Goal: Task Accomplishment & Management: Use online tool/utility

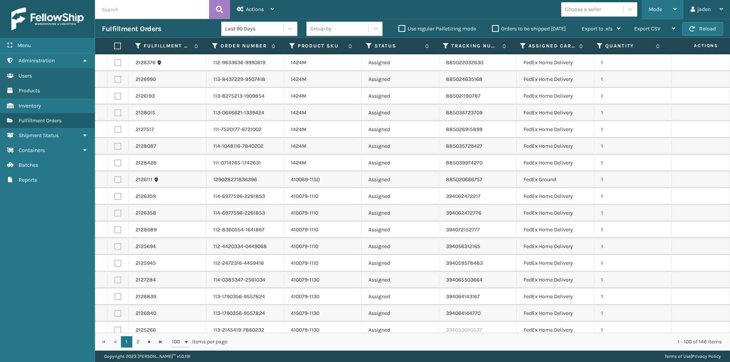
click at [660, 11] on span "Mode" at bounding box center [655, 9] width 13 height 6
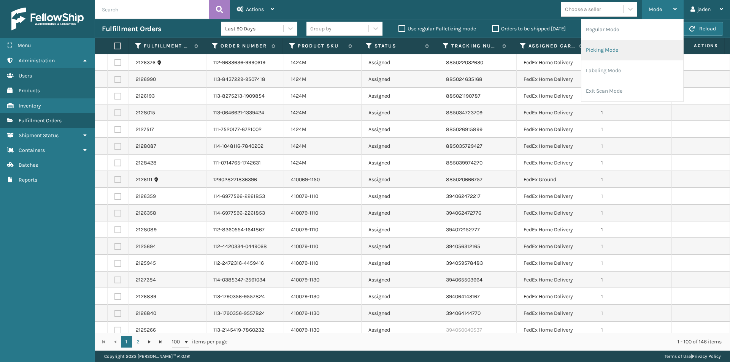
click at [620, 55] on li "Picking Mode" at bounding box center [632, 50] width 102 height 21
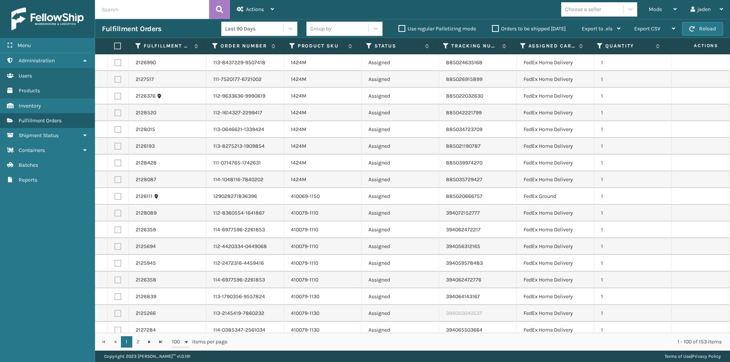
click at [116, 46] on label at bounding box center [116, 46] width 5 height 7
click at [114, 46] on input "checkbox" at bounding box center [114, 46] width 0 height 5
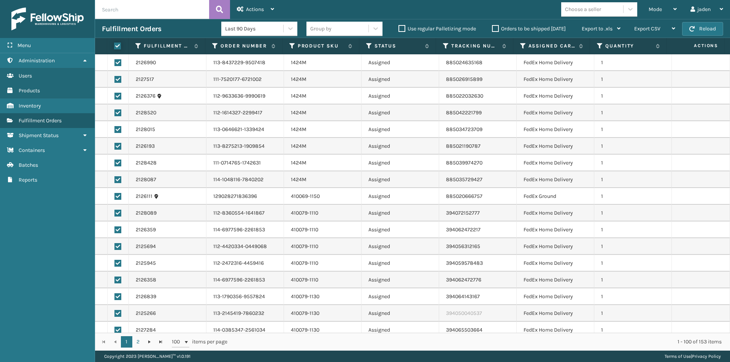
checkbox input "true"
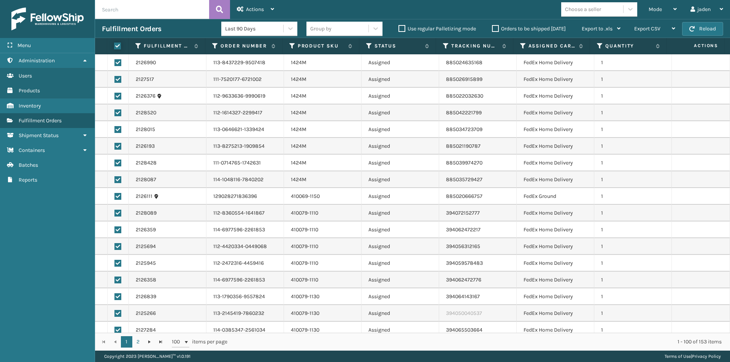
checkbox input "true"
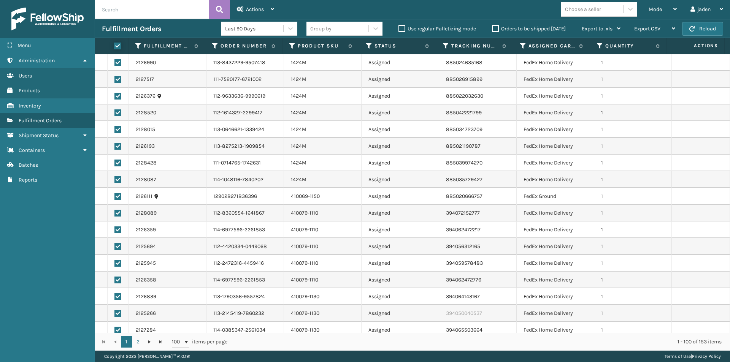
checkbox input "true"
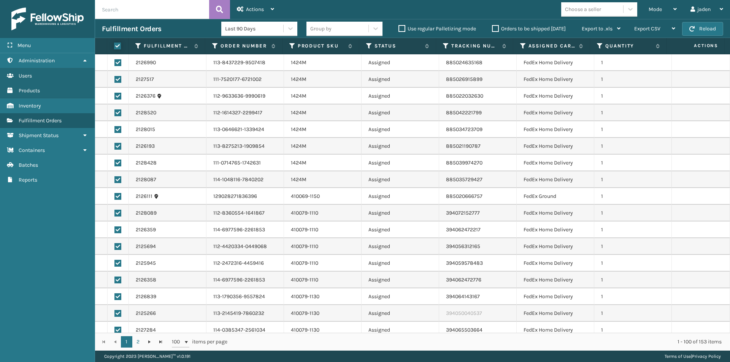
checkbox input "true"
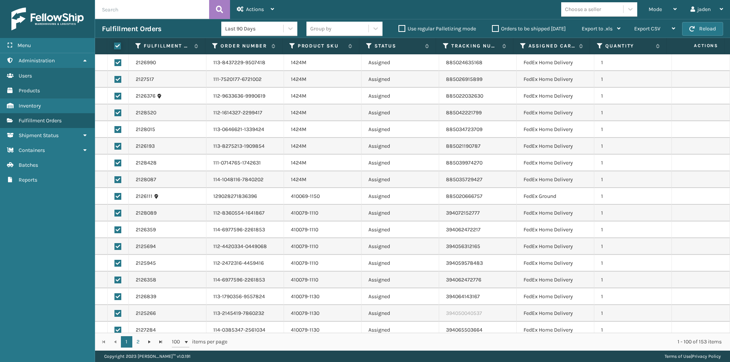
checkbox input "true"
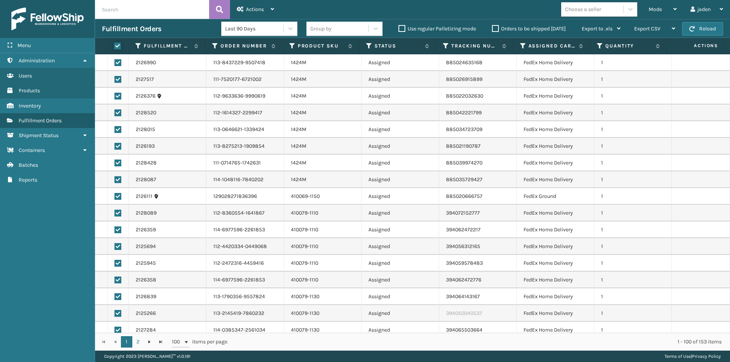
checkbox input "true"
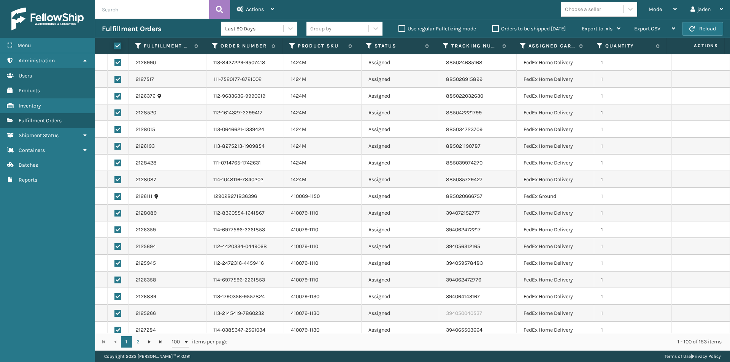
checkbox input "true"
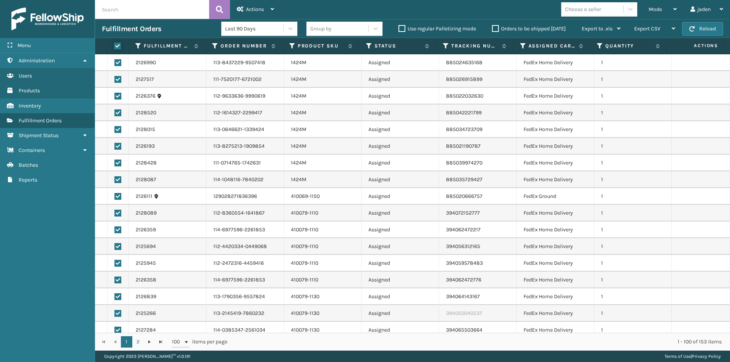
checkbox input "true"
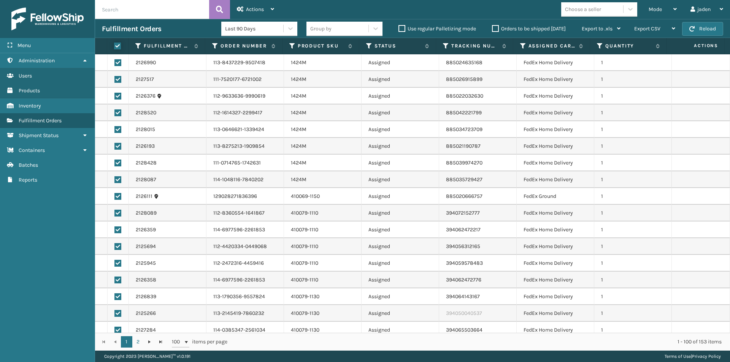
checkbox input "true"
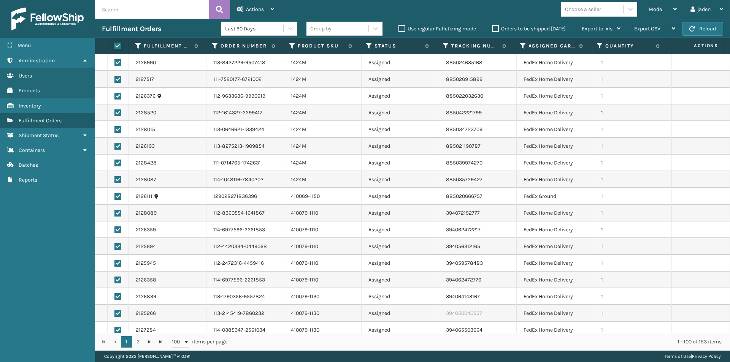
checkbox input "true"
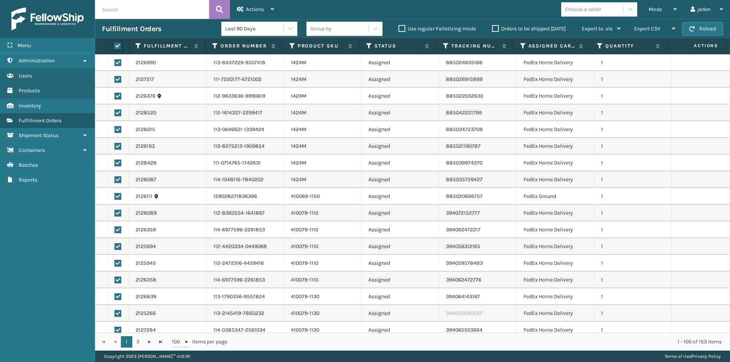
checkbox input "true"
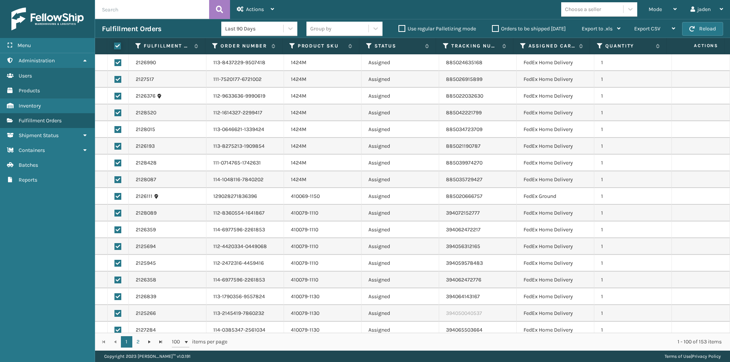
checkbox input "true"
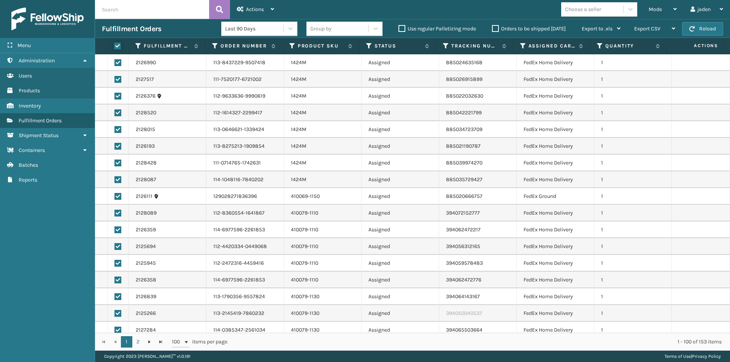
checkbox input "true"
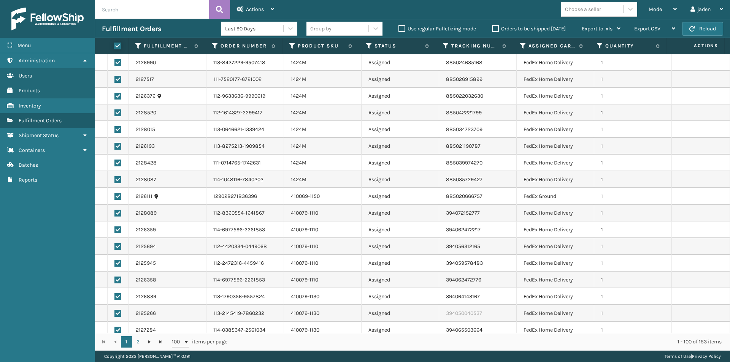
checkbox input "true"
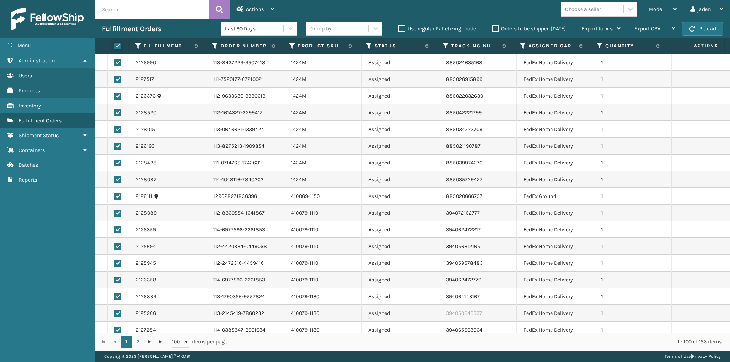
checkbox input "true"
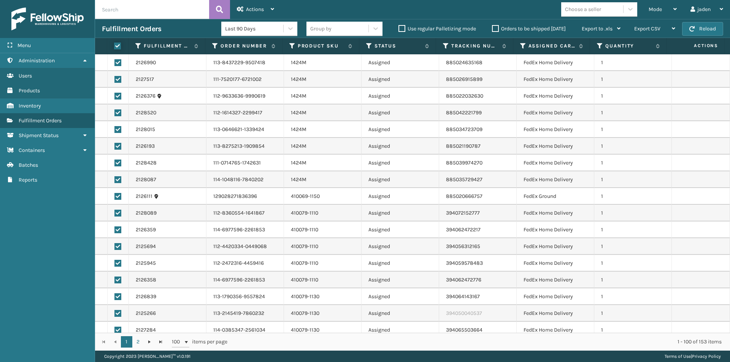
checkbox input "true"
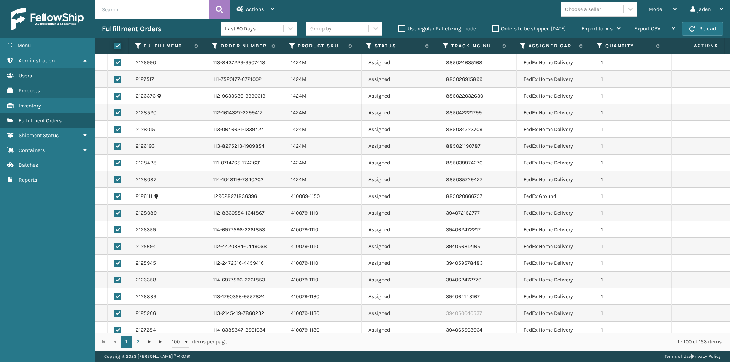
checkbox input "true"
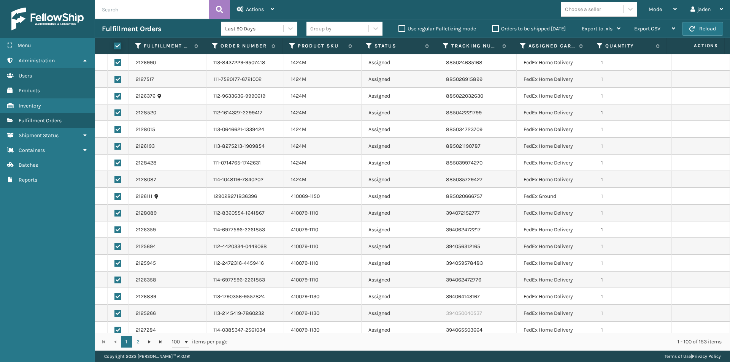
checkbox input "true"
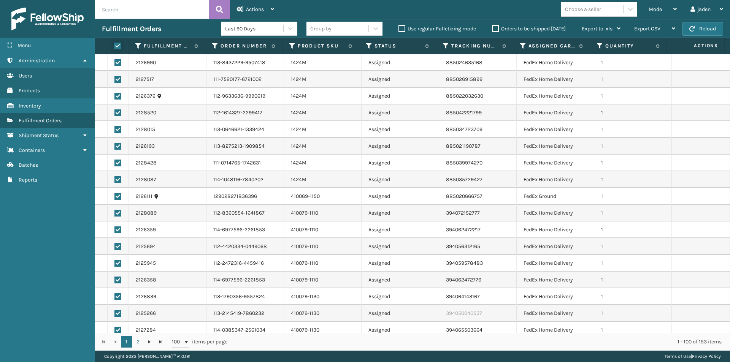
checkbox input "true"
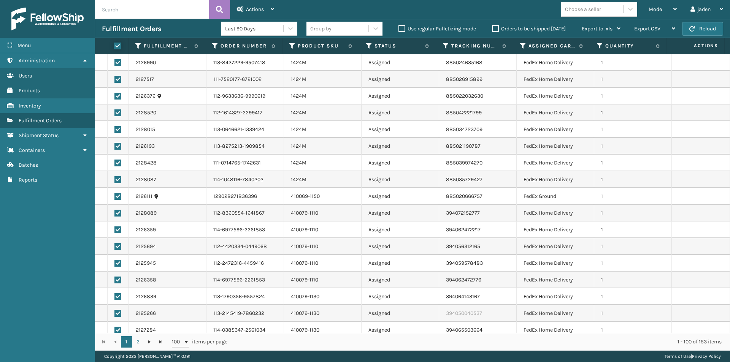
checkbox input "true"
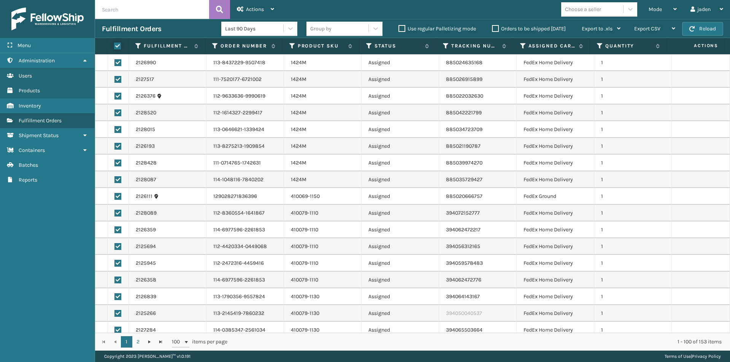
checkbox input "true"
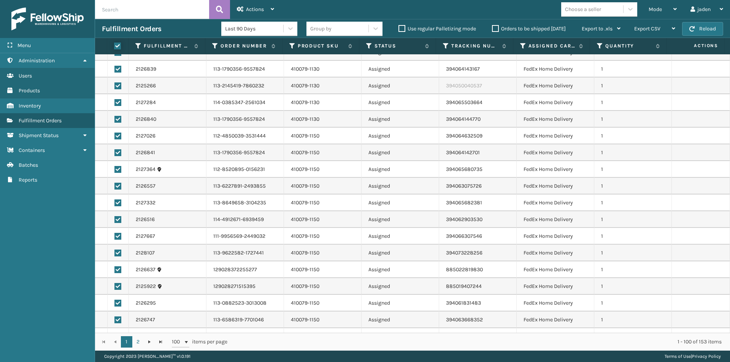
scroll to position [228, 0]
click at [116, 88] on label at bounding box center [117, 85] width 7 height 7
click at [115, 87] on input "checkbox" at bounding box center [114, 84] width 0 height 5
checkbox input "false"
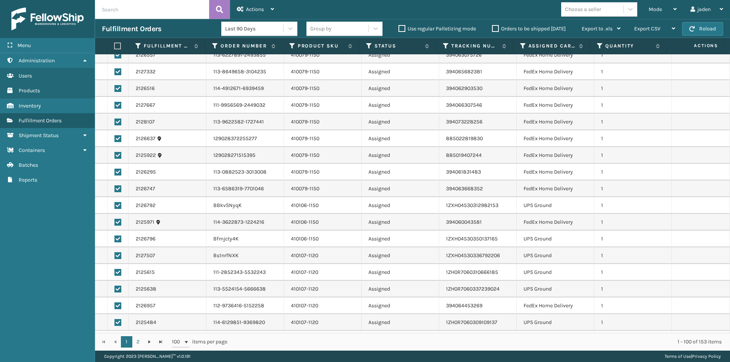
scroll to position [380, 0]
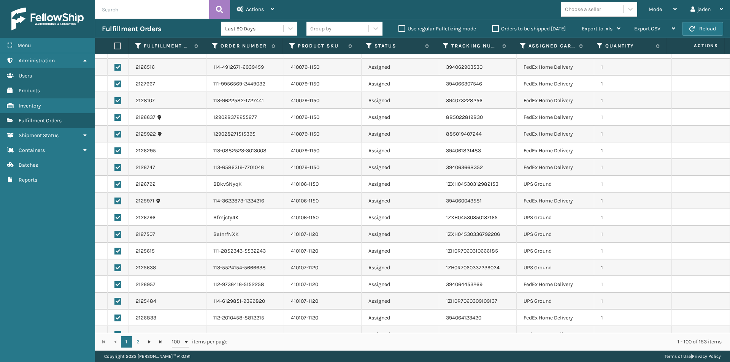
click at [119, 184] on label at bounding box center [117, 184] width 7 height 7
click at [115, 184] on input "checkbox" at bounding box center [114, 183] width 0 height 5
checkbox input "false"
click at [116, 267] on label at bounding box center [117, 268] width 7 height 7
click at [115, 267] on input "checkbox" at bounding box center [114, 267] width 0 height 5
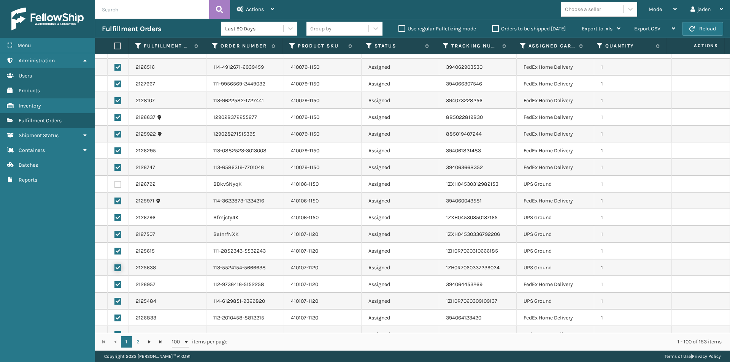
checkbox input "false"
click at [117, 251] on label at bounding box center [117, 251] width 7 height 7
click at [115, 251] on input "checkbox" at bounding box center [114, 250] width 0 height 5
checkbox input "false"
click at [118, 235] on label at bounding box center [117, 234] width 7 height 7
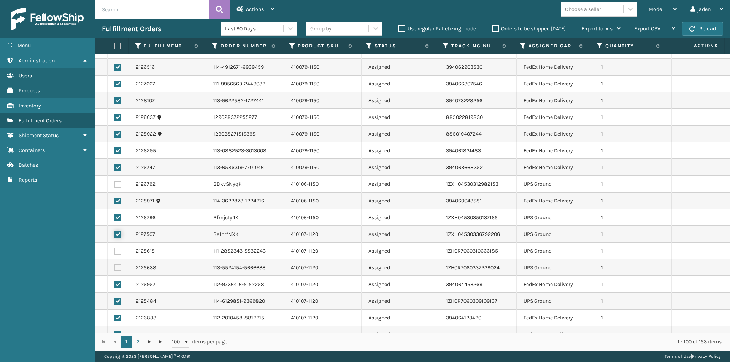
click at [115, 235] on input "checkbox" at bounding box center [114, 233] width 0 height 5
checkbox input "false"
click at [125, 215] on td at bounding box center [118, 218] width 21 height 17
click at [119, 216] on label at bounding box center [117, 217] width 7 height 7
click at [115, 216] on input "checkbox" at bounding box center [114, 216] width 0 height 5
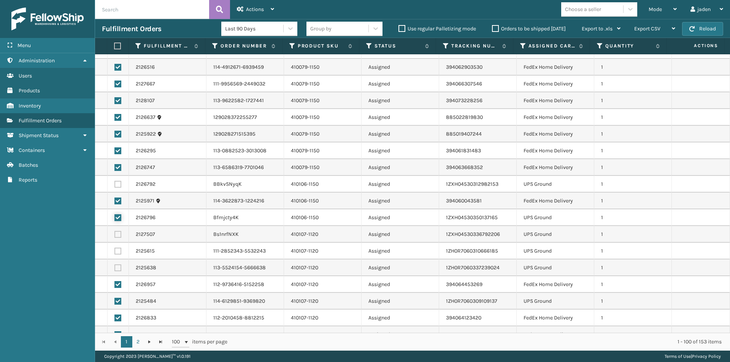
checkbox input "false"
click at [116, 300] on label at bounding box center [117, 301] width 7 height 7
click at [115, 300] on input "checkbox" at bounding box center [114, 300] width 0 height 5
checkbox input "false"
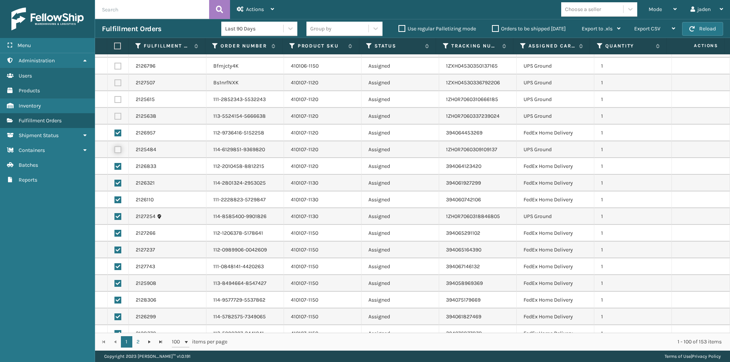
scroll to position [532, 0]
click at [116, 217] on label at bounding box center [117, 216] width 7 height 7
click at [115, 217] on input "checkbox" at bounding box center [114, 215] width 0 height 5
checkbox input "false"
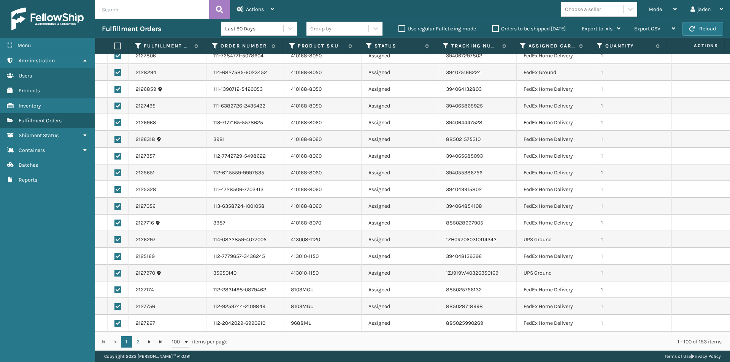
scroll to position [913, 0]
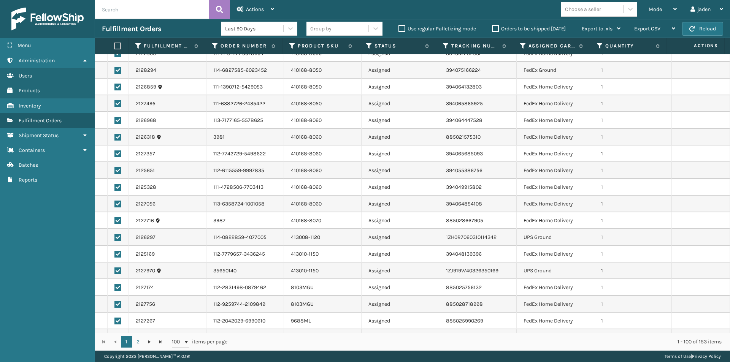
click at [117, 237] on label at bounding box center [117, 237] width 7 height 7
click at [115, 237] on input "checkbox" at bounding box center [114, 236] width 0 height 5
checkbox input "false"
click at [118, 272] on label at bounding box center [117, 271] width 7 height 7
click at [115, 272] on input "checkbox" at bounding box center [114, 270] width 0 height 5
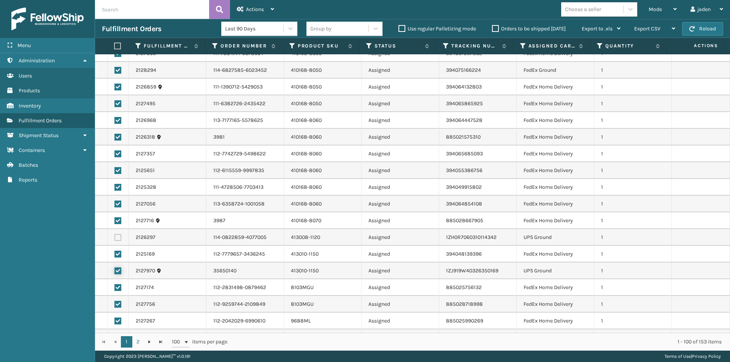
checkbox input "false"
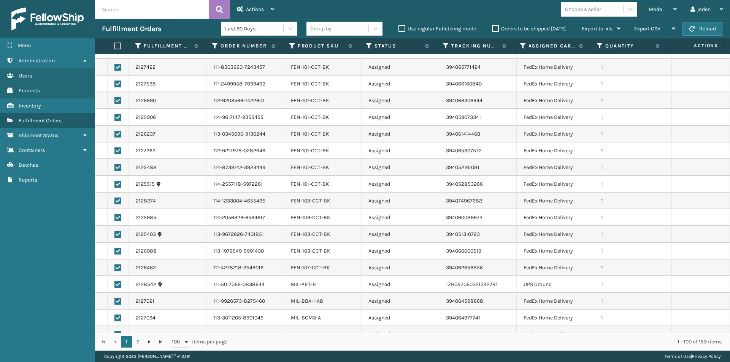
scroll to position [1293, 0]
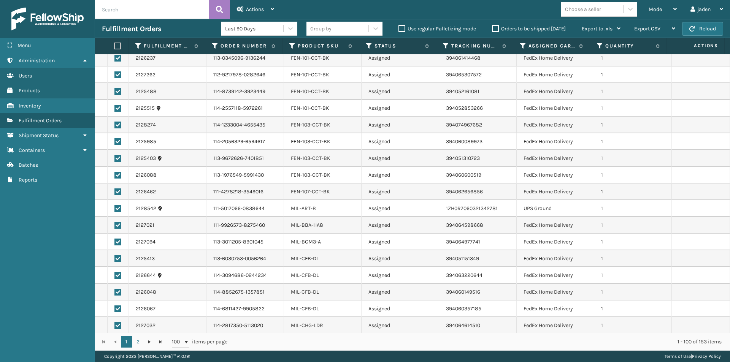
click at [119, 208] on label at bounding box center [117, 208] width 7 height 7
click at [115, 208] on input "checkbox" at bounding box center [114, 207] width 0 height 5
checkbox input "false"
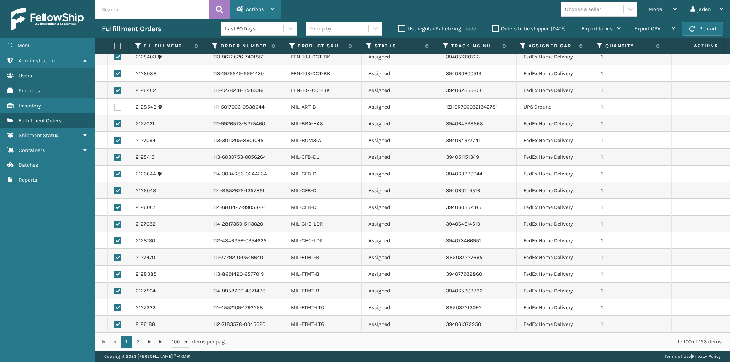
click at [242, 13] on div "Actions" at bounding box center [255, 9] width 37 height 19
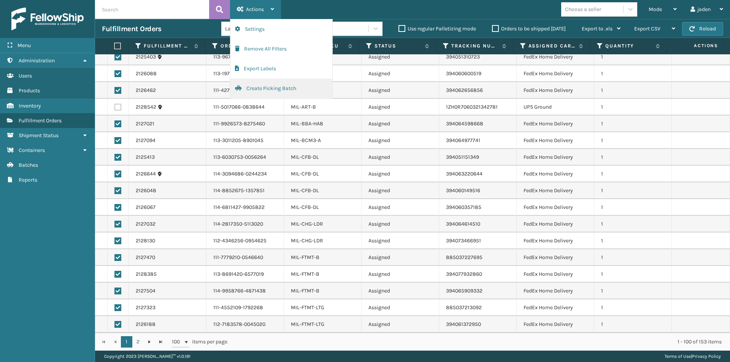
click at [265, 90] on button "Create Picking Batch" at bounding box center [281, 89] width 102 height 20
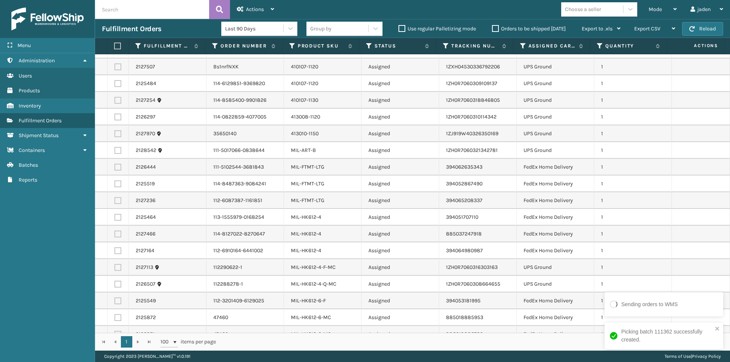
scroll to position [0, 0]
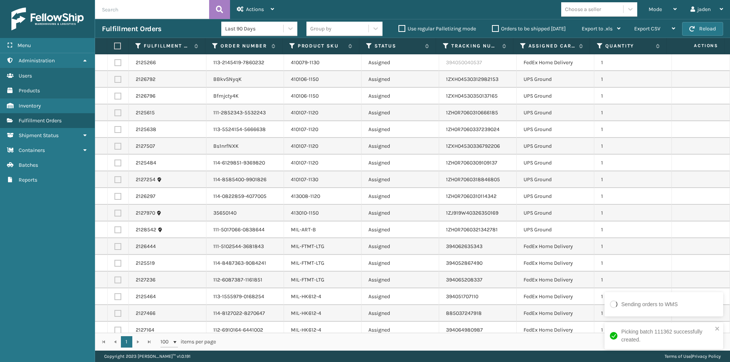
click at [118, 43] on label at bounding box center [116, 46] width 5 height 7
click at [114, 44] on input "checkbox" at bounding box center [114, 46] width 0 height 5
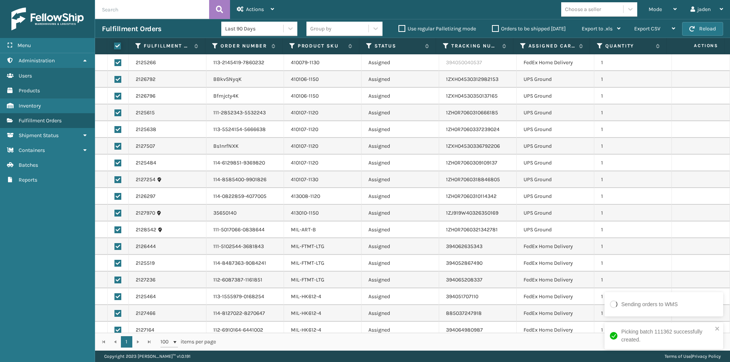
checkbox input "true"
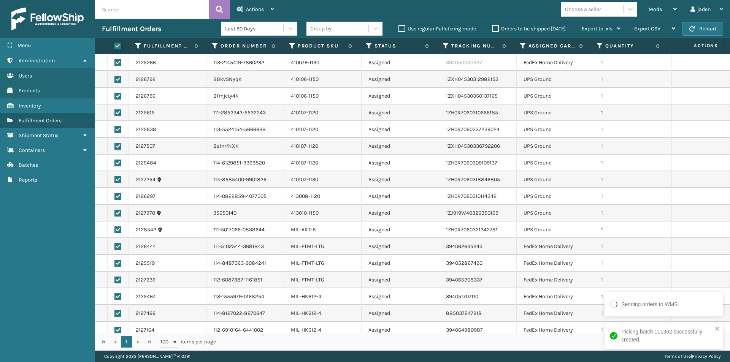
checkbox input "true"
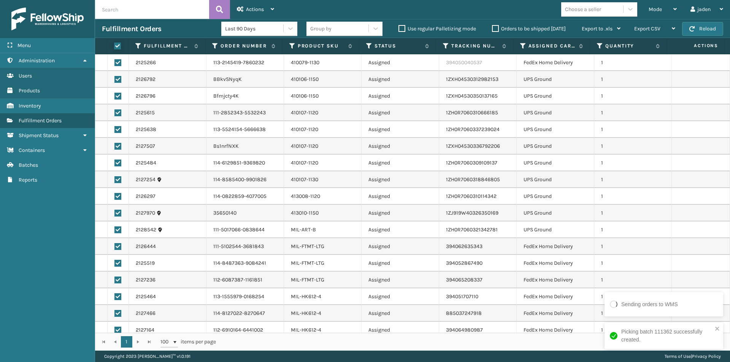
checkbox input "true"
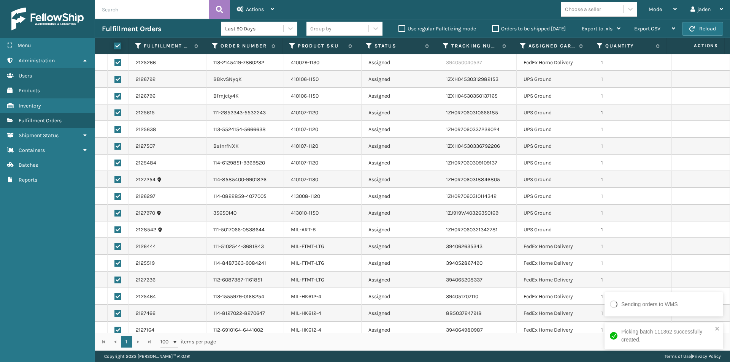
checkbox input "true"
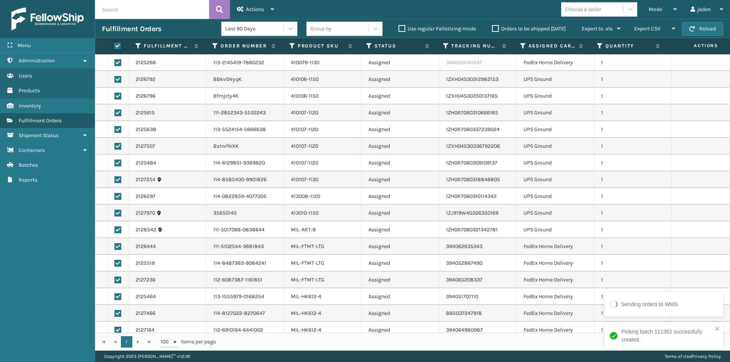
checkbox input "true"
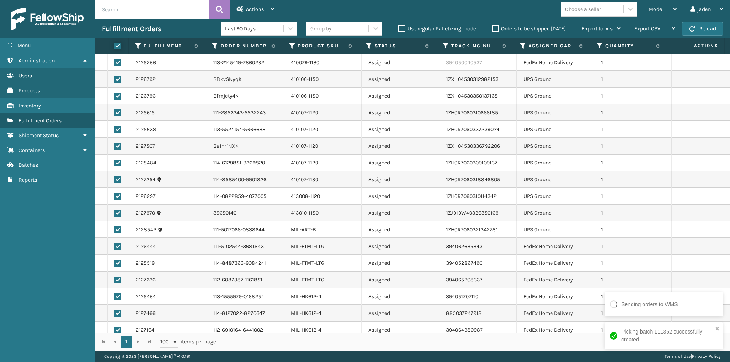
checkbox input "true"
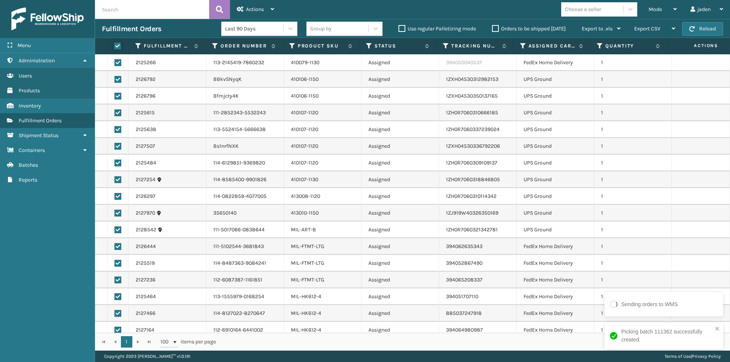
checkbox input "true"
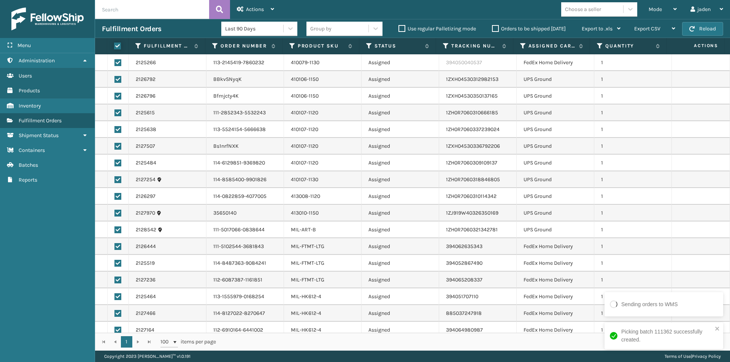
checkbox input "true"
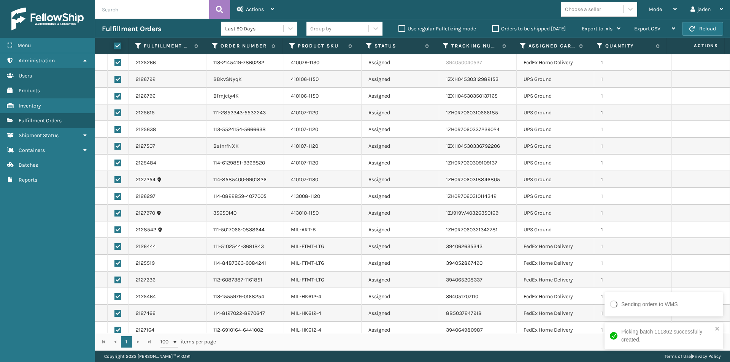
checkbox input "true"
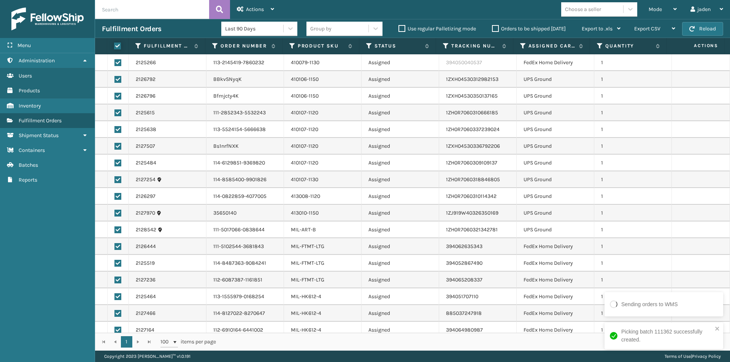
checkbox input "true"
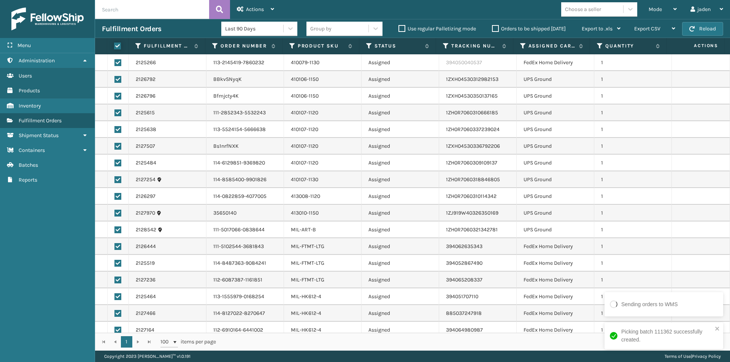
checkbox input "true"
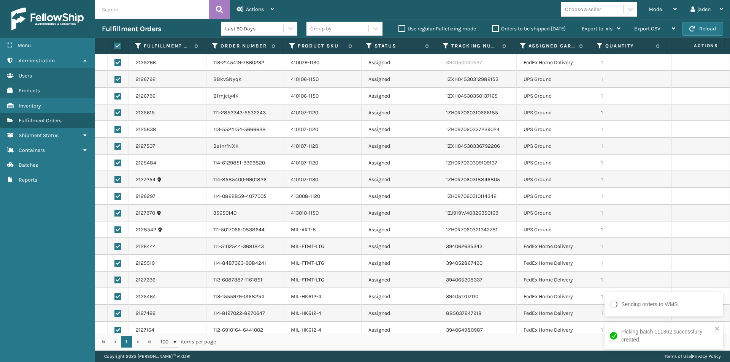
checkbox input "true"
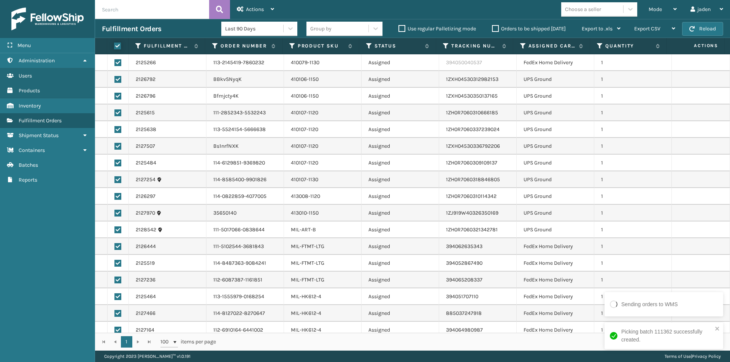
checkbox input "true"
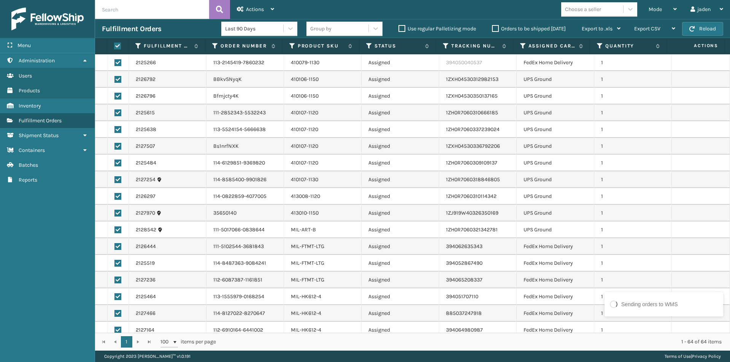
drag, startPoint x: 116, startPoint y: 64, endPoint x: 117, endPoint y: 77, distance: 13.7
click at [116, 64] on label at bounding box center [117, 62] width 7 height 7
click at [115, 64] on input "checkbox" at bounding box center [114, 61] width 0 height 5
checkbox input "false"
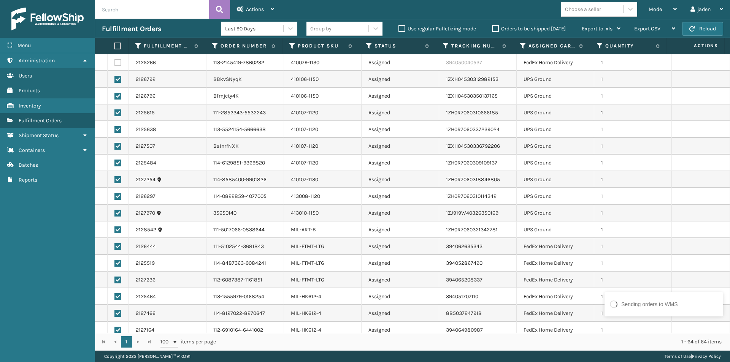
click at [117, 80] on label at bounding box center [117, 79] width 7 height 7
click at [115, 80] on input "checkbox" at bounding box center [114, 78] width 0 height 5
checkbox input "false"
click at [120, 232] on label at bounding box center [117, 230] width 7 height 7
click at [115, 232] on input "checkbox" at bounding box center [114, 229] width 0 height 5
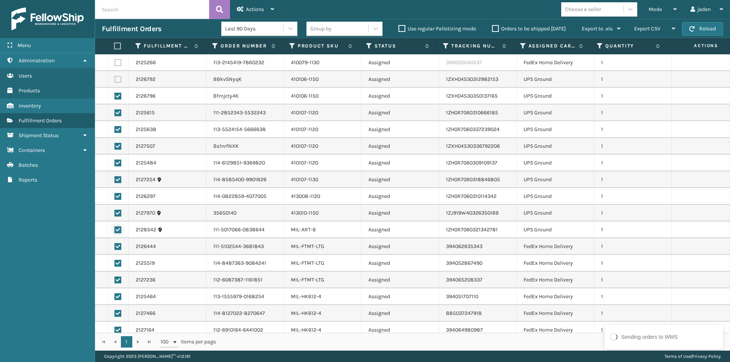
checkbox input "false"
click at [120, 216] on label at bounding box center [117, 213] width 7 height 7
click at [115, 215] on input "checkbox" at bounding box center [114, 212] width 0 height 5
checkbox input "false"
click at [116, 198] on label at bounding box center [117, 196] width 7 height 7
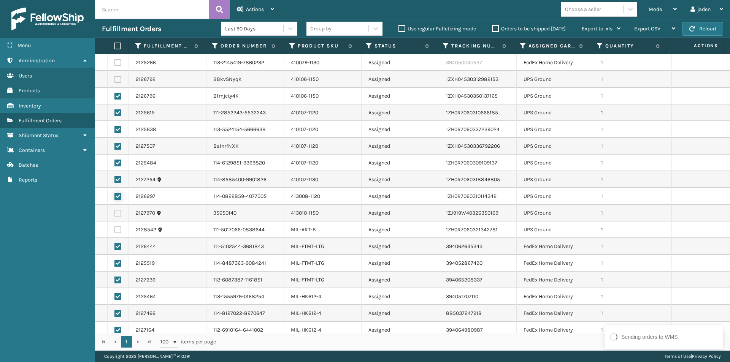
click at [115, 198] on input "checkbox" at bounding box center [114, 195] width 0 height 5
checkbox input "false"
click at [119, 182] on label at bounding box center [117, 179] width 7 height 7
click at [115, 181] on input "checkbox" at bounding box center [114, 178] width 0 height 5
checkbox input "false"
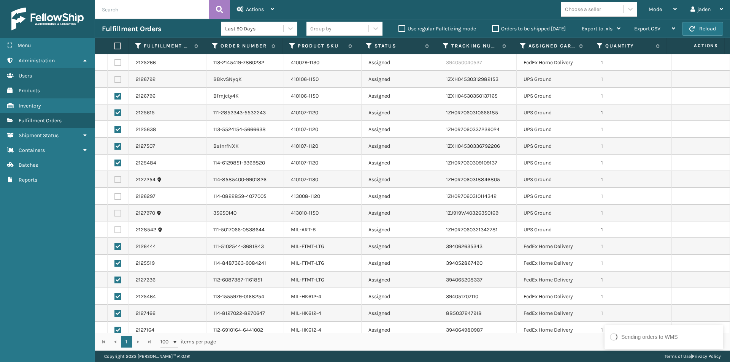
click at [119, 166] on label at bounding box center [117, 163] width 7 height 7
click at [115, 165] on input "checkbox" at bounding box center [114, 162] width 0 height 5
checkbox input "false"
click at [118, 149] on label at bounding box center [117, 146] width 7 height 7
click at [115, 148] on input "checkbox" at bounding box center [114, 145] width 0 height 5
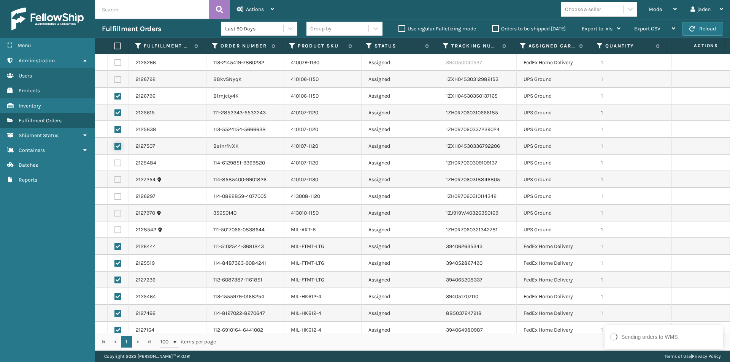
checkbox input "false"
click at [118, 132] on label at bounding box center [117, 129] width 7 height 7
click at [115, 131] on input "checkbox" at bounding box center [114, 128] width 0 height 5
checkbox input "false"
click at [118, 106] on td at bounding box center [118, 113] width 21 height 17
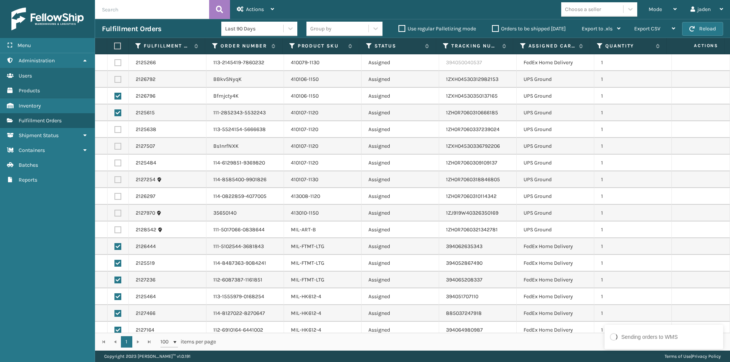
click at [118, 113] on label at bounding box center [117, 113] width 7 height 7
click at [115, 113] on input "checkbox" at bounding box center [114, 112] width 0 height 5
checkbox input "false"
click at [119, 98] on label at bounding box center [117, 96] width 7 height 7
click at [115, 98] on input "checkbox" at bounding box center [114, 95] width 0 height 5
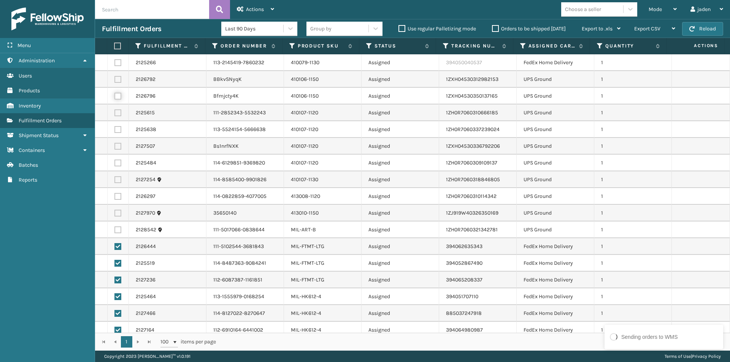
checkbox input "false"
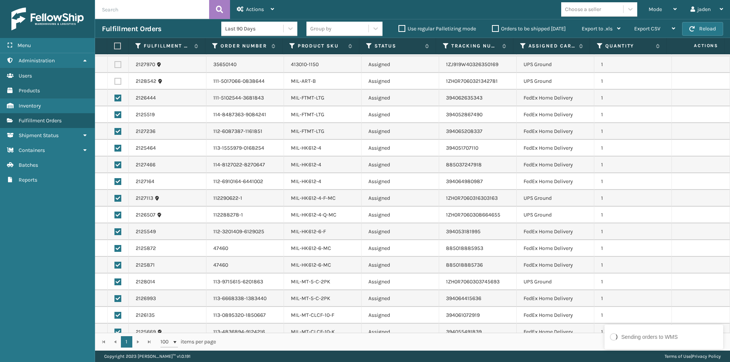
scroll to position [152, 0]
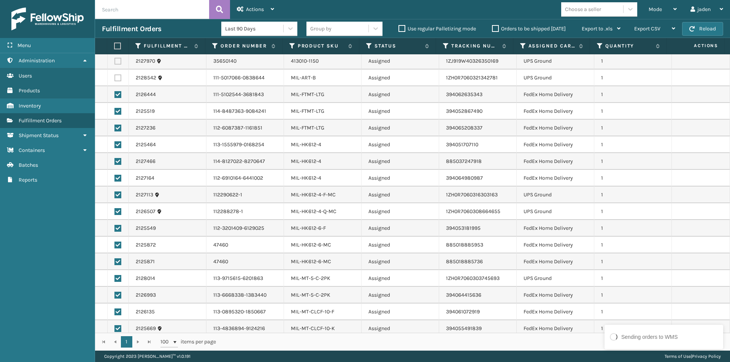
click at [115, 196] on label at bounding box center [117, 195] width 7 height 7
click at [115, 196] on input "checkbox" at bounding box center [114, 194] width 0 height 5
checkbox input "false"
click at [118, 212] on label at bounding box center [117, 211] width 7 height 7
click at [115, 212] on input "checkbox" at bounding box center [114, 210] width 0 height 5
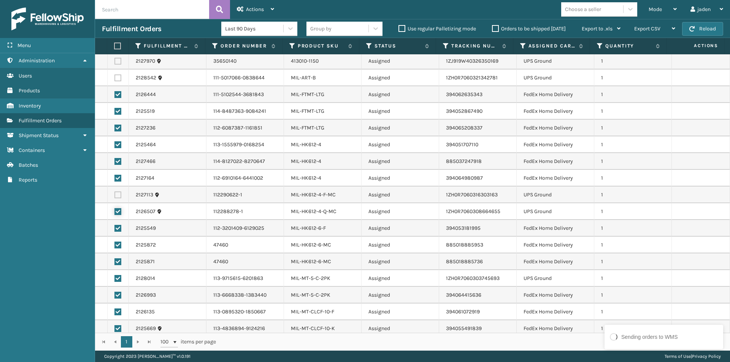
checkbox input "false"
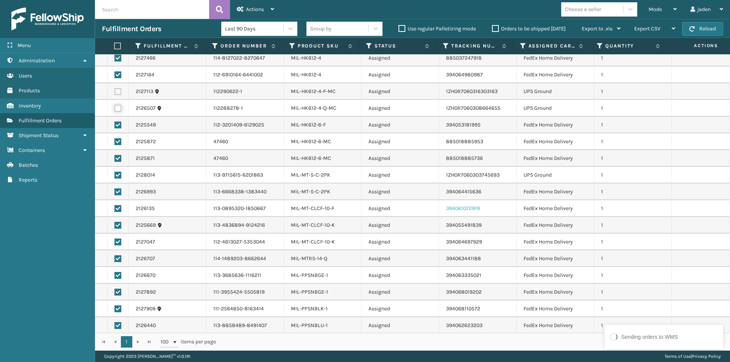
scroll to position [266, 0]
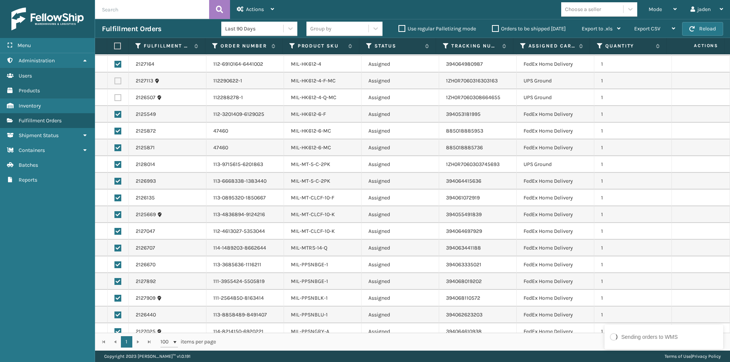
click at [118, 164] on label at bounding box center [117, 164] width 7 height 7
click at [115, 164] on input "checkbox" at bounding box center [114, 163] width 0 height 5
checkbox input "false"
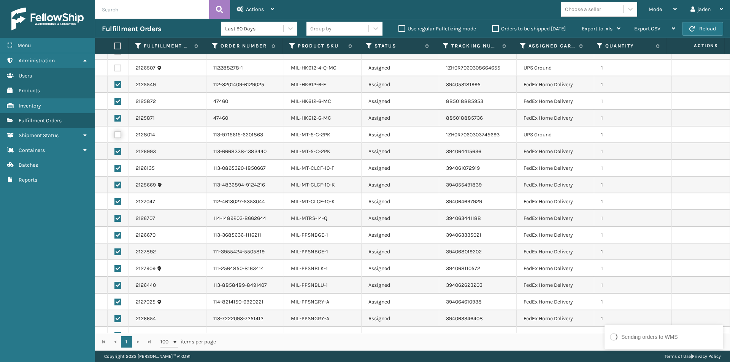
scroll to position [304, 0]
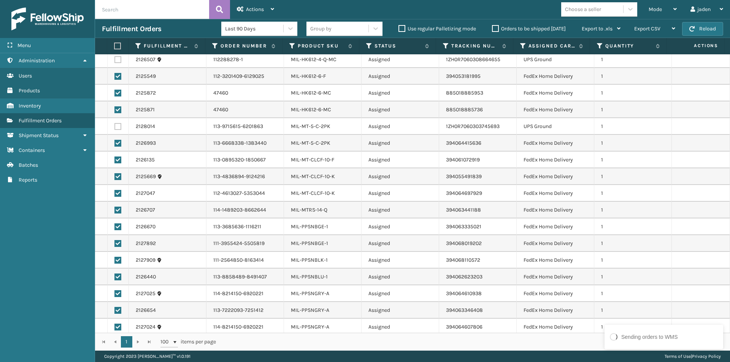
drag, startPoint x: 117, startPoint y: 225, endPoint x: 118, endPoint y: 237, distance: 12.6
click at [118, 225] on label at bounding box center [117, 227] width 7 height 7
click at [115, 225] on input "checkbox" at bounding box center [114, 226] width 0 height 5
checkbox input "false"
click at [118, 241] on label at bounding box center [117, 243] width 7 height 7
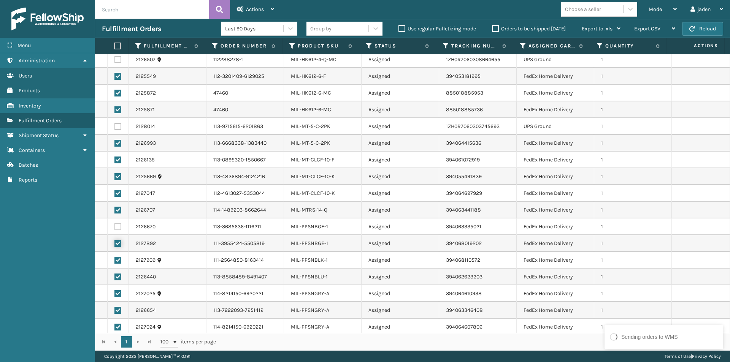
click at [115, 241] on input "checkbox" at bounding box center [114, 242] width 0 height 5
checkbox input "false"
click at [118, 265] on td at bounding box center [118, 260] width 21 height 17
click at [118, 326] on label at bounding box center [117, 327] width 7 height 7
click at [115, 326] on input "checkbox" at bounding box center [114, 326] width 0 height 5
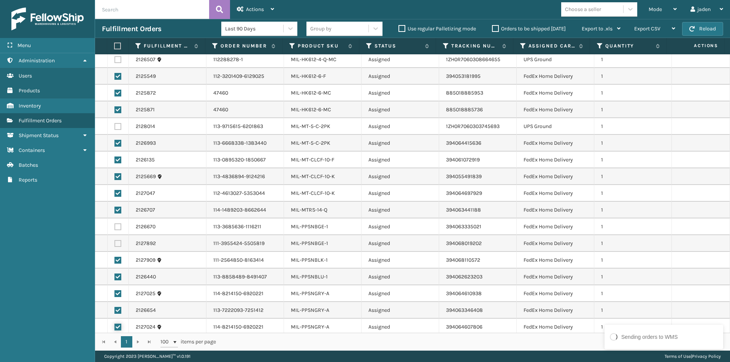
checkbox input "false"
click at [114, 307] on td at bounding box center [118, 310] width 21 height 17
click at [117, 292] on label at bounding box center [117, 294] width 7 height 7
click at [115, 292] on input "checkbox" at bounding box center [114, 293] width 0 height 5
checkbox input "false"
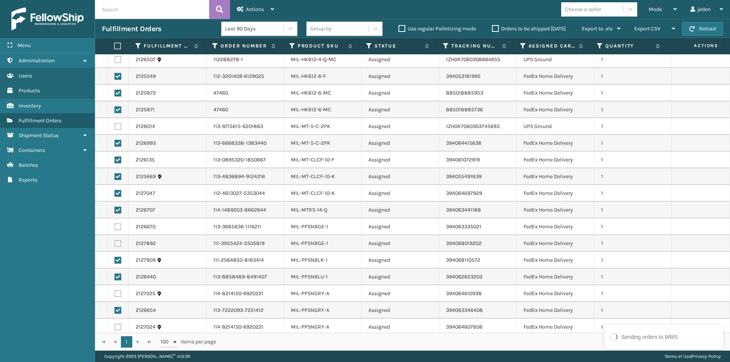
click at [116, 279] on label at bounding box center [117, 277] width 7 height 7
click at [115, 279] on input "checkbox" at bounding box center [114, 276] width 0 height 5
checkbox input "false"
click at [117, 260] on label at bounding box center [117, 260] width 7 height 7
click at [115, 260] on input "checkbox" at bounding box center [114, 259] width 0 height 5
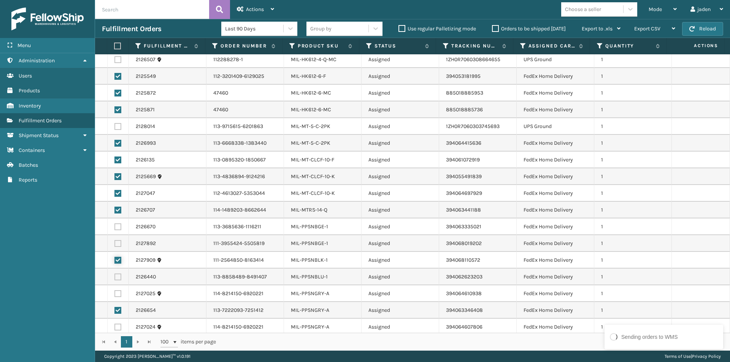
checkbox input "false"
click at [119, 311] on label at bounding box center [117, 310] width 7 height 7
click at [115, 311] on input "checkbox" at bounding box center [114, 309] width 0 height 5
checkbox input "false"
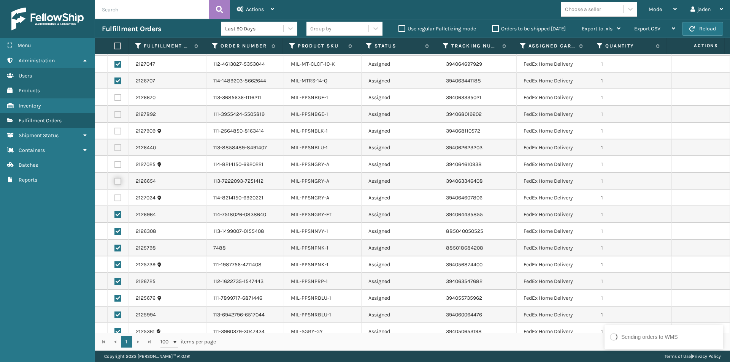
scroll to position [456, 0]
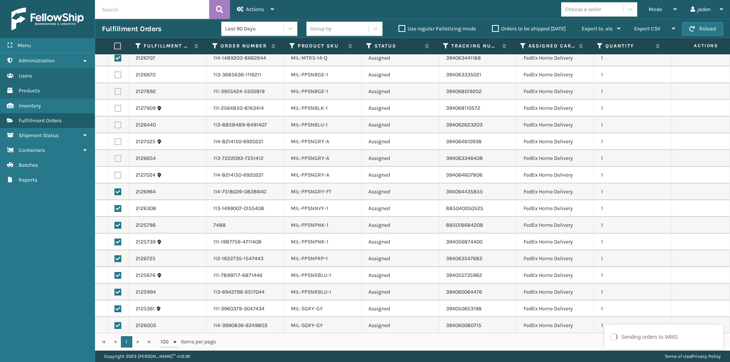
click at [114, 289] on td at bounding box center [118, 292] width 21 height 17
click at [119, 293] on label at bounding box center [117, 292] width 7 height 7
click at [115, 293] on input "checkbox" at bounding box center [114, 291] width 0 height 5
click at [116, 273] on label at bounding box center [117, 275] width 7 height 7
click at [115, 273] on input "checkbox" at bounding box center [114, 274] width 0 height 5
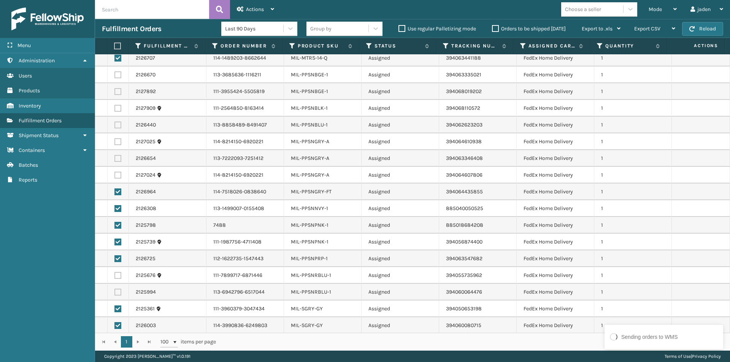
click at [118, 257] on label at bounding box center [117, 259] width 7 height 7
click at [115, 257] on input "checkbox" at bounding box center [114, 258] width 0 height 5
click at [117, 240] on label at bounding box center [117, 242] width 7 height 7
click at [115, 240] on input "checkbox" at bounding box center [114, 241] width 0 height 5
click at [117, 228] on label at bounding box center [117, 225] width 7 height 7
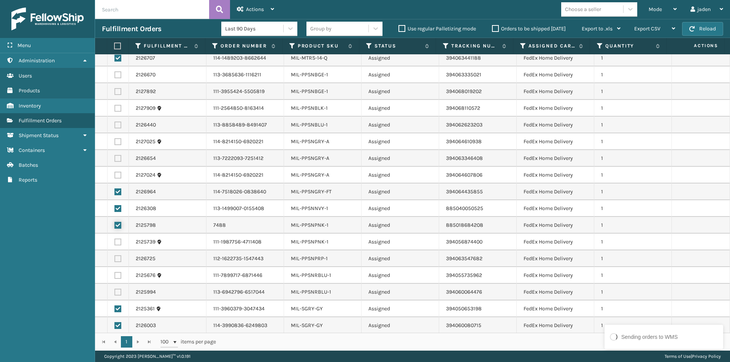
click at [115, 227] on input "checkbox" at bounding box center [114, 224] width 0 height 5
click at [117, 212] on td at bounding box center [118, 208] width 21 height 17
click at [116, 206] on label at bounding box center [117, 208] width 7 height 7
click at [115, 206] on input "checkbox" at bounding box center [114, 207] width 0 height 5
click at [116, 192] on label at bounding box center [117, 192] width 7 height 7
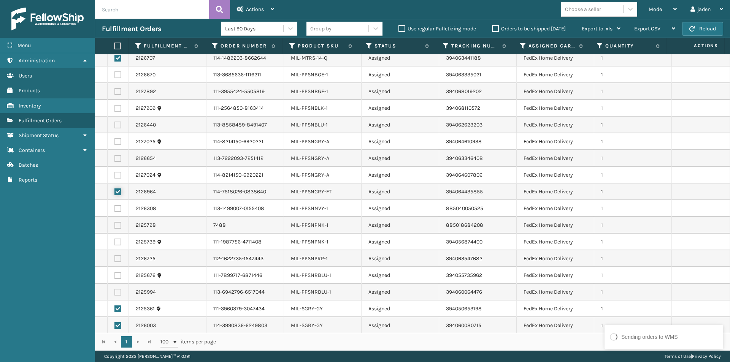
click at [115, 192] on input "checkbox" at bounding box center [114, 191] width 0 height 5
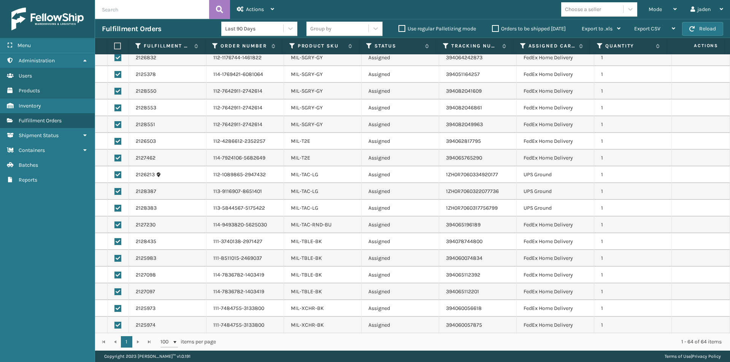
scroll to position [792, 0]
click at [118, 173] on label at bounding box center [117, 174] width 7 height 7
click at [115, 173] on input "checkbox" at bounding box center [114, 173] width 0 height 5
click at [116, 193] on label at bounding box center [117, 190] width 7 height 7
click at [115, 192] on input "checkbox" at bounding box center [114, 189] width 0 height 5
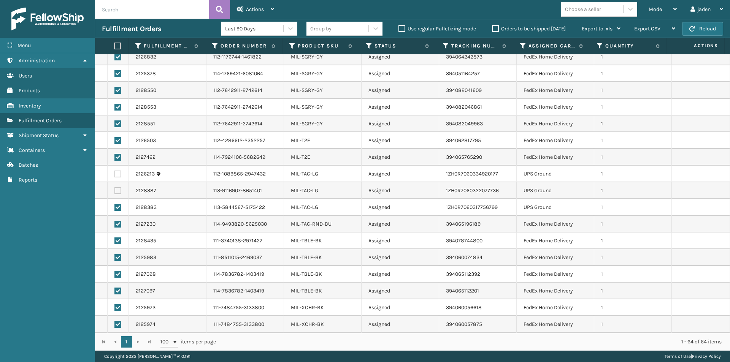
click at [117, 210] on label at bounding box center [117, 207] width 7 height 7
click at [115, 209] on input "checkbox" at bounding box center [114, 206] width 0 height 5
click at [261, 8] on span "Actions" at bounding box center [255, 9] width 18 height 6
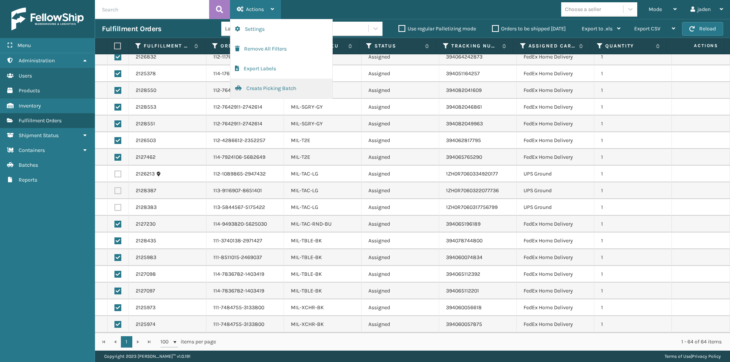
click at [256, 90] on button "Create Picking Batch" at bounding box center [281, 89] width 102 height 20
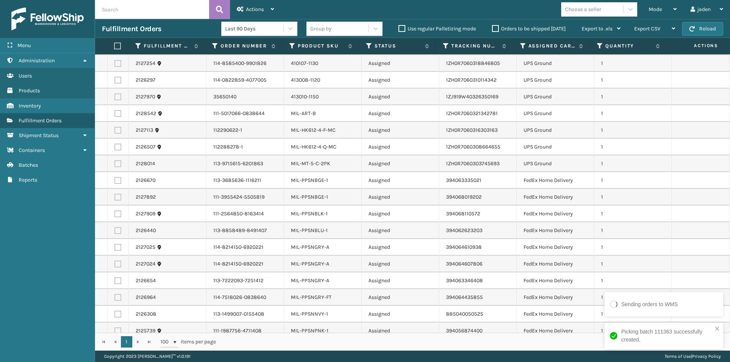
scroll to position [190, 0]
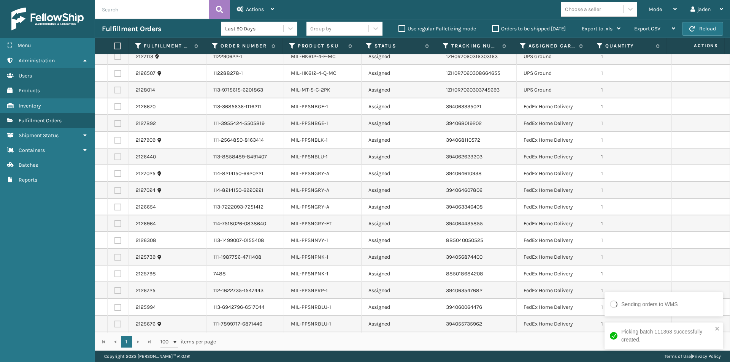
click at [114, 108] on td at bounding box center [118, 106] width 21 height 17
click at [116, 108] on label at bounding box center [117, 106] width 7 height 7
click at [115, 108] on input "checkbox" at bounding box center [114, 105] width 0 height 5
click at [118, 328] on td at bounding box center [118, 324] width 21 height 17
drag, startPoint x: 118, startPoint y: 307, endPoint x: 119, endPoint y: 314, distance: 7.3
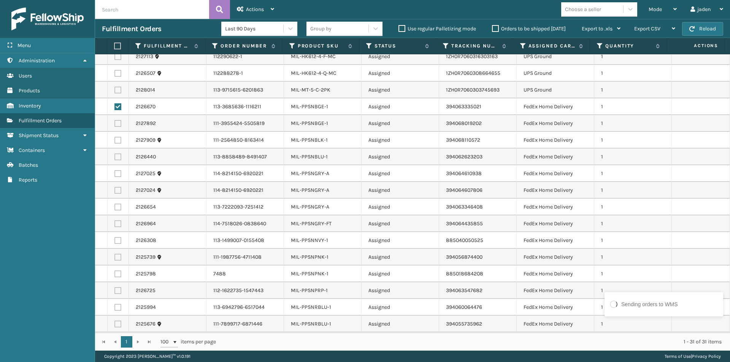
click at [118, 307] on label at bounding box center [117, 307] width 7 height 7
click at [115, 307] on input "checkbox" at bounding box center [114, 306] width 0 height 5
click at [119, 324] on label at bounding box center [117, 324] width 7 height 7
click at [115, 324] on input "checkbox" at bounding box center [114, 323] width 0 height 5
click at [118, 292] on label at bounding box center [117, 291] width 7 height 7
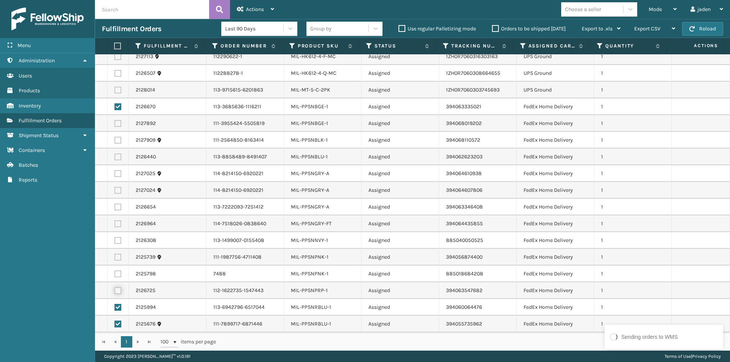
click at [115, 292] on input "checkbox" at bounding box center [114, 290] width 0 height 5
click at [116, 275] on label at bounding box center [117, 274] width 7 height 7
click at [115, 275] on input "checkbox" at bounding box center [114, 273] width 0 height 5
click at [119, 257] on label at bounding box center [117, 257] width 7 height 7
click at [115, 257] on input "checkbox" at bounding box center [114, 256] width 0 height 5
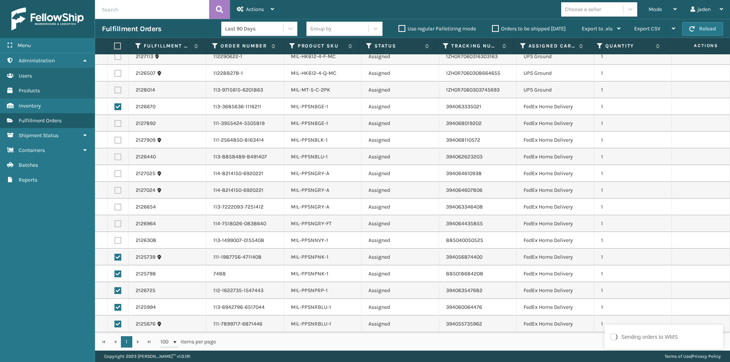
click at [119, 243] on label at bounding box center [117, 240] width 7 height 7
click at [115, 242] on input "checkbox" at bounding box center [114, 239] width 0 height 5
click at [119, 222] on label at bounding box center [117, 224] width 7 height 7
click at [115, 222] on input "checkbox" at bounding box center [114, 223] width 0 height 5
click at [119, 207] on label at bounding box center [117, 207] width 7 height 7
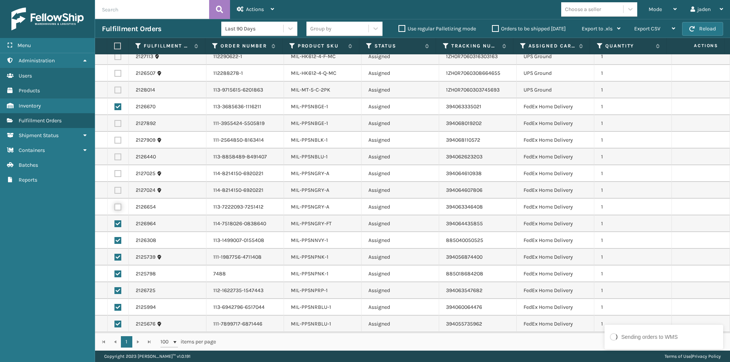
click at [115, 207] on input "checkbox" at bounding box center [114, 206] width 0 height 5
click at [119, 193] on label at bounding box center [117, 190] width 7 height 7
click at [115, 192] on input "checkbox" at bounding box center [114, 189] width 0 height 5
click at [119, 169] on td at bounding box center [118, 173] width 21 height 17
click at [119, 173] on label at bounding box center [117, 173] width 7 height 7
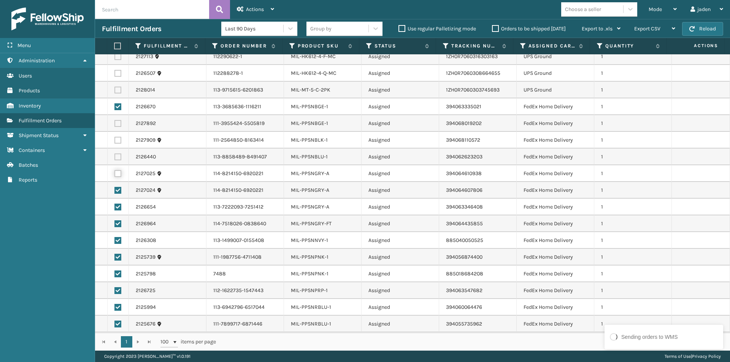
click at [115, 173] on input "checkbox" at bounding box center [114, 172] width 0 height 5
click at [117, 155] on label at bounding box center [117, 157] width 7 height 7
click at [115, 155] on input "checkbox" at bounding box center [114, 156] width 0 height 5
click at [118, 137] on label at bounding box center [117, 140] width 7 height 7
click at [115, 137] on input "checkbox" at bounding box center [114, 139] width 0 height 5
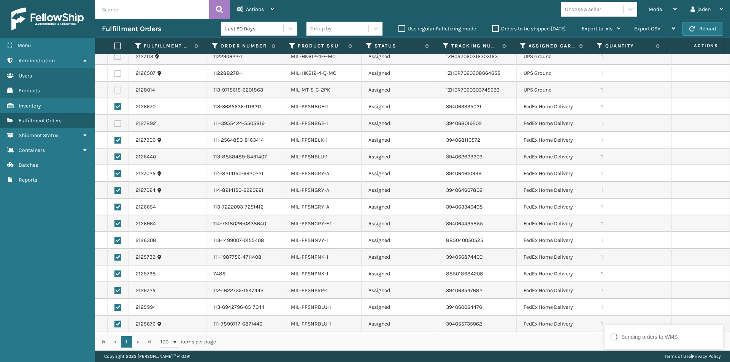
click at [118, 123] on label at bounding box center [117, 123] width 7 height 7
click at [115, 123] on input "checkbox" at bounding box center [114, 122] width 0 height 5
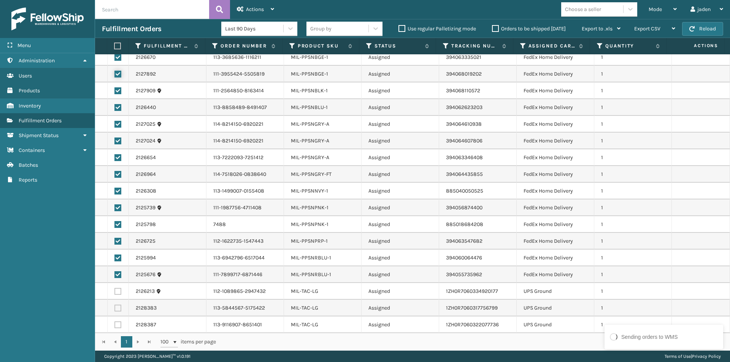
scroll to position [240, 0]
click at [259, 5] on div "Actions" at bounding box center [255, 9] width 37 height 19
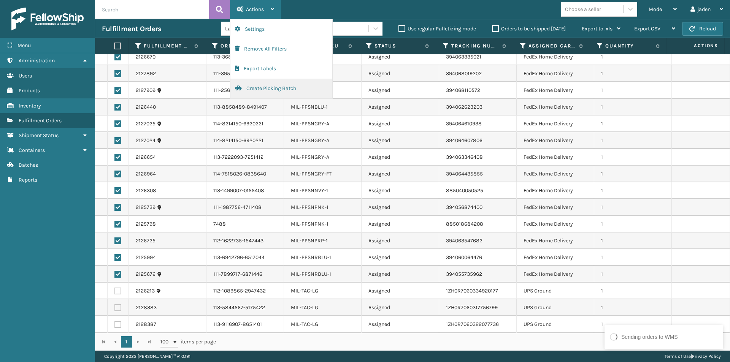
click at [256, 89] on button "Create Picking Batch" at bounding box center [281, 89] width 102 height 20
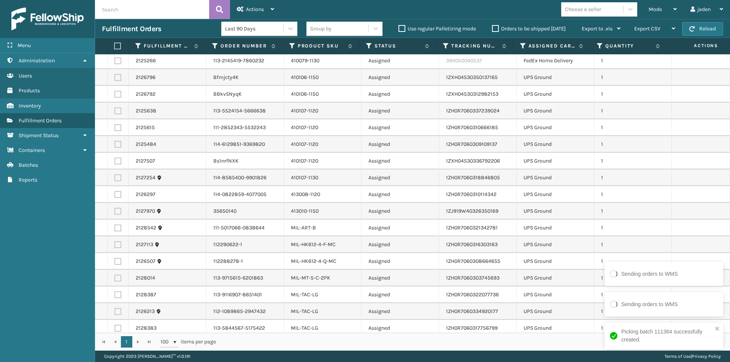
scroll to position [0, 0]
click at [118, 44] on label at bounding box center [116, 46] width 5 height 7
click at [114, 44] on input "checkbox" at bounding box center [114, 46] width 0 height 5
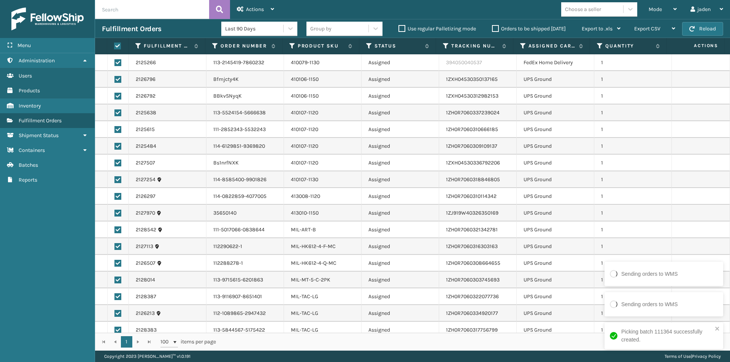
click at [118, 59] on label at bounding box center [117, 62] width 7 height 7
click at [115, 59] on input "checkbox" at bounding box center [114, 61] width 0 height 5
click at [262, 10] on span "Actions" at bounding box center [255, 9] width 18 height 6
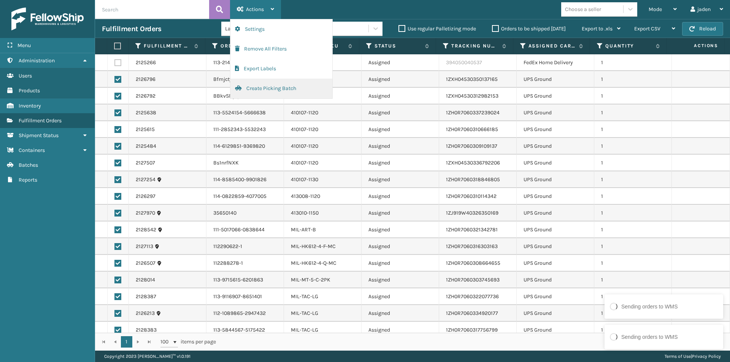
click at [245, 90] on button "Create Picking Batch" at bounding box center [281, 89] width 102 height 20
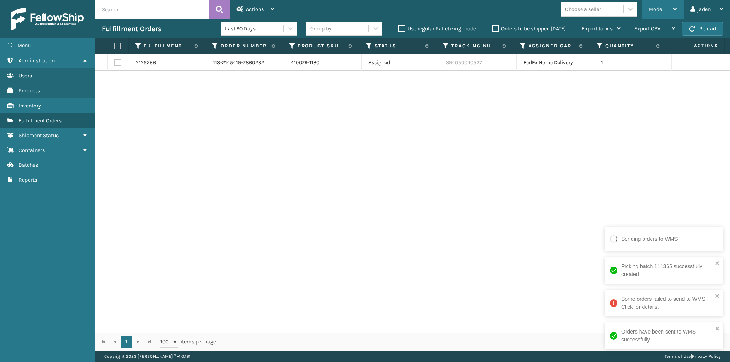
click at [662, 4] on div "Mode" at bounding box center [663, 9] width 28 height 19
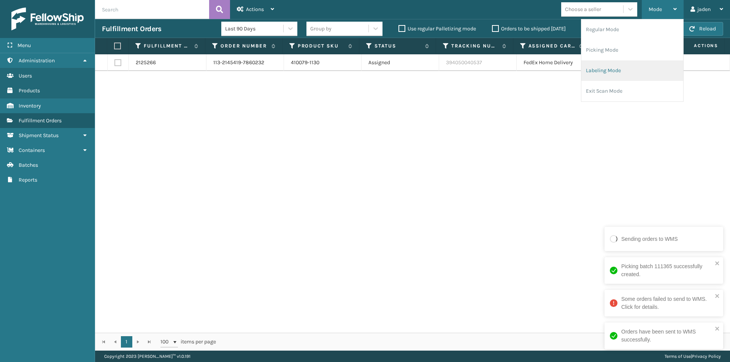
click at [607, 75] on li "Labeling Mode" at bounding box center [632, 70] width 102 height 21
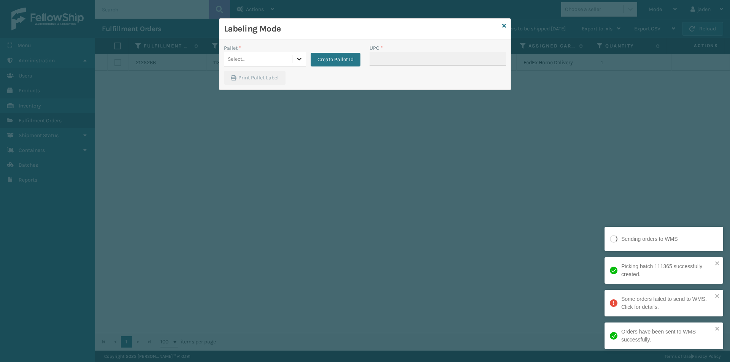
click at [292, 59] on div at bounding box center [299, 59] width 14 height 14
click at [334, 54] on button "Create Pallet Id" at bounding box center [336, 60] width 50 height 14
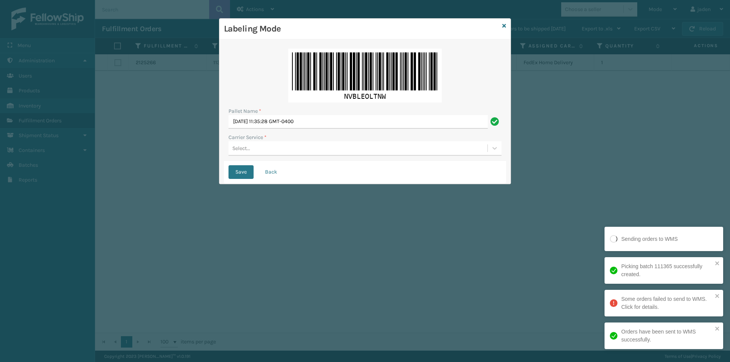
click at [299, 156] on div "Select..." at bounding box center [365, 148] width 273 height 14
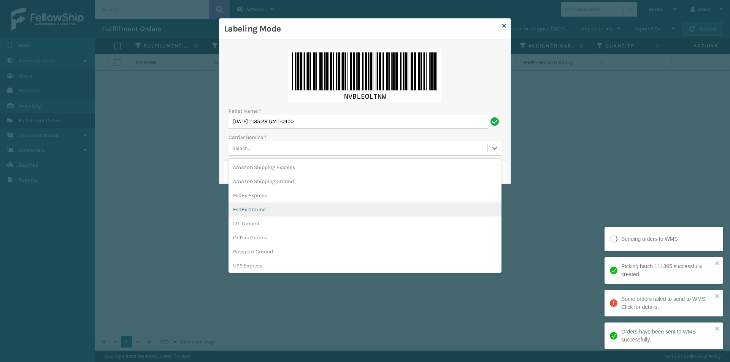
click at [259, 212] on div "FedEx Ground" at bounding box center [365, 210] width 273 height 14
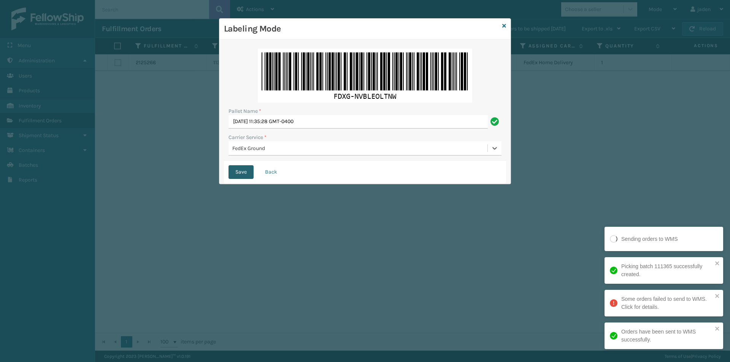
click at [243, 172] on button "Save" at bounding box center [241, 172] width 25 height 14
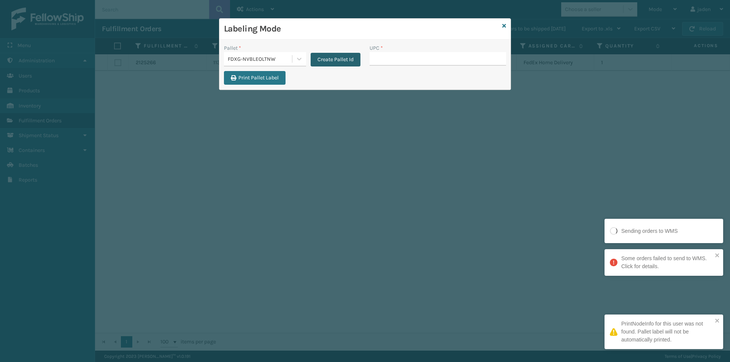
click at [348, 59] on button "Create Pallet Id" at bounding box center [336, 60] width 50 height 14
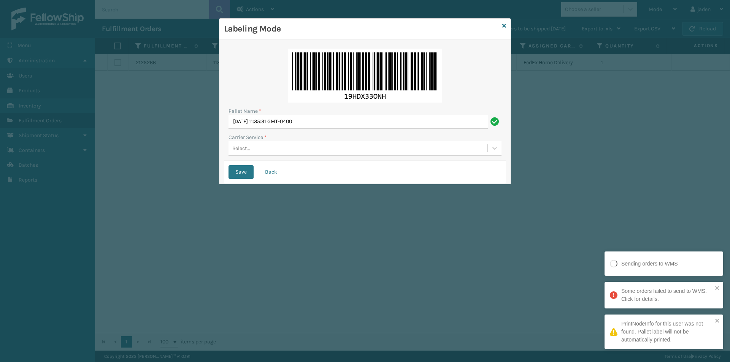
drag, startPoint x: 291, startPoint y: 150, endPoint x: 288, endPoint y: 154, distance: 5.7
click at [291, 150] on div "Select..." at bounding box center [358, 148] width 259 height 13
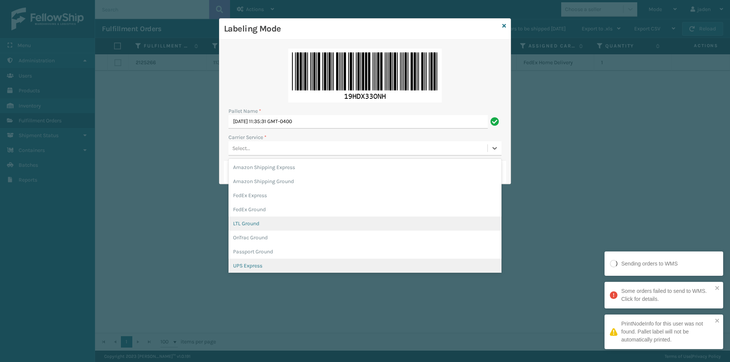
scroll to position [38, 0]
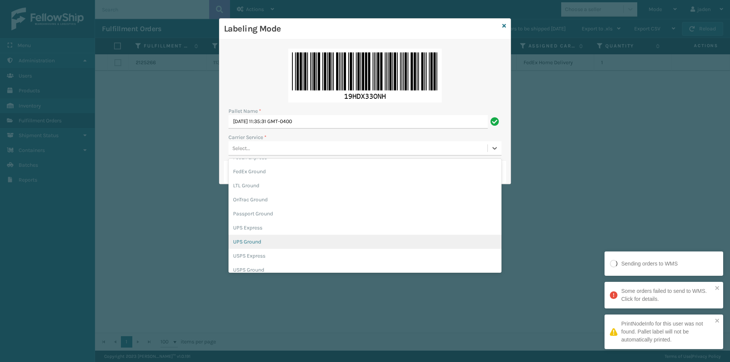
click at [248, 246] on div "UPS Ground" at bounding box center [365, 242] width 273 height 14
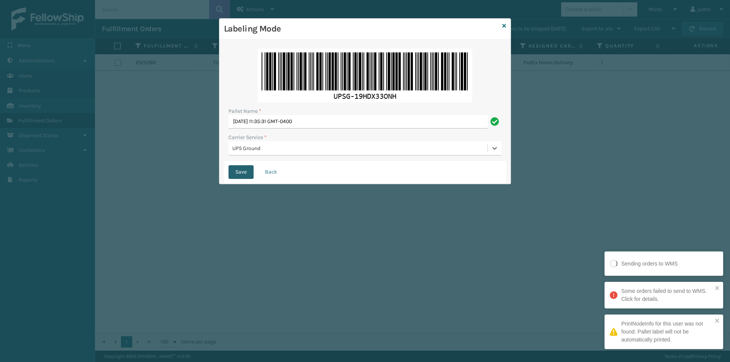
click at [233, 170] on button "Save" at bounding box center [241, 172] width 25 height 14
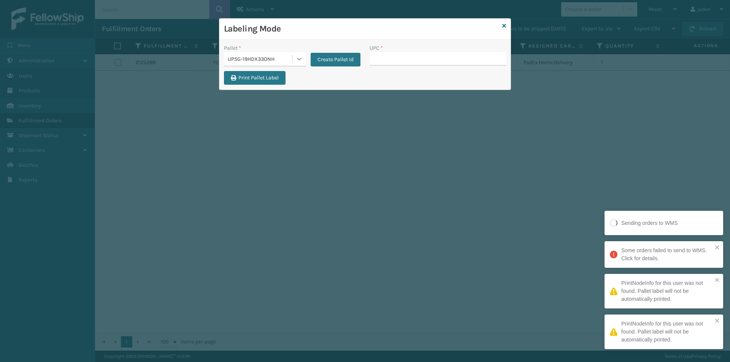
click at [299, 58] on icon at bounding box center [299, 59] width 8 height 8
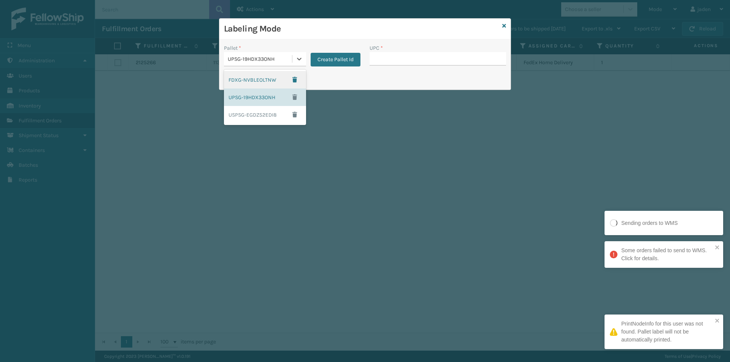
click at [254, 81] on div "FDXG-NVBLEOLTNW" at bounding box center [265, 79] width 82 height 17
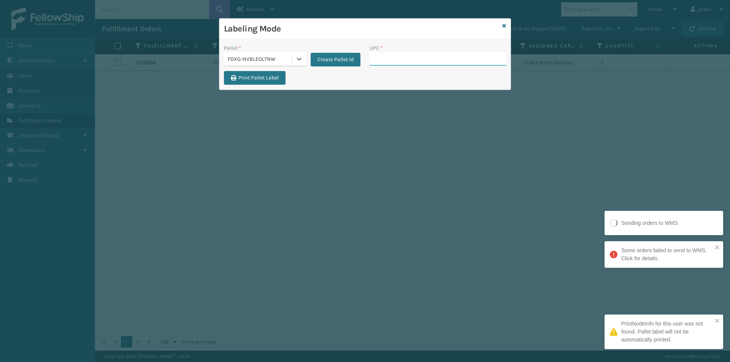
click at [418, 59] on input "UPC *" at bounding box center [438, 59] width 137 height 14
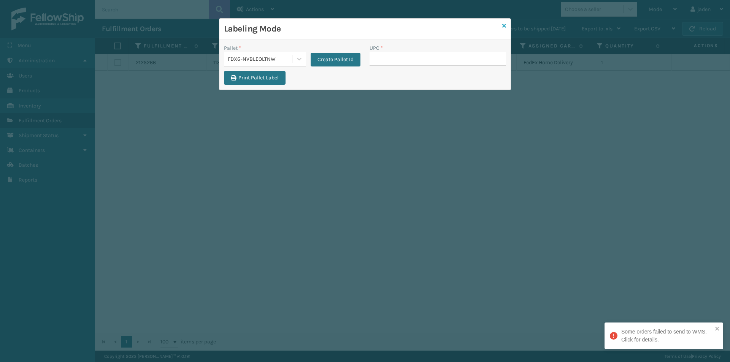
click at [504, 25] on icon at bounding box center [504, 25] width 4 height 5
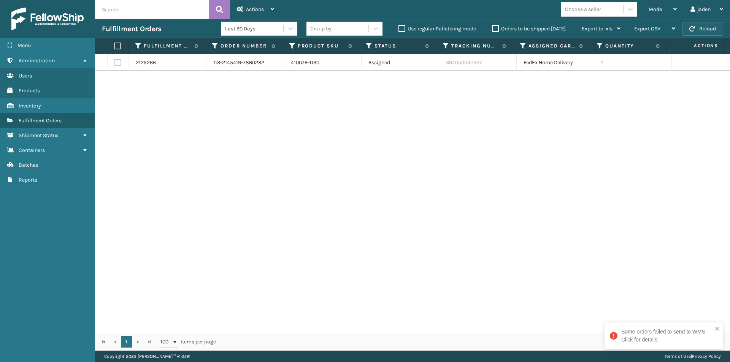
drag, startPoint x: 535, startPoint y: 121, endPoint x: 695, endPoint y: 25, distance: 186.3
click at [695, 25] on button "Reload" at bounding box center [702, 29] width 41 height 14
drag, startPoint x: 428, startPoint y: 128, endPoint x: 228, endPoint y: 116, distance: 200.4
click at [241, 122] on div "2125266 113-2145419-7860232 410079-1130 Assigned 394050040537 FedEx Home Delive…" at bounding box center [412, 193] width 635 height 279
click at [659, 5] on div "Mode" at bounding box center [663, 9] width 28 height 19
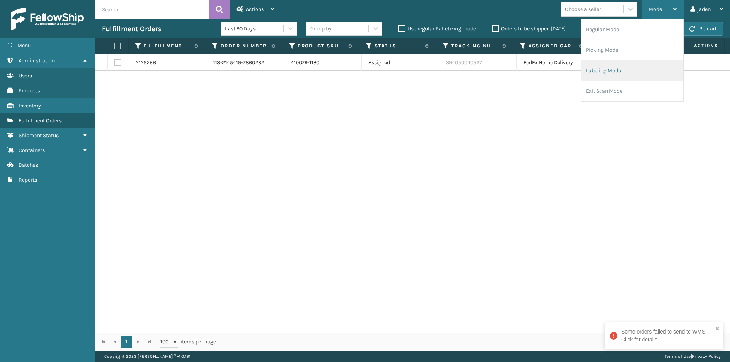
click at [626, 77] on li "Labeling Mode" at bounding box center [632, 70] width 102 height 21
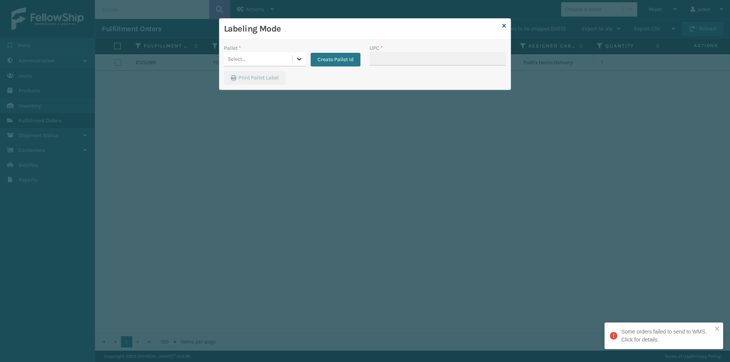
drag, startPoint x: 300, startPoint y: 61, endPoint x: 294, endPoint y: 67, distance: 8.9
click at [300, 61] on icon at bounding box center [299, 59] width 8 height 8
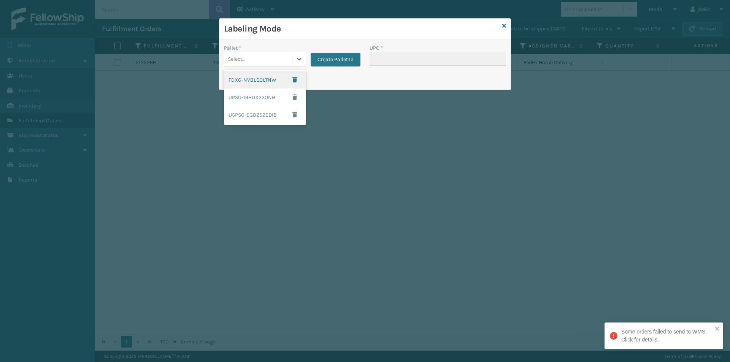
click at [266, 83] on div "FDXG-NVBLEOLTNW" at bounding box center [265, 79] width 82 height 17
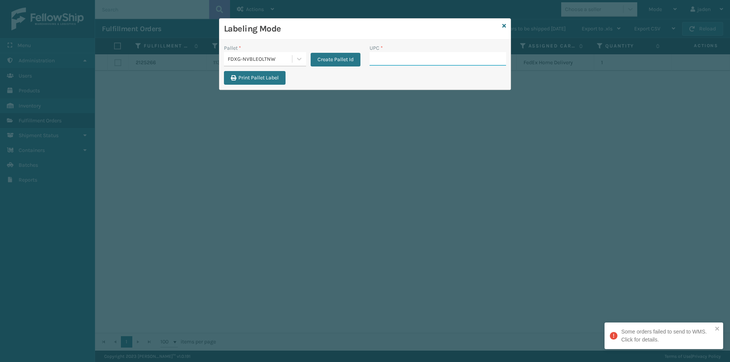
click at [429, 54] on input "UPC *" at bounding box center [438, 59] width 137 height 14
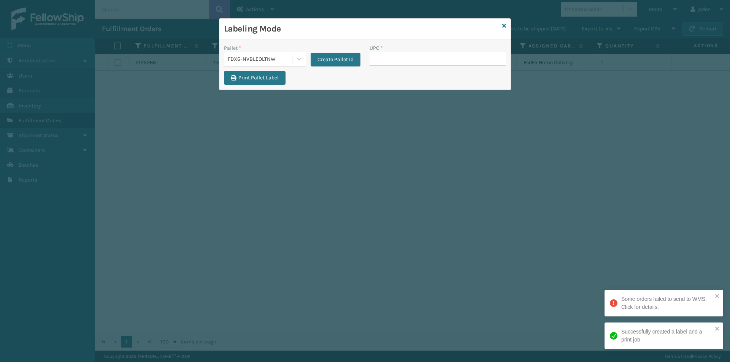
click at [506, 28] on div "Labeling Mode" at bounding box center [364, 29] width 291 height 21
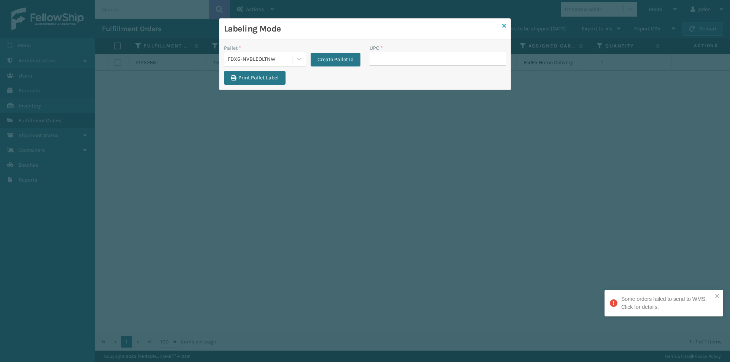
click at [505, 27] on icon at bounding box center [504, 25] width 4 height 5
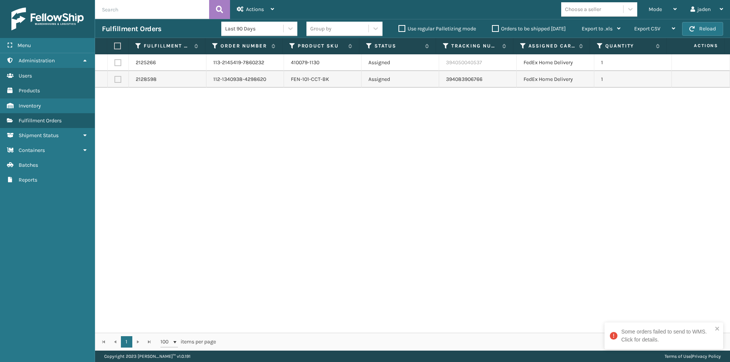
click at [117, 64] on label at bounding box center [117, 62] width 7 height 7
click at [115, 64] on input "checkbox" at bounding box center [114, 61] width 0 height 5
click at [254, 9] on span "Actions" at bounding box center [255, 9] width 18 height 6
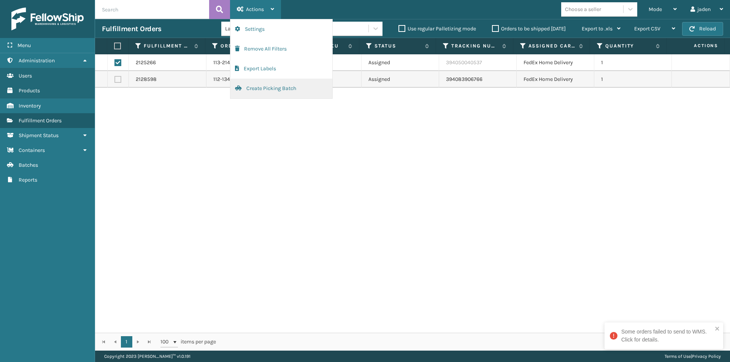
click at [262, 87] on button "Create Picking Batch" at bounding box center [281, 89] width 102 height 20
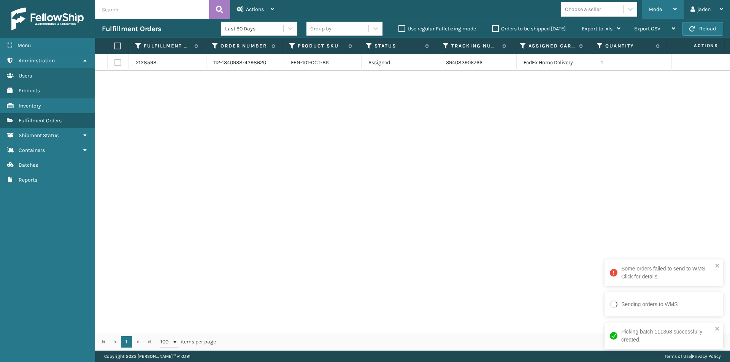
click at [649, 7] on span "Mode" at bounding box center [655, 9] width 13 height 6
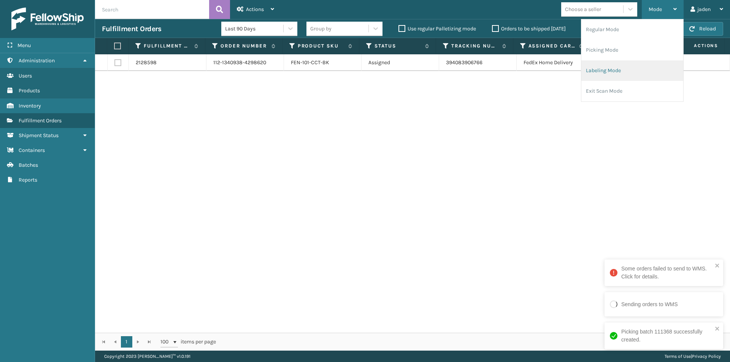
click at [625, 63] on li "Labeling Mode" at bounding box center [632, 70] width 102 height 21
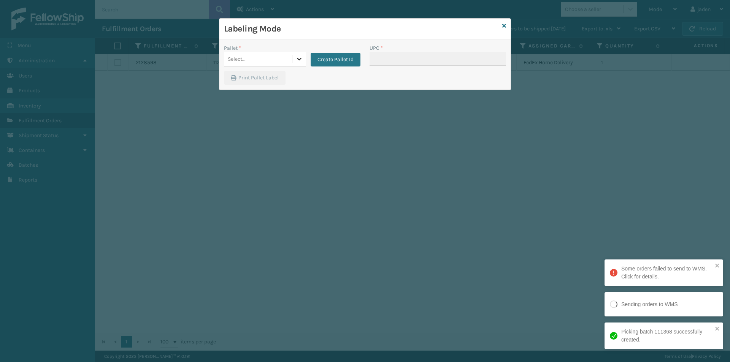
click at [299, 60] on icon at bounding box center [299, 59] width 8 height 8
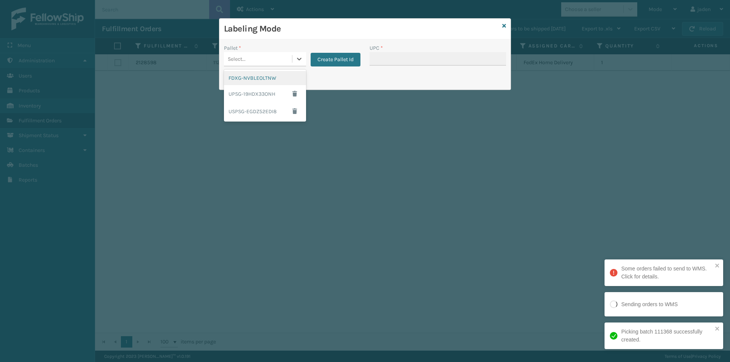
click at [275, 78] on div "FDXG-NVBLEOLTNW" at bounding box center [265, 78] width 82 height 14
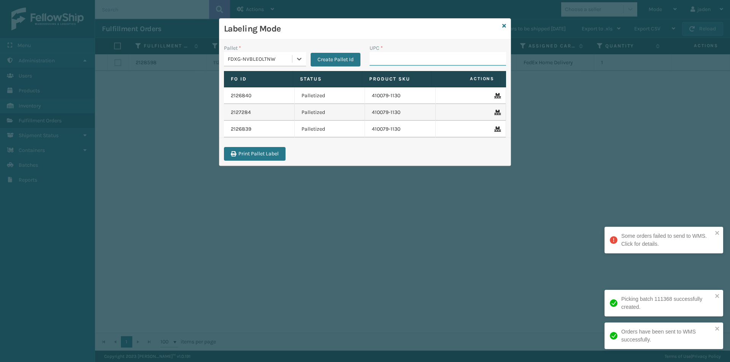
click at [397, 57] on input "UPC *" at bounding box center [438, 59] width 137 height 14
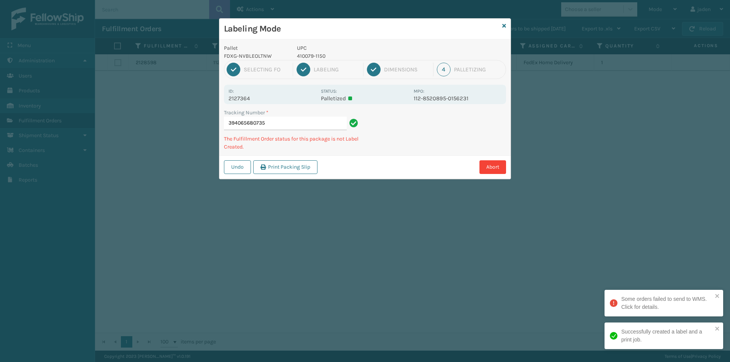
click at [314, 59] on p "410079-1150" at bounding box center [353, 56] width 112 height 8
copy p "410079-1150"
drag, startPoint x: 430, startPoint y: 122, endPoint x: 423, endPoint y: 124, distance: 7.7
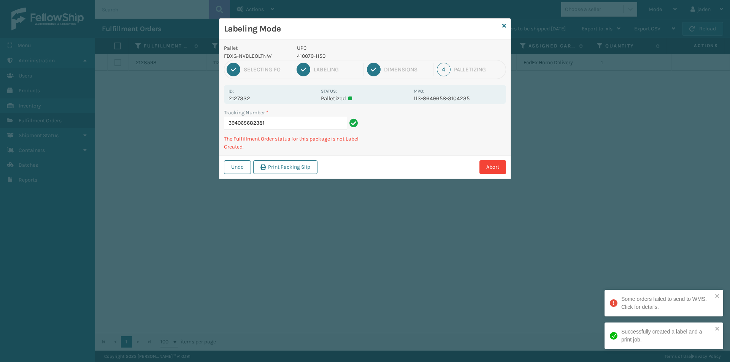
drag, startPoint x: 423, startPoint y: 124, endPoint x: 488, endPoint y: 114, distance: 65.8
click at [374, 156] on div "Undo Print Packing Slip Abort" at bounding box center [364, 167] width 291 height 23
drag, startPoint x: 488, startPoint y: 114, endPoint x: 479, endPoint y: 113, distance: 8.8
drag, startPoint x: 479, startPoint y: 113, endPoint x: 451, endPoint y: 124, distance: 30.1
click at [404, 152] on div "Pallet FDXG-NVBLEOLTNW UPC 410079-1150 1 Selecting FO 2 Labeling 3 Dimensions 4…" at bounding box center [364, 110] width 291 height 140
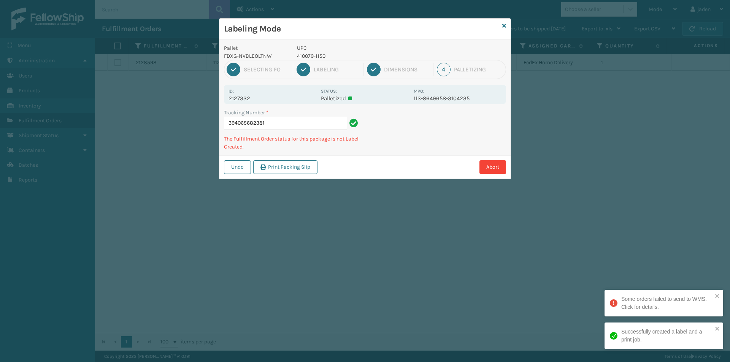
drag, startPoint x: 450, startPoint y: 124, endPoint x: 410, endPoint y: 114, distance: 40.8
click at [386, 149] on div "Pallet FDXG-NVBLEOLTNW UPC 410079-1150 1 Selecting FO 2 Labeling 3 Dimensions 4…" at bounding box center [364, 110] width 291 height 140
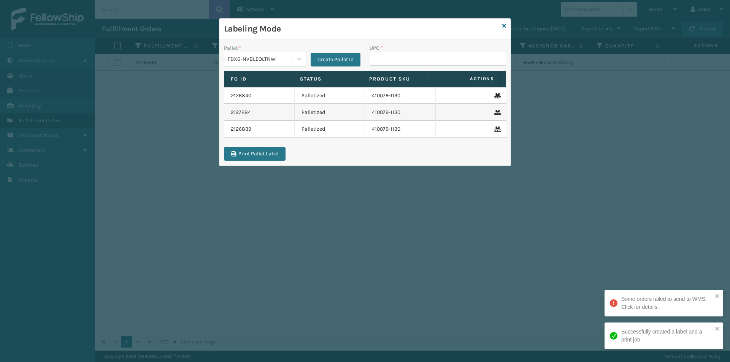
drag, startPoint x: 403, startPoint y: 56, endPoint x: 385, endPoint y: 59, distance: 18.2
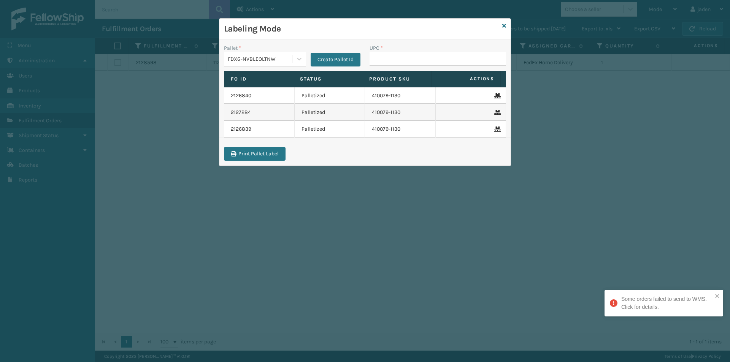
drag, startPoint x: 411, startPoint y: 64, endPoint x: 391, endPoint y: 60, distance: 21.3
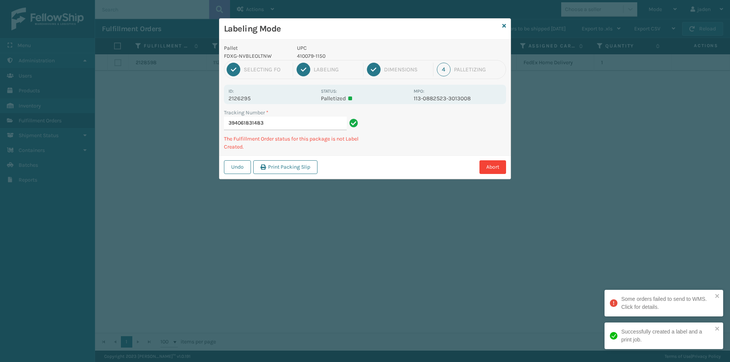
drag, startPoint x: 443, startPoint y: 129, endPoint x: 383, endPoint y: 175, distance: 76.3
click at [377, 178] on div "Undo Print Packing Slip Abort" at bounding box center [364, 167] width 291 height 23
click at [402, 177] on div "Labeling Mode Pallet FDXG-NVBLEOLTNW UPC 410079-1150 1 Selecting FO 2 Labeling …" at bounding box center [365, 181] width 730 height 362
drag, startPoint x: 463, startPoint y: 136, endPoint x: 473, endPoint y: 132, distance: 11.3
click at [399, 171] on div "Undo Print Packing Slip Abort" at bounding box center [364, 167] width 291 height 23
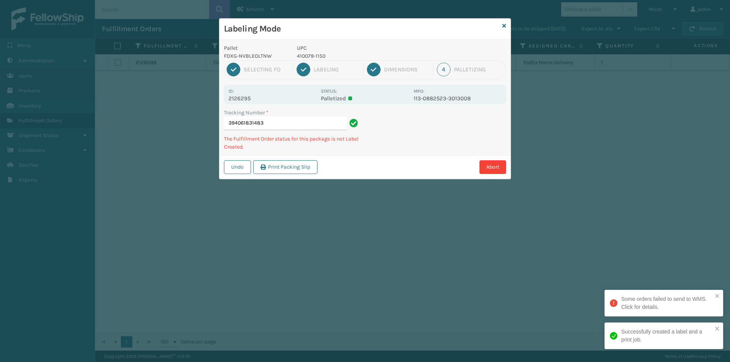
drag, startPoint x: 473, startPoint y: 132, endPoint x: 418, endPoint y: 177, distance: 71.9
click at [418, 177] on div "Labeling Mode Pallet FDXG-NVBLEOLTNW UPC 410079-1150 1 Selecting FO 2 Labeling …" at bounding box center [365, 181] width 730 height 362
drag, startPoint x: 477, startPoint y: 137, endPoint x: 457, endPoint y: 110, distance: 33.8
click at [382, 189] on div "Labeling Mode Pallet FDXG-NVBLEOLTNW UPC 410079-1150 1 Selecting FO 2 Labeling …" at bounding box center [365, 181] width 730 height 362
click at [318, 56] on p "410107-1150" at bounding box center [353, 56] width 112 height 8
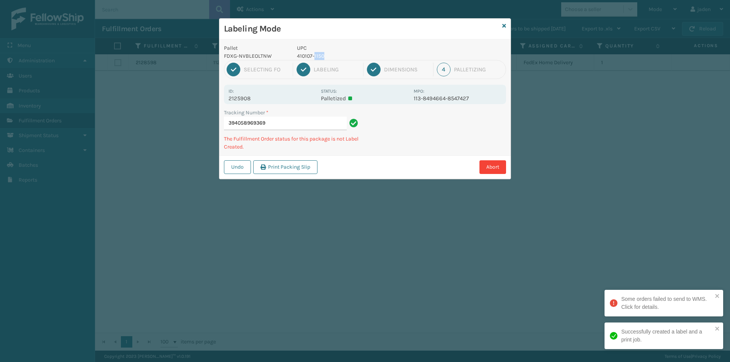
click at [318, 56] on p "410107-1150" at bounding box center [353, 56] width 112 height 8
copy p "410107-1150"
drag, startPoint x: 442, startPoint y: 139, endPoint x: 433, endPoint y: 138, distance: 8.4
click at [408, 155] on div "Pallet FDXG-NVBLEOLTNW UPC 410107-1150 1 Selecting FO 2 Labeling 3 Dimensions 4…" at bounding box center [364, 110] width 291 height 140
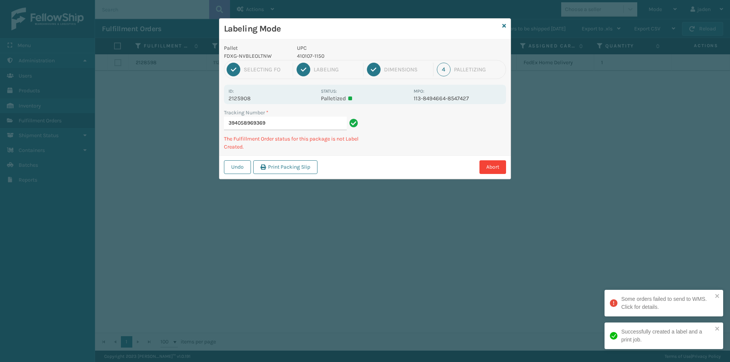
drag, startPoint x: 430, startPoint y: 139, endPoint x: 420, endPoint y: 87, distance: 52.7
click at [403, 157] on div "Undo Print Packing Slip Abort" at bounding box center [364, 167] width 291 height 23
drag, startPoint x: 472, startPoint y: 124, endPoint x: 466, endPoint y: 123, distance: 5.4
drag, startPoint x: 466, startPoint y: 123, endPoint x: 420, endPoint y: 137, distance: 48.1
click at [418, 149] on div "Tracking Number * 394061827469 The Fulfillment Order status for this package is…" at bounding box center [364, 132] width 291 height 47
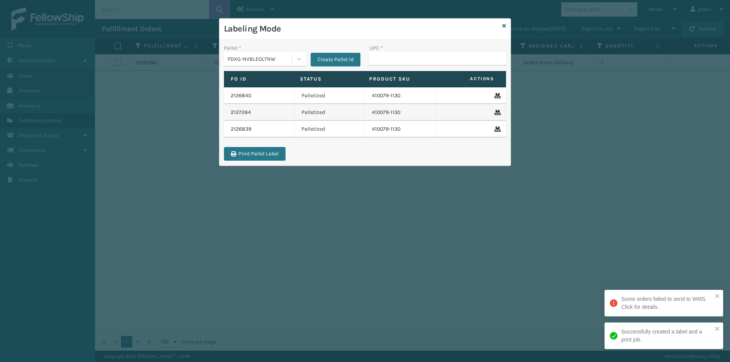
drag, startPoint x: 405, startPoint y: 63, endPoint x: 404, endPoint y: 56, distance: 7.1
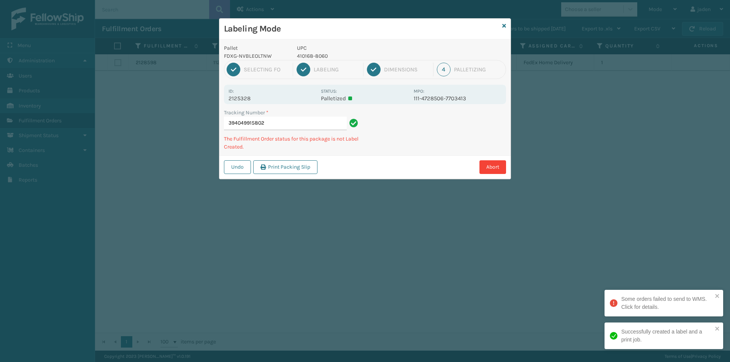
click at [315, 55] on p "410168-8060" at bounding box center [353, 56] width 112 height 8
copy p "410168-8060"
drag, startPoint x: 442, startPoint y: 118, endPoint x: 417, endPoint y: 100, distance: 30.2
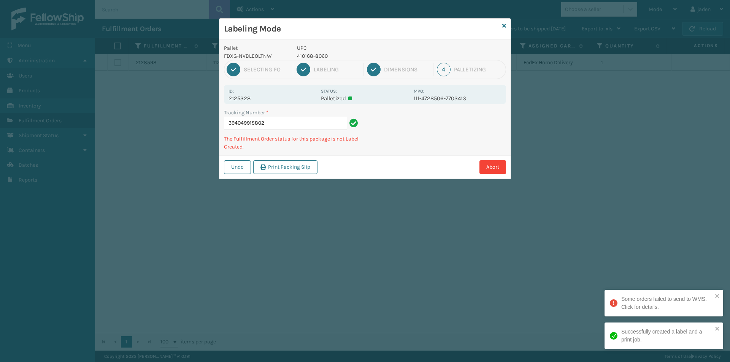
click at [402, 139] on div "Tracking Number * 394049915802 The Fulfillment Order status for this package is…" at bounding box center [364, 132] width 291 height 47
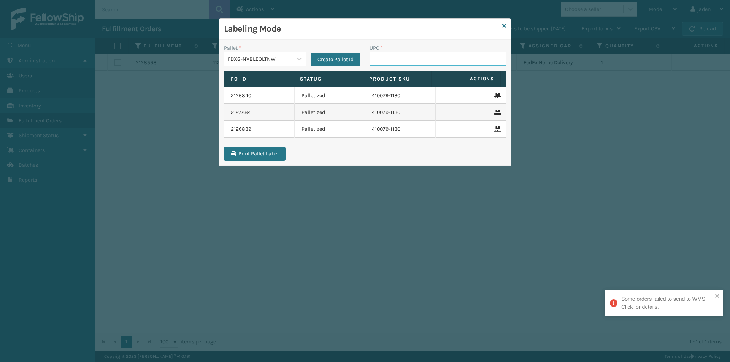
drag, startPoint x: 394, startPoint y: 51, endPoint x: 379, endPoint y: 60, distance: 17.9
paste input "410168-8060"
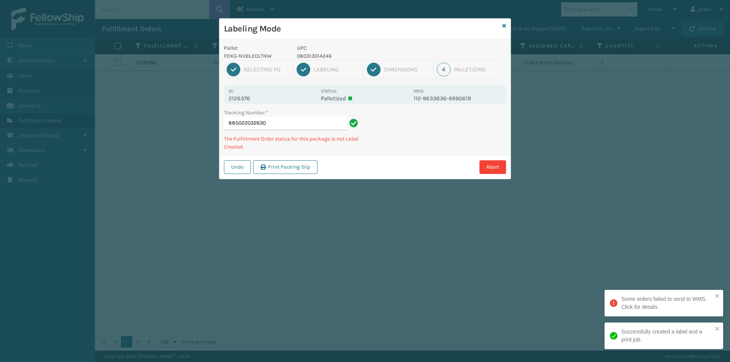
click at [315, 54] on p "080313014246" at bounding box center [353, 56] width 112 height 8
copy p "080313014246"
drag, startPoint x: 448, startPoint y: 123, endPoint x: 476, endPoint y: 115, distance: 28.9
click at [404, 157] on div "Undo Print Packing Slip Abort" at bounding box center [364, 167] width 291 height 23
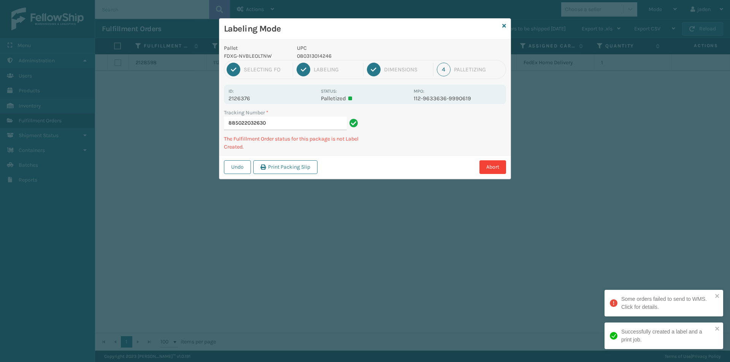
drag, startPoint x: 476, startPoint y: 115, endPoint x: 402, endPoint y: 157, distance: 84.5
drag, startPoint x: 402, startPoint y: 157, endPoint x: 445, endPoint y: 121, distance: 55.9
click at [407, 155] on div "Pallet FDXG-NVBLEOLTNW UPC 080313014246 1 Selecting FO 2 Labeling 3 Dimensions …" at bounding box center [364, 110] width 291 height 140
drag, startPoint x: 467, startPoint y: 125, endPoint x: 431, endPoint y: 159, distance: 49.2
drag, startPoint x: 431, startPoint y: 159, endPoint x: 478, endPoint y: 133, distance: 53.8
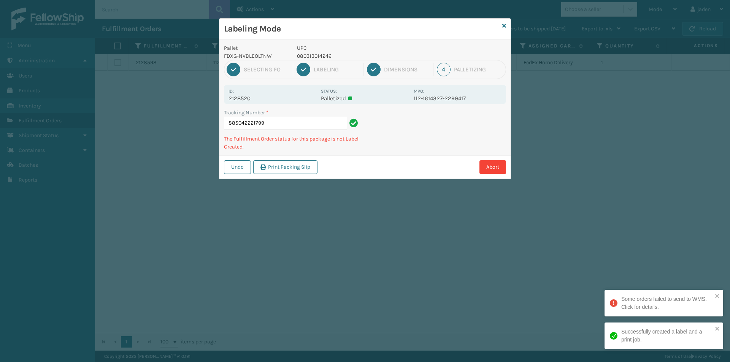
click at [431, 159] on div "Undo Print Packing Slip Abort" at bounding box center [364, 167] width 291 height 23
drag, startPoint x: 476, startPoint y: 133, endPoint x: 491, endPoint y: 124, distance: 17.9
click at [430, 160] on div "Abort" at bounding box center [413, 167] width 186 height 14
drag, startPoint x: 491, startPoint y: 124, endPoint x: 403, endPoint y: 171, distance: 99.9
drag, startPoint x: 403, startPoint y: 171, endPoint x: 450, endPoint y: 144, distance: 53.8
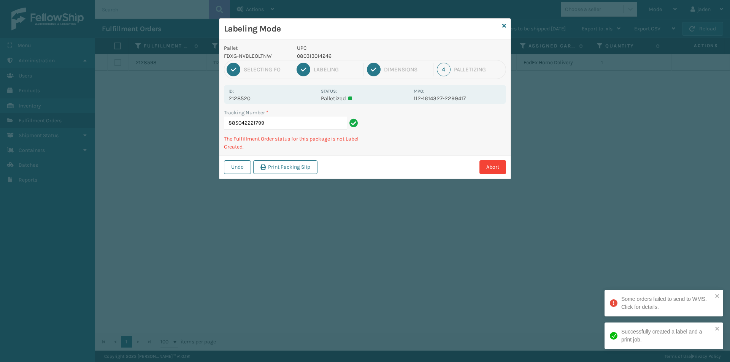
click at [421, 162] on div "Abort" at bounding box center [413, 167] width 186 height 14
drag, startPoint x: 508, startPoint y: 120, endPoint x: 492, endPoint y: 126, distance: 17.4
drag, startPoint x: 492, startPoint y: 126, endPoint x: 485, endPoint y: 130, distance: 7.7
click at [425, 155] on div "Pallet FDXG-NVBLEOLTNW UPC 080313014246 1 Selecting FO 2 Labeling 3 Dimensions …" at bounding box center [364, 110] width 291 height 140
drag, startPoint x: 485, startPoint y: 130, endPoint x: 462, endPoint y: 141, distance: 25.2
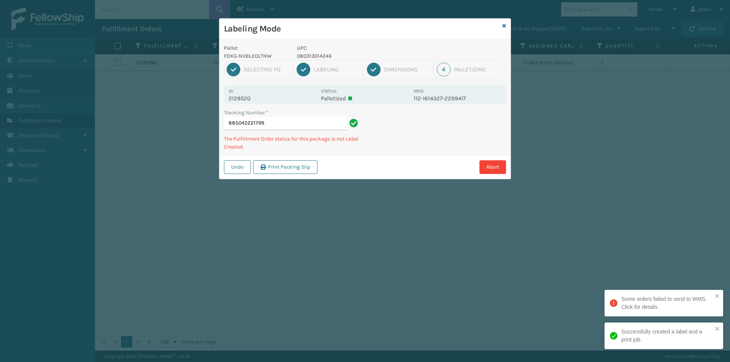
drag, startPoint x: 462, startPoint y: 141, endPoint x: 518, endPoint y: 116, distance: 61.1
click at [452, 149] on div "Pallet FDXG-NVBLEOLTNW UPC 080313014246 1 Selecting FO 2 Labeling 3 Dimensions …" at bounding box center [364, 110] width 291 height 140
drag, startPoint x: 518, startPoint y: 116, endPoint x: 508, endPoint y: 116, distance: 10.3
drag, startPoint x: 508, startPoint y: 116, endPoint x: 473, endPoint y: 121, distance: 34.9
click at [441, 143] on div "Tracking Number * 885042221799 The Fulfillment Order status for this package is…" at bounding box center [364, 132] width 291 height 47
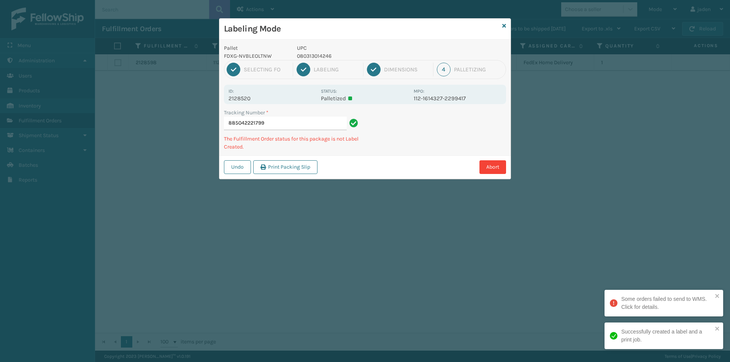
drag, startPoint x: 473, startPoint y: 121, endPoint x: 442, endPoint y: 133, distance: 33.8
drag, startPoint x: 442, startPoint y: 133, endPoint x: 433, endPoint y: 89, distance: 45.0
click at [391, 160] on div "Undo Print Packing Slip Abort" at bounding box center [364, 167] width 291 height 23
drag, startPoint x: 419, startPoint y: 145, endPoint x: 398, endPoint y: 113, distance: 39.0
click at [369, 162] on div "Undo Print Packing Slip Abort" at bounding box center [364, 167] width 291 height 23
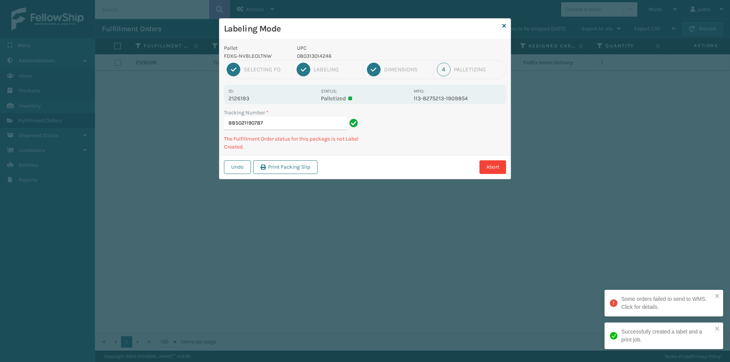
drag, startPoint x: 464, startPoint y: 124, endPoint x: 417, endPoint y: 141, distance: 50.8
click at [417, 141] on div "Tracking Number * 885021190787 The Fulfillment Order status for this package is…" at bounding box center [364, 132] width 291 height 47
drag, startPoint x: 436, startPoint y: 116, endPoint x: 430, endPoint y: 119, distance: 7.1
drag, startPoint x: 389, startPoint y: 144, endPoint x: 431, endPoint y: 125, distance: 45.6
drag, startPoint x: 431, startPoint y: 125, endPoint x: 349, endPoint y: 149, distance: 85.2
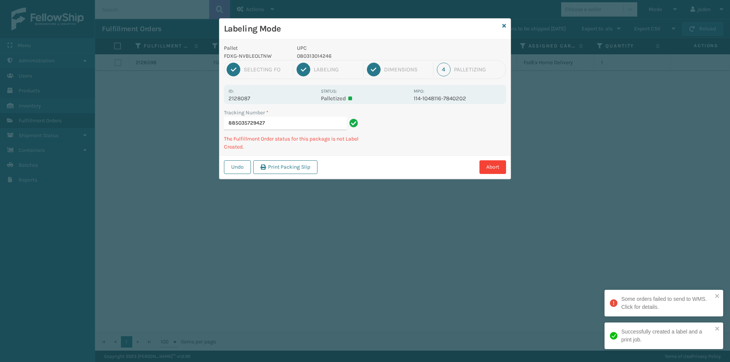
click at [349, 149] on p "The Fulfillment Order status for this package is not Label Created." at bounding box center [292, 143] width 137 height 16
drag, startPoint x: 467, startPoint y: 112, endPoint x: 450, endPoint y: 110, distance: 16.9
click at [383, 149] on div "Tracking Number * 885035729427 The Fulfillment Order status for this package is…" at bounding box center [364, 132] width 291 height 47
drag, startPoint x: 450, startPoint y: 110, endPoint x: 418, endPoint y: 118, distance: 33.3
drag, startPoint x: 418, startPoint y: 118, endPoint x: 397, endPoint y: 75, distance: 47.3
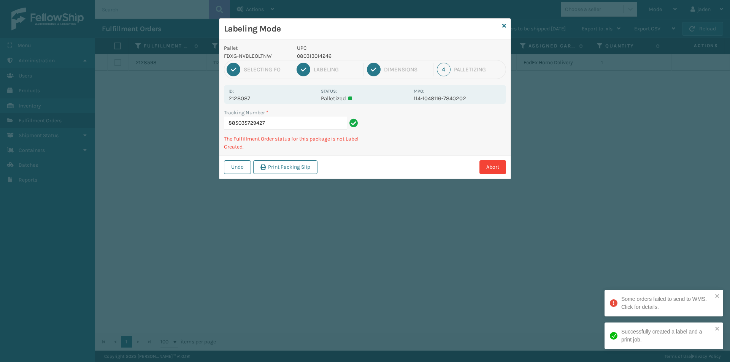
click at [372, 133] on div "Tracking Number * 885035729427 The Fulfillment Order status for this package is…" at bounding box center [364, 132] width 291 height 47
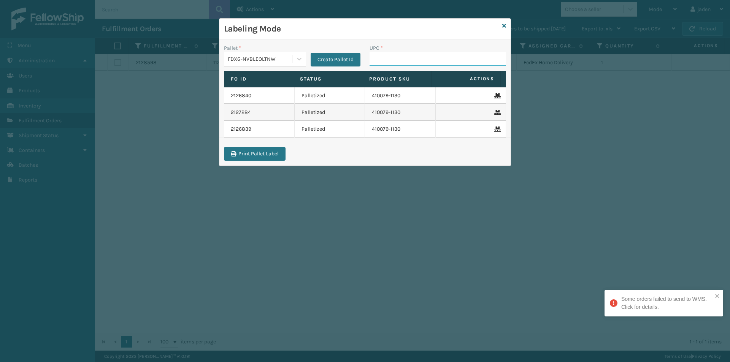
drag, startPoint x: 395, startPoint y: 66, endPoint x: 390, endPoint y: 58, distance: 9.6
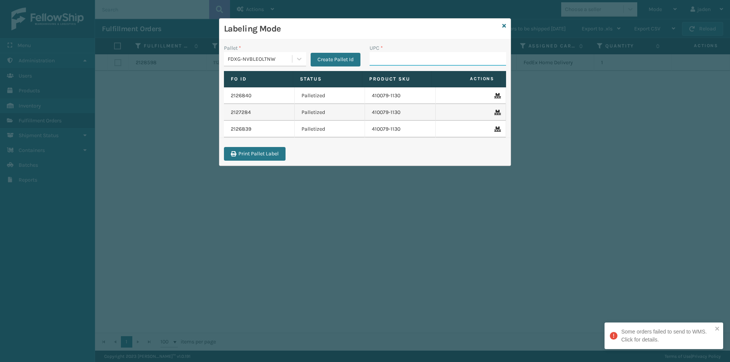
paste input "080313014246"
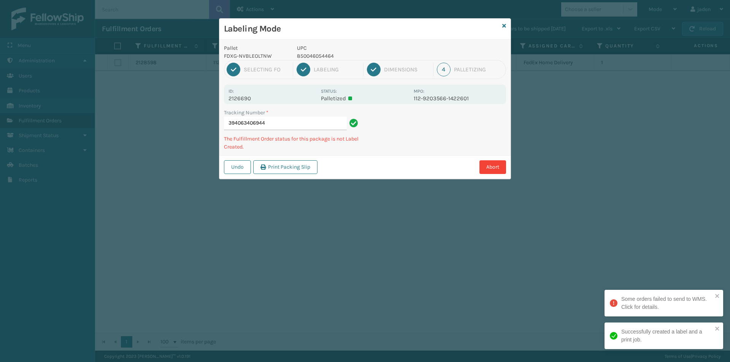
click at [322, 47] on p "UPC" at bounding box center [353, 48] width 112 height 8
click at [314, 55] on p "850046054464" at bounding box center [353, 56] width 112 height 8
copy p "850046054464"
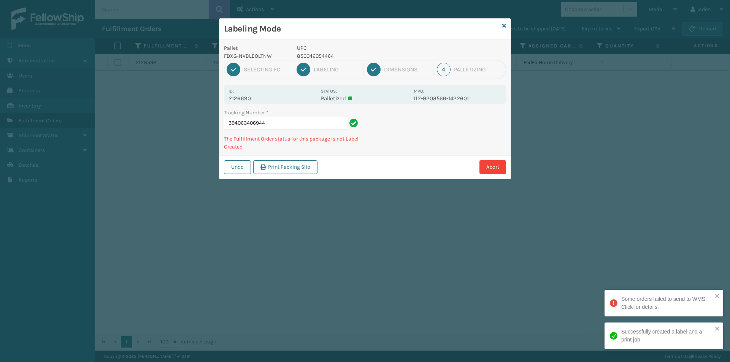
drag, startPoint x: 440, startPoint y: 129, endPoint x: 419, endPoint y: 148, distance: 28.3
click at [419, 148] on div "Tracking Number * 394063406944 The Fulfillment Order status for this package is…" at bounding box center [364, 132] width 291 height 47
drag, startPoint x: 458, startPoint y: 121, endPoint x: 453, endPoint y: 121, distance: 5.4
drag, startPoint x: 453, startPoint y: 121, endPoint x: 410, endPoint y: 156, distance: 55.2
click at [395, 168] on div "Labeling Mode Pallet FDXG-NVBLEOLTNW UPC 850046054464 1 Selecting FO 2 Labeling…" at bounding box center [365, 181] width 730 height 362
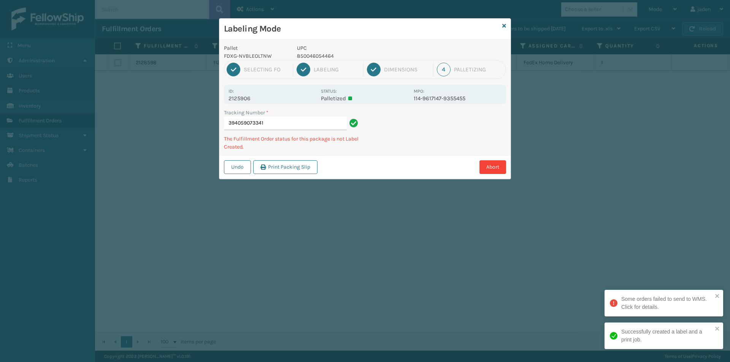
drag, startPoint x: 450, startPoint y: 131, endPoint x: 474, endPoint y: 126, distance: 25.2
click at [405, 156] on div "Undo Print Packing Slip Abort" at bounding box center [364, 167] width 291 height 23
drag, startPoint x: 473, startPoint y: 127, endPoint x: 505, endPoint y: 124, distance: 32.4
click at [468, 140] on div "Pallet FDXG-NVBLEOLTNW UPC 850046054464 1 Selecting FO 2 Labeling 3 Dimensions …" at bounding box center [364, 110] width 291 height 140
drag, startPoint x: 505, startPoint y: 124, endPoint x: 453, endPoint y: 155, distance: 60.3
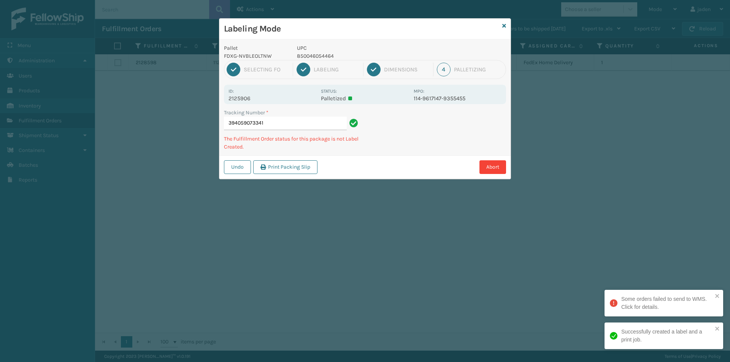
drag, startPoint x: 453, startPoint y: 155, endPoint x: 458, endPoint y: 100, distance: 54.6
click at [453, 153] on div "Tracking Number * 394059073341 The Fulfillment Order status for this package is…" at bounding box center [364, 132] width 291 height 47
drag, startPoint x: 446, startPoint y: 119, endPoint x: 402, endPoint y: 140, distance: 47.8
click at [392, 149] on div "Tracking Number * 394084631526 The Fulfillment Order status for this package is…" at bounding box center [364, 132] width 291 height 47
drag, startPoint x: 457, startPoint y: 126, endPoint x: 428, endPoint y: 124, distance: 28.6
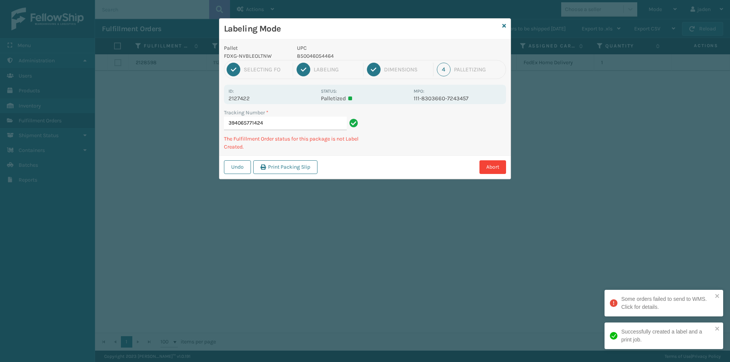
click at [427, 146] on div "Tracking Number * 394065771424 The Fulfillment Order status for this package is…" at bounding box center [364, 132] width 291 height 47
drag, startPoint x: 443, startPoint y: 136, endPoint x: 371, endPoint y: 169, distance: 79.7
drag, startPoint x: 371, startPoint y: 169, endPoint x: 449, endPoint y: 129, distance: 87.4
click at [405, 155] on div "Pallet FDXG-NVBLEOLTNW UPC 850046054464 1 Selecting FO 2 Labeling 3 Dimensions …" at bounding box center [364, 110] width 291 height 140
drag, startPoint x: 488, startPoint y: 110, endPoint x: 474, endPoint y: 133, distance: 26.8
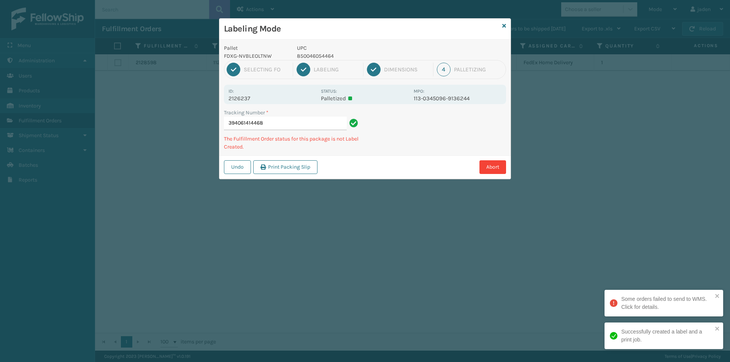
click at [438, 154] on div "Pallet FDXG-NVBLEOLTNW UPC 850046054464 1 Selecting FO 2 Labeling 3 Dimensions …" at bounding box center [364, 110] width 291 height 140
drag, startPoint x: 477, startPoint y: 131, endPoint x: 465, endPoint y: 132, distance: 11.0
click at [446, 145] on div "Pallet FDXG-NVBLEOLTNW UPC 850046054464 1 Selecting FO 2 Labeling 3 Dimensions …" at bounding box center [364, 110] width 291 height 140
drag, startPoint x: 475, startPoint y: 127, endPoint x: 448, endPoint y: 98, distance: 40.1
click at [417, 161] on div "Abort" at bounding box center [413, 167] width 186 height 14
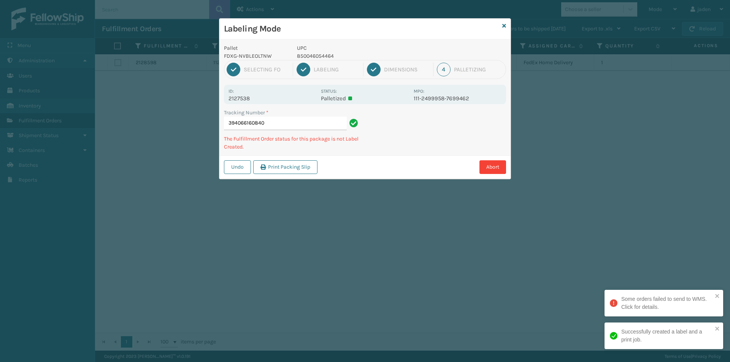
drag, startPoint x: 450, startPoint y: 129, endPoint x: 440, endPoint y: 129, distance: 9.1
drag, startPoint x: 440, startPoint y: 129, endPoint x: 379, endPoint y: 151, distance: 65.4
click at [379, 151] on div "Tracking Number * 394066160840 The Fulfillment Order status for this package is…" at bounding box center [364, 132] width 291 height 47
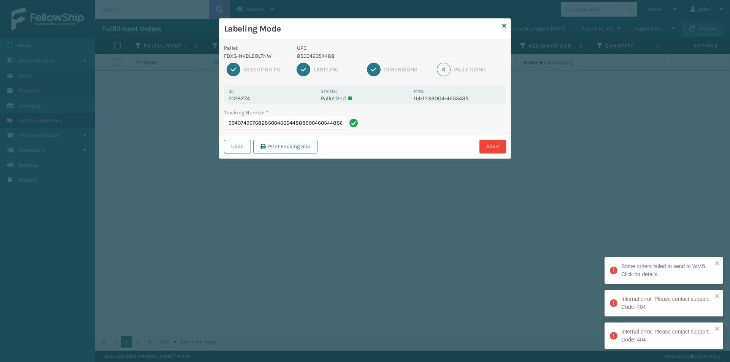
scroll to position [0, 34]
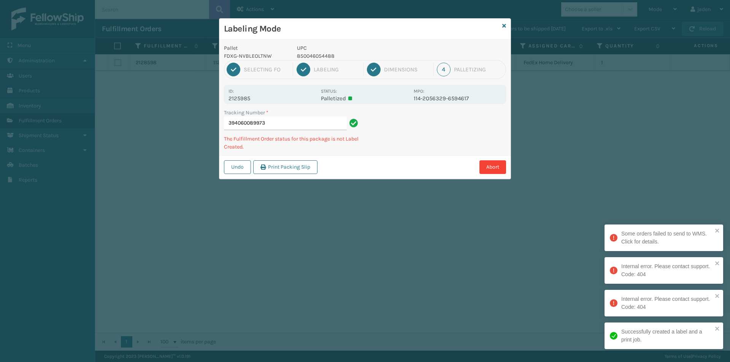
click at [318, 54] on p "850046054488" at bounding box center [353, 56] width 112 height 8
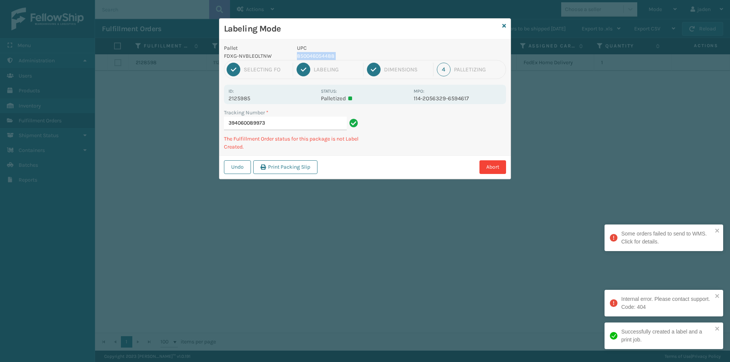
click at [318, 54] on p "850046054488" at bounding box center [353, 56] width 112 height 8
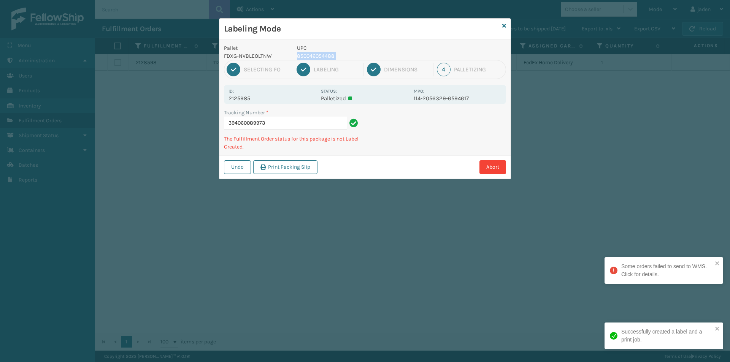
copy p "850046054488"
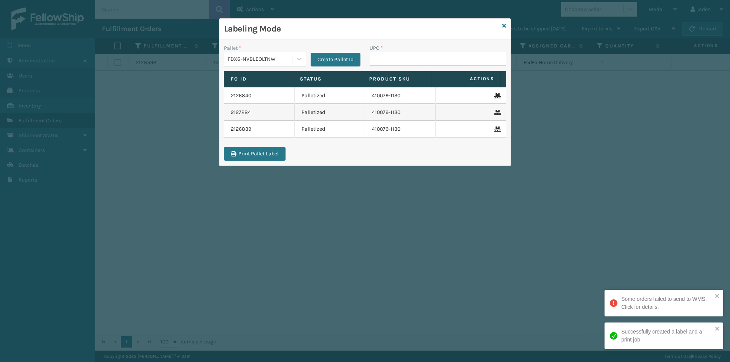
drag, startPoint x: 450, startPoint y: 140, endPoint x: 446, endPoint y: 140, distance: 3.8
drag, startPoint x: 446, startPoint y: 140, endPoint x: 421, endPoint y: 87, distance: 59.2
click at [408, 151] on div "Print Pallet Label" at bounding box center [364, 156] width 291 height 18
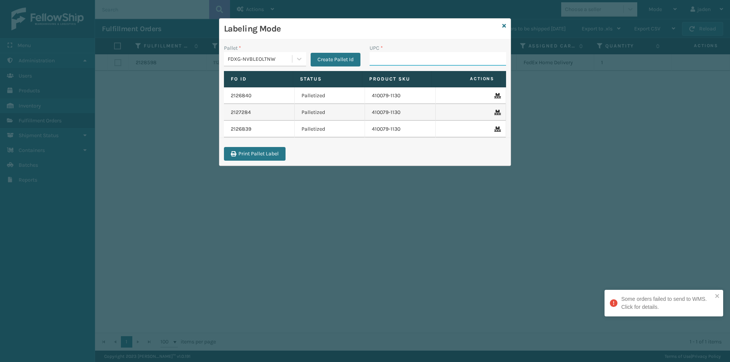
paste input "850046054488"
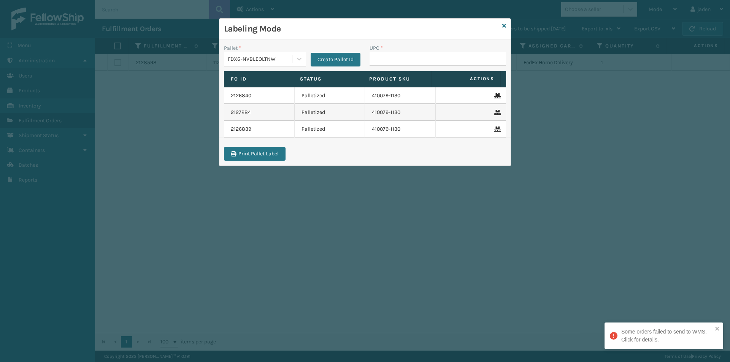
click at [443, 60] on input "UPC *" at bounding box center [438, 59] width 137 height 14
click at [247, 234] on div "Labeling Mode Pallet * FDXG-NVBLEOLTNW Create Pallet Id UPC * Fo Id Status Prod…" at bounding box center [365, 181] width 730 height 362
click at [418, 54] on input "UPC *" at bounding box center [438, 59] width 137 height 14
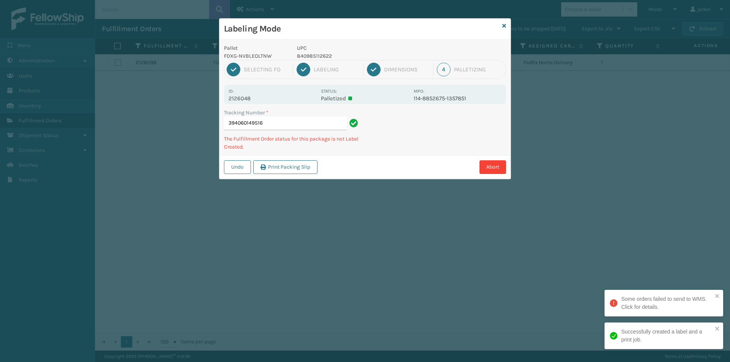
click at [311, 58] on p "840985112622" at bounding box center [353, 56] width 112 height 8
copy p "840985112622"
drag, startPoint x: 437, startPoint y: 141, endPoint x: 418, endPoint y: 134, distance: 20.9
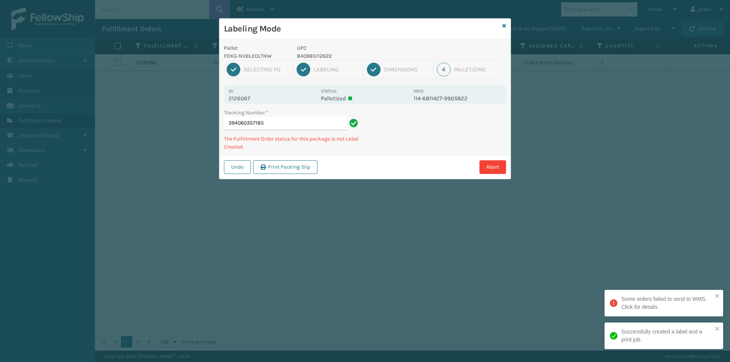
click at [408, 157] on div "Undo Print Packing Slip Abort" at bounding box center [364, 167] width 291 height 23
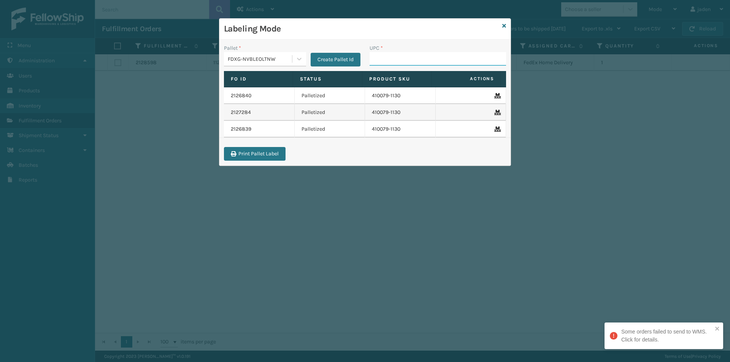
click at [394, 56] on input "UPC *" at bounding box center [438, 59] width 137 height 14
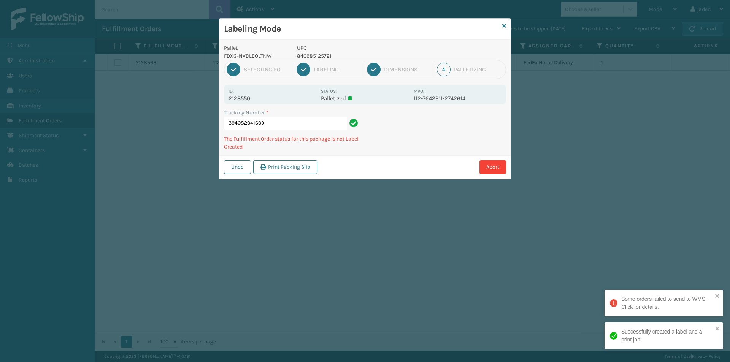
click at [321, 56] on p "840985125721" at bounding box center [353, 56] width 112 height 8
copy p "840985125721"
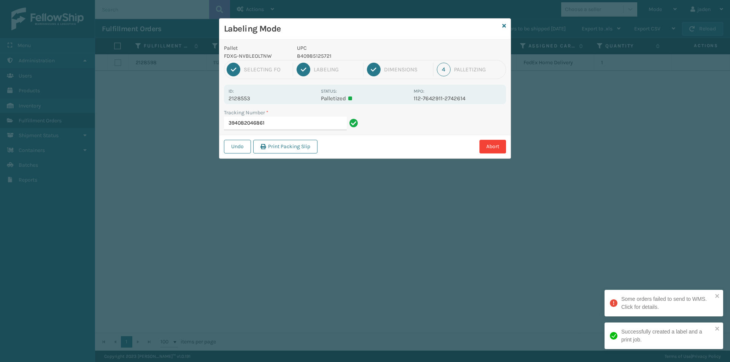
click at [330, 59] on p "840985125721" at bounding box center [353, 56] width 112 height 8
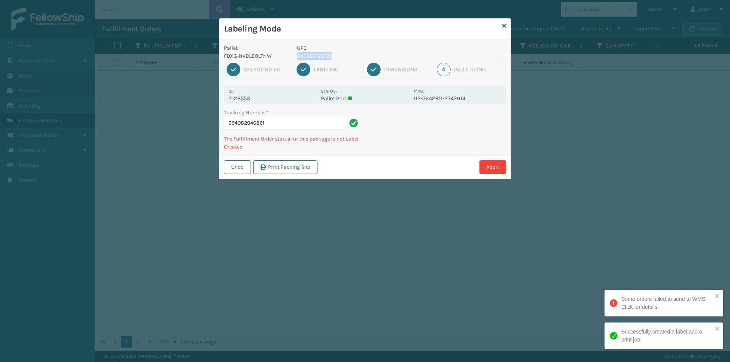
click at [323, 56] on p "840985125721" at bounding box center [353, 56] width 112 height 8
drag, startPoint x: 433, startPoint y: 132, endPoint x: 386, endPoint y: 156, distance: 52.9
click at [386, 156] on div "Undo Print Packing Slip Abort" at bounding box center [364, 167] width 291 height 23
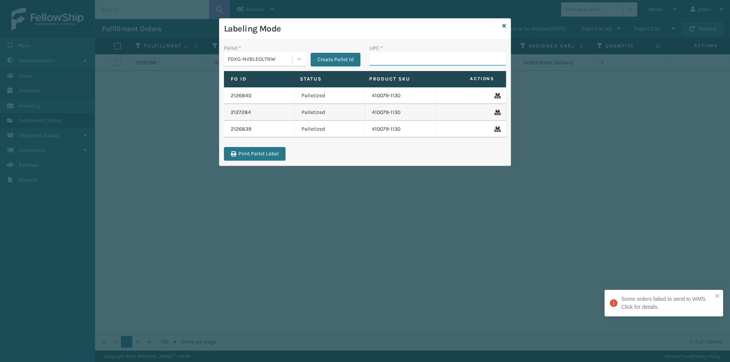
paste input "840985125721"
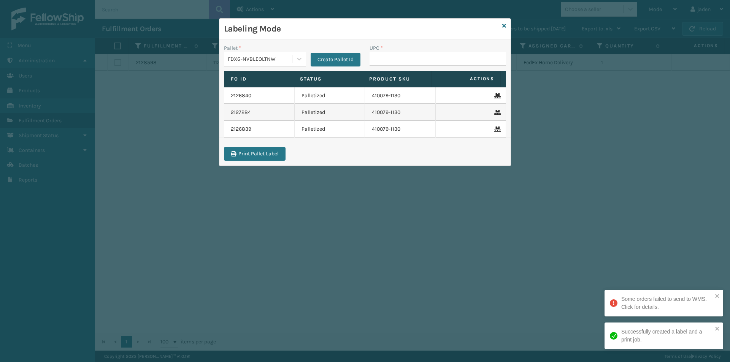
drag, startPoint x: 427, startPoint y: 136, endPoint x: 350, endPoint y: 181, distance: 90.1
click at [350, 181] on div "Labeling Mode Pallet * FDXG-NVBLEOLTNW Create Pallet Id UPC * Fo Id Status Prod…" at bounding box center [365, 181] width 730 height 362
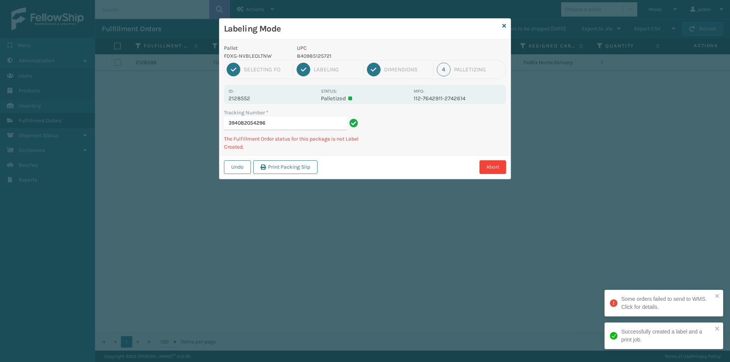
drag, startPoint x: 488, startPoint y: 130, endPoint x: 427, endPoint y: 149, distance: 64.0
drag, startPoint x: 424, startPoint y: 144, endPoint x: 395, endPoint y: 154, distance: 30.5
click at [394, 161] on div "Abort" at bounding box center [413, 167] width 186 height 14
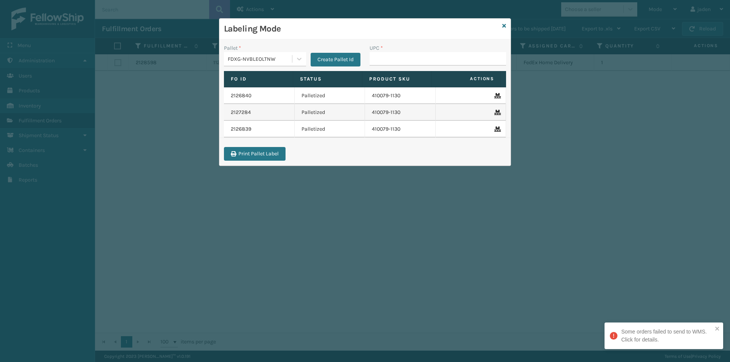
click at [502, 24] on div "Labeling Mode" at bounding box center [364, 29] width 291 height 21
click at [506, 26] on div "Labeling Mode" at bounding box center [364, 29] width 291 height 21
click at [504, 25] on icon at bounding box center [504, 25] width 4 height 5
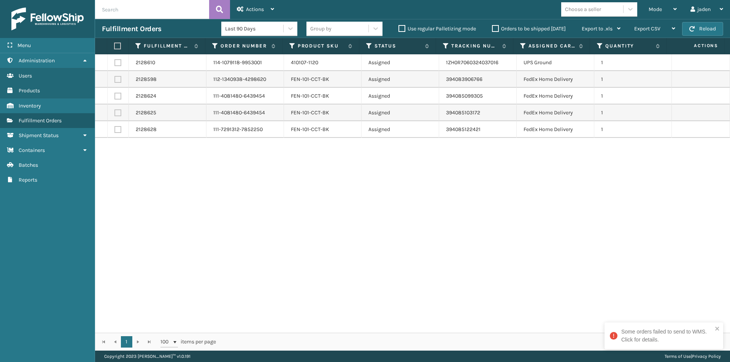
drag, startPoint x: 475, startPoint y: 242, endPoint x: 241, endPoint y: 272, distance: 235.8
click at [241, 272] on div "2128610 114-1079118-9953001 410107-1120 Assigned 1ZH0R7060324037016 UPS Ground …" at bounding box center [412, 193] width 635 height 279
click at [118, 60] on label at bounding box center [117, 62] width 7 height 7
click at [115, 60] on input "checkbox" at bounding box center [114, 61] width 0 height 5
click at [257, 6] on span "Actions" at bounding box center [255, 9] width 18 height 6
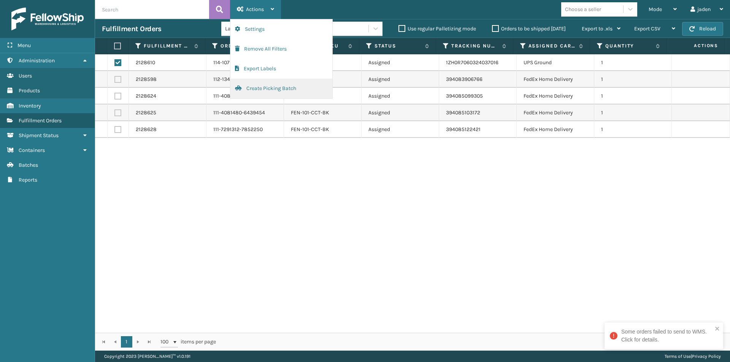
click at [259, 89] on button "Create Picking Batch" at bounding box center [281, 89] width 102 height 20
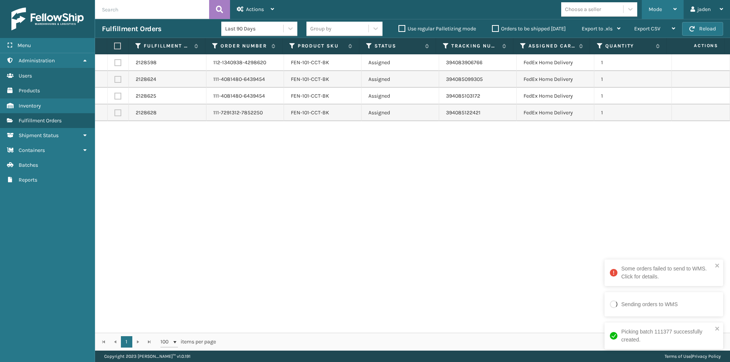
click at [656, 7] on span "Mode" at bounding box center [655, 9] width 13 height 6
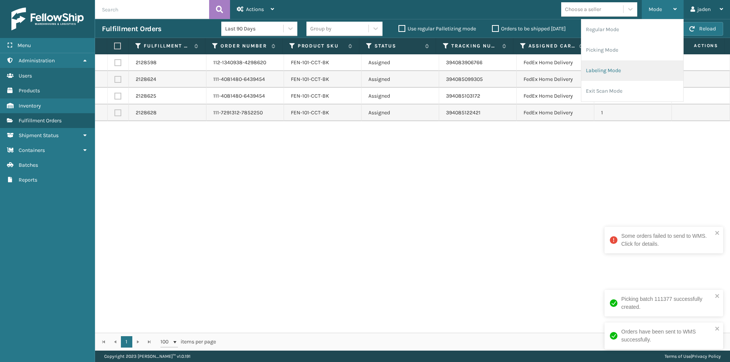
click at [635, 68] on li "Labeling Mode" at bounding box center [632, 70] width 102 height 21
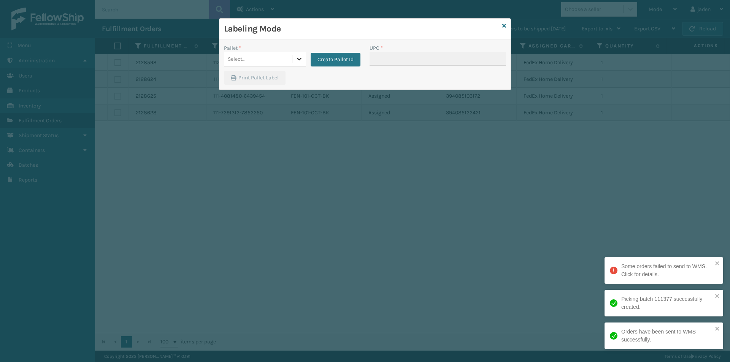
click at [299, 61] on icon at bounding box center [299, 59] width 8 height 8
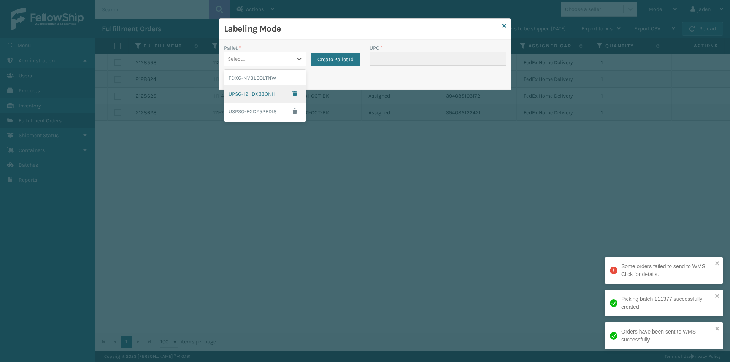
click at [238, 95] on div "UPSG-19HDX33ONH" at bounding box center [265, 93] width 82 height 17
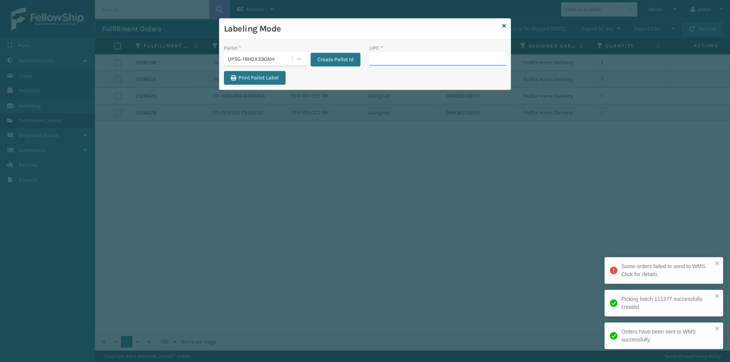
click at [424, 63] on input "UPC *" at bounding box center [438, 59] width 137 height 14
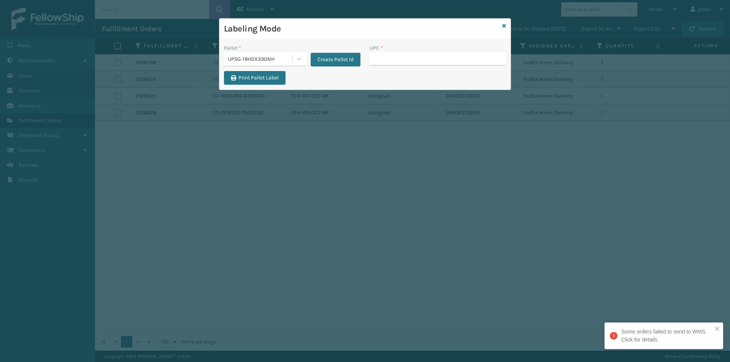
click at [507, 24] on div "Labeling Mode" at bounding box center [364, 29] width 291 height 21
click at [505, 26] on icon at bounding box center [504, 25] width 4 height 5
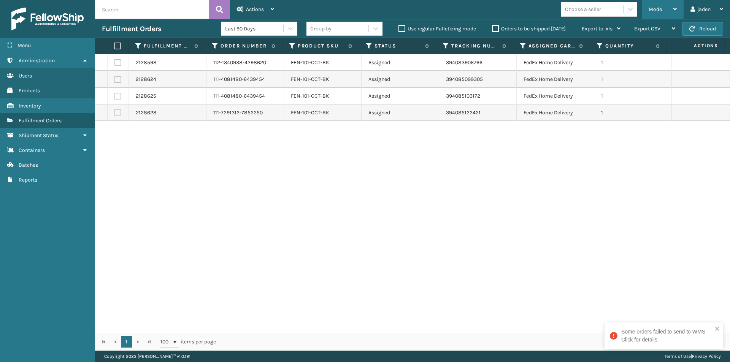
click at [659, 8] on span "Mode" at bounding box center [655, 9] width 13 height 6
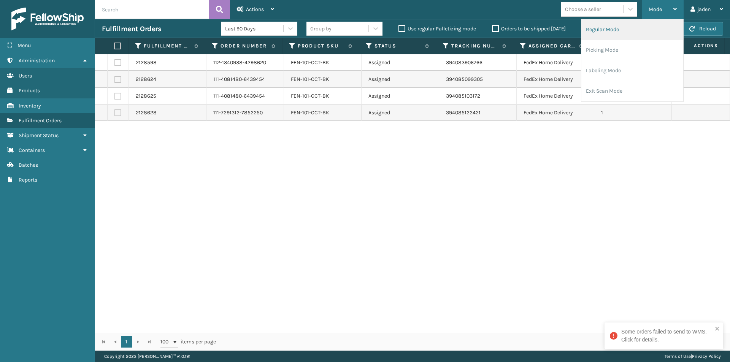
click at [618, 27] on li "Regular Mode" at bounding box center [632, 29] width 102 height 21
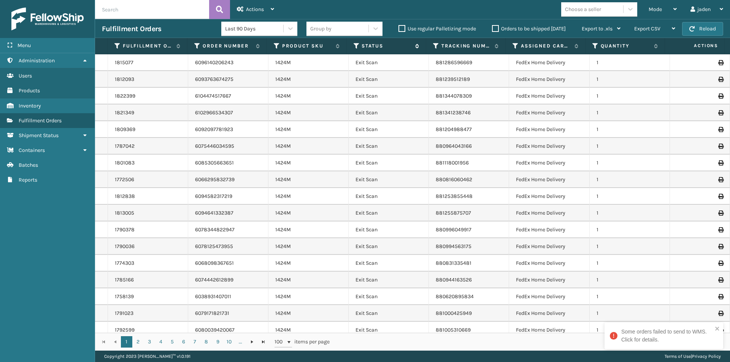
click at [354, 46] on icon at bounding box center [357, 46] width 6 height 7
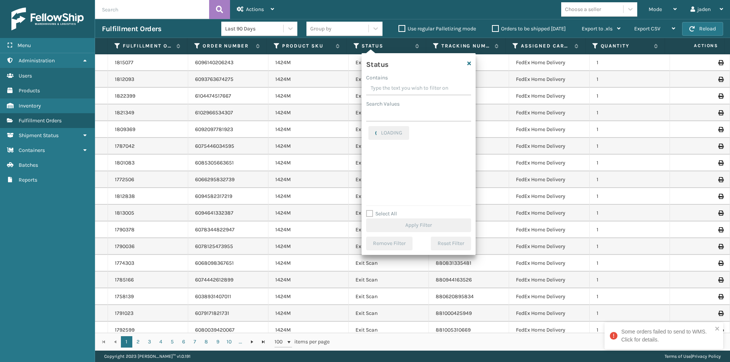
drag, startPoint x: 419, startPoint y: 83, endPoint x: 397, endPoint y: 80, distance: 22.3
click at [397, 80] on div "Contains" at bounding box center [418, 78] width 105 height 8
click at [368, 162] on div "Assigned Canceled Entered Exit Scan Label Created Not Received Packaged Palleti…" at bounding box center [418, 164] width 105 height 76
click at [373, 158] on label "Picking" at bounding box center [382, 161] width 27 height 6
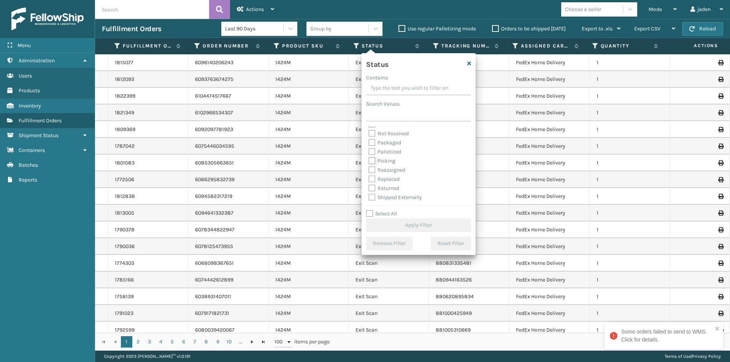
click at [369, 157] on input "Picking" at bounding box center [369, 159] width 0 height 5
click at [404, 225] on button "Apply Filter" at bounding box center [418, 226] width 105 height 14
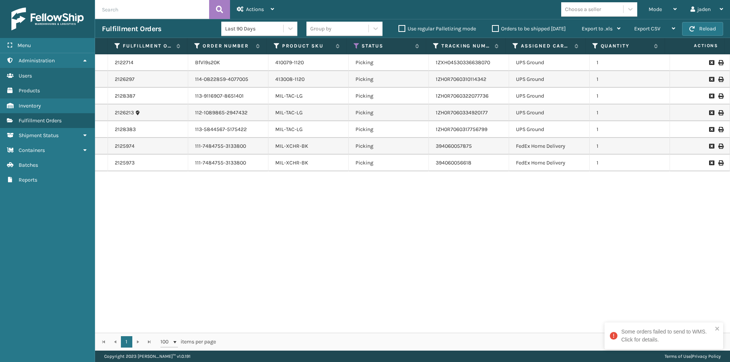
drag, startPoint x: 533, startPoint y: 201, endPoint x: 322, endPoint y: 255, distance: 217.9
click at [322, 255] on div "2122714 BfVl9s20K 410079-1120 Picking 1ZXH04530336638070 UPS Ground 1 2126297 1…" at bounding box center [412, 193] width 635 height 279
drag, startPoint x: 553, startPoint y: 256, endPoint x: 340, endPoint y: 227, distance: 214.2
click at [325, 279] on div "2122714 BfVl9s20K 410079-1120 Picking 1ZXH04530336638070 UPS Ground 1 2126297 1…" at bounding box center [412, 193] width 635 height 279
click at [663, 6] on div "Mode" at bounding box center [663, 9] width 28 height 19
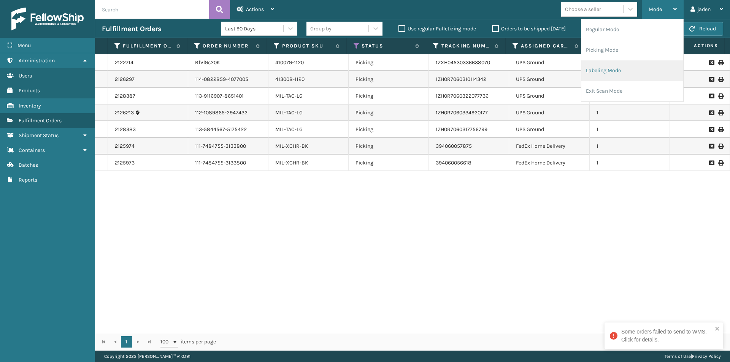
click at [639, 65] on li "Labeling Mode" at bounding box center [632, 70] width 102 height 21
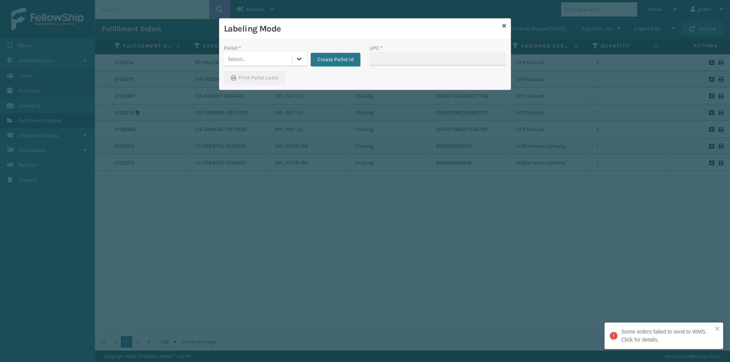
click at [297, 57] on icon at bounding box center [299, 59] width 8 height 8
click at [246, 95] on div "UPSG-19HDX33ONH" at bounding box center [265, 92] width 82 height 14
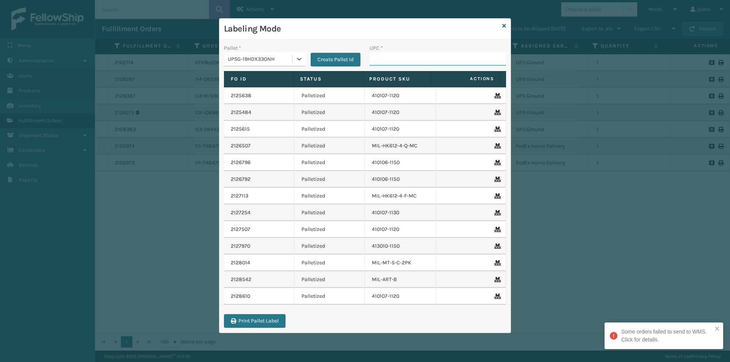
click at [391, 64] on input "UPC *" at bounding box center [438, 59] width 137 height 14
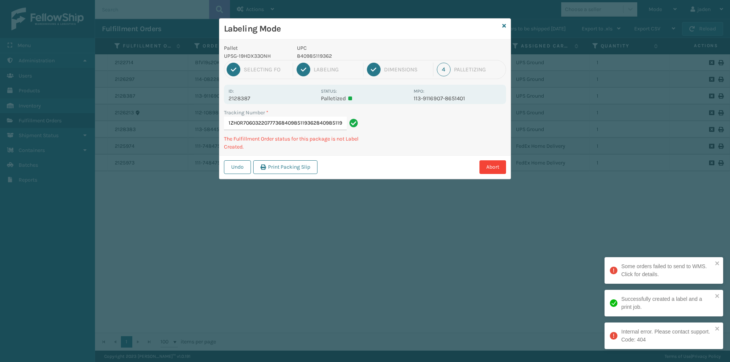
scroll to position [0, 0]
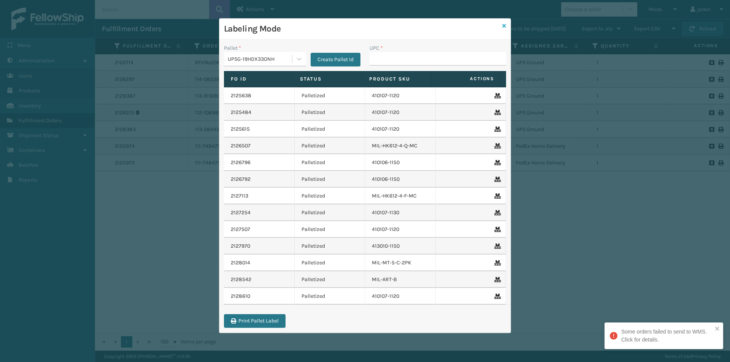
click at [504, 28] on icon at bounding box center [504, 25] width 4 height 5
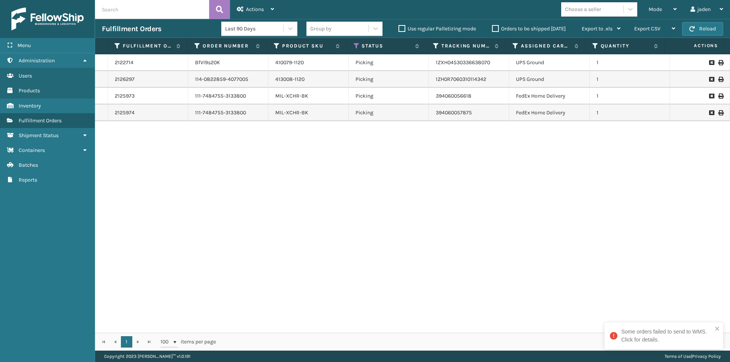
drag, startPoint x: 604, startPoint y: 175, endPoint x: 283, endPoint y: 248, distance: 328.5
click at [283, 248] on div "2122714 BfVl9s20K 410079-1120 Picking 1ZXH04530336638070 UPS Ground 1 2126297 1…" at bounding box center [412, 193] width 635 height 279
click at [694, 30] on span "button" at bounding box center [691, 28] width 5 height 5
click at [669, 3] on div "Mode" at bounding box center [663, 9] width 28 height 19
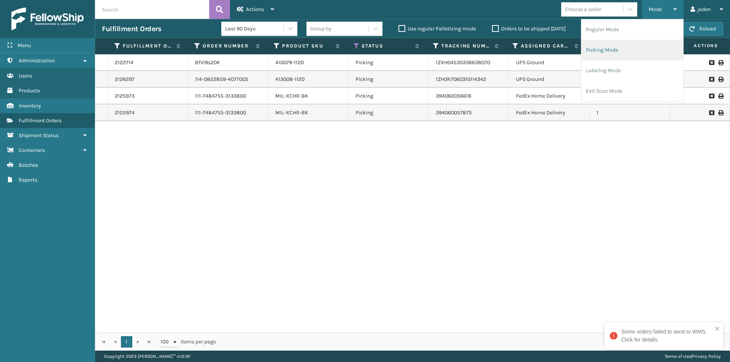
click at [628, 52] on li "Picking Mode" at bounding box center [632, 50] width 102 height 21
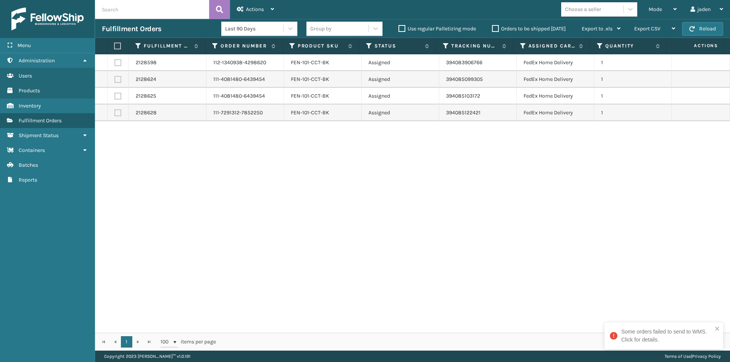
drag, startPoint x: 447, startPoint y: 170, endPoint x: 174, endPoint y: 161, distance: 273.2
click at [204, 204] on div "2128598 112-1340938-4298620 FEN-101-CCT-BK Assigned 394083906766 FedEx Home Del…" at bounding box center [412, 193] width 635 height 279
click at [117, 44] on label at bounding box center [116, 46] width 5 height 7
click at [114, 44] on input "checkbox" at bounding box center [114, 46] width 0 height 5
click at [256, 4] on div "Actions" at bounding box center [255, 9] width 37 height 19
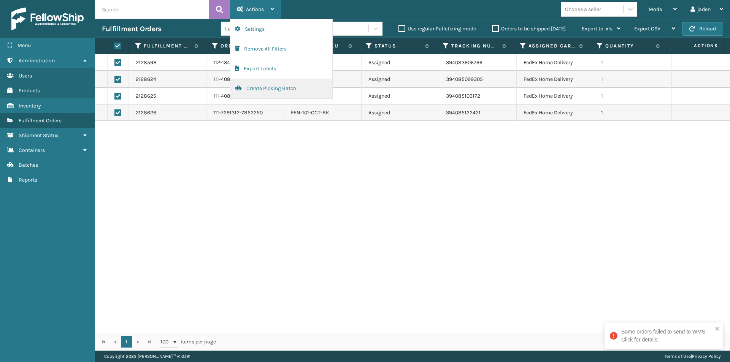
click at [258, 89] on button "Create Picking Batch" at bounding box center [281, 89] width 102 height 20
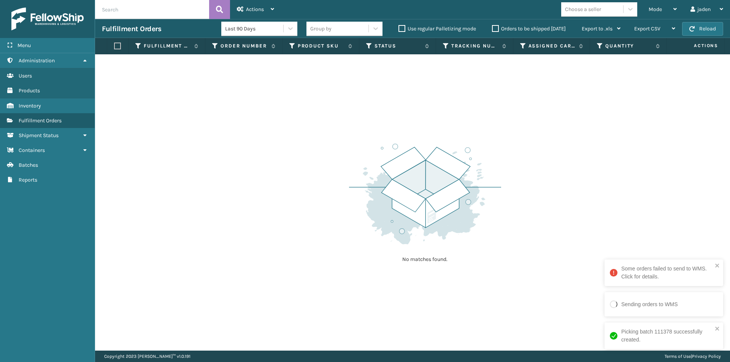
drag, startPoint x: 594, startPoint y: 128, endPoint x: 640, endPoint y: 31, distance: 107.2
click at [594, 127] on div "No matches found." at bounding box center [412, 202] width 635 height 297
click at [652, 10] on span "Mode" at bounding box center [655, 9] width 13 height 6
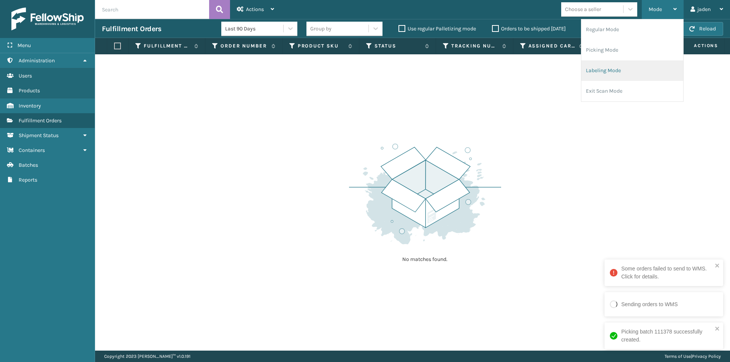
click at [634, 72] on li "Labeling Mode" at bounding box center [632, 70] width 102 height 21
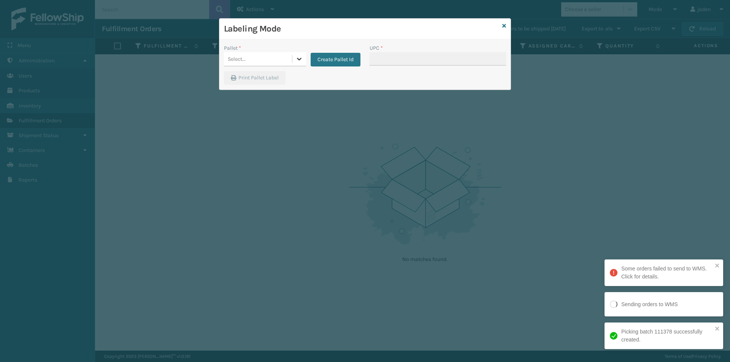
click at [297, 59] on icon at bounding box center [299, 59] width 5 height 3
click at [255, 83] on div "FDXG-NVBLEOLTNW" at bounding box center [265, 78] width 82 height 14
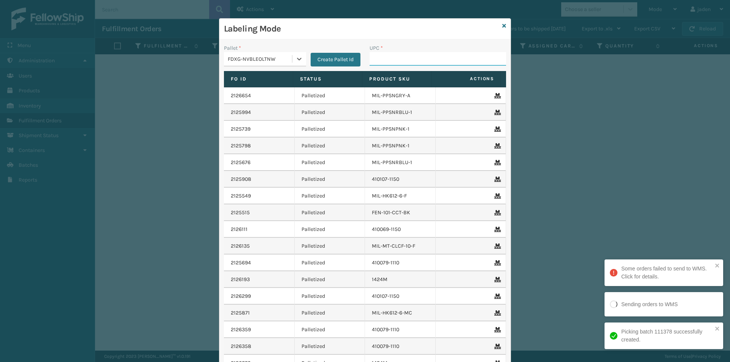
click at [385, 61] on input "UPC *" at bounding box center [438, 59] width 137 height 14
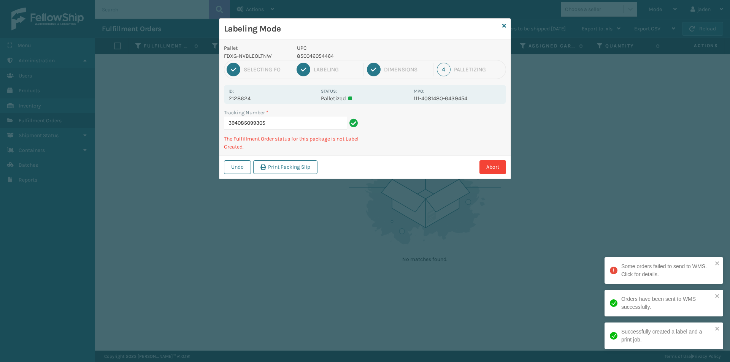
click at [318, 54] on p "850046054464" at bounding box center [353, 56] width 112 height 8
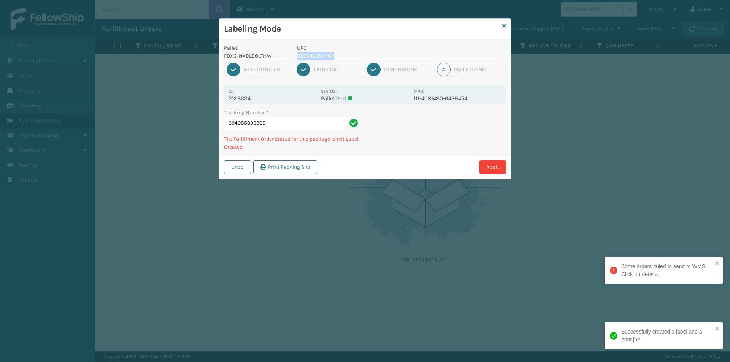
click at [318, 54] on p "850046054464" at bounding box center [353, 56] width 112 height 8
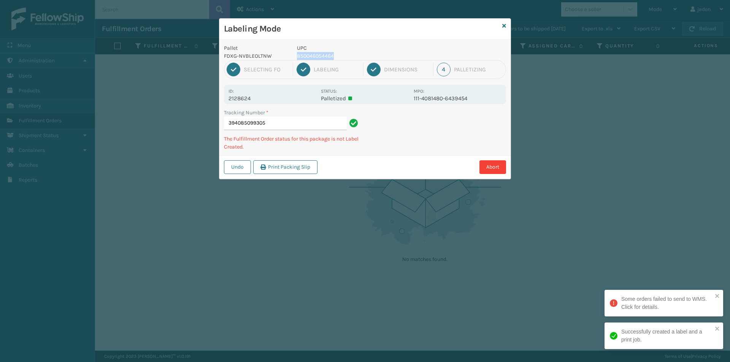
copy p "850046054464"
drag, startPoint x: 446, startPoint y: 125, endPoint x: 400, endPoint y: 127, distance: 46.8
click at [377, 155] on div "Tracking Number * 394085099305 The Fulfillment Order status for this package is…" at bounding box center [364, 132] width 291 height 47
drag, startPoint x: 473, startPoint y: 125, endPoint x: 480, endPoint y: 114, distance: 12.6
click at [434, 141] on div "Tracking Number * 394085103172 The Fulfillment Order status for this package is…" at bounding box center [364, 132] width 291 height 47
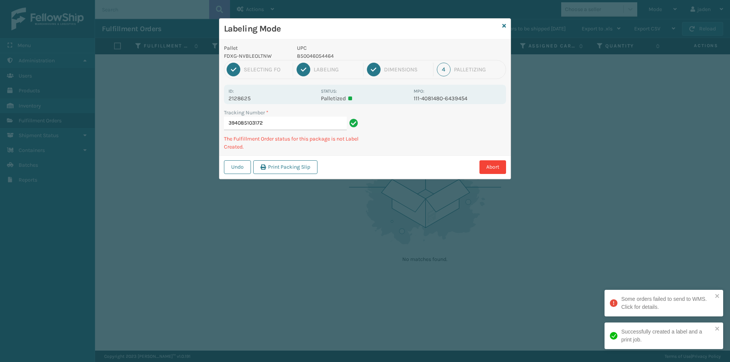
drag, startPoint x: 480, startPoint y: 114, endPoint x: 485, endPoint y: 112, distance: 6.0
click at [421, 145] on div "Tracking Number * 394085103172 The Fulfillment Order status for this package is…" at bounding box center [364, 132] width 291 height 47
drag, startPoint x: 482, startPoint y: 112, endPoint x: 492, endPoint y: 108, distance: 10.7
click at [442, 141] on div "Pallet FDXG-NVBLEOLTNW UPC 850046054464 1 Selecting FO 2 Labeling 3 Dimensions …" at bounding box center [364, 110] width 291 height 140
drag, startPoint x: 492, startPoint y: 108, endPoint x: 447, endPoint y: 138, distance: 54.7
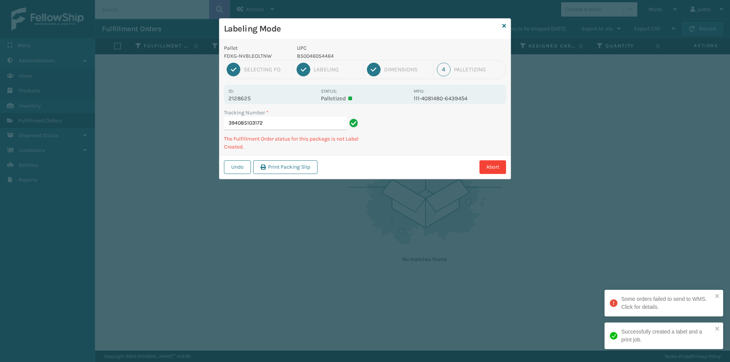
drag, startPoint x: 447, startPoint y: 138, endPoint x: 487, endPoint y: 113, distance: 47.9
click at [467, 126] on div "Tracking Number * 394085103172 The Fulfillment Order status for this package is…" at bounding box center [364, 132] width 291 height 47
drag, startPoint x: 479, startPoint y: 114, endPoint x: 433, endPoint y: 143, distance: 54.1
click at [433, 143] on div "Tracking Number * 394085103172 The Fulfillment Order status for this package is…" at bounding box center [364, 132] width 291 height 47
drag, startPoint x: 456, startPoint y: 132, endPoint x: 478, endPoint y: 124, distance: 23.5
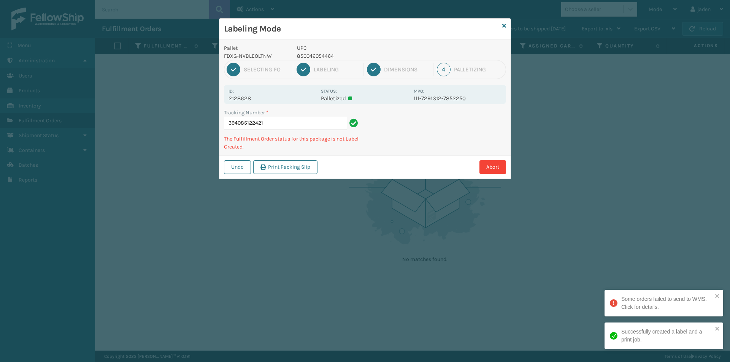
click at [404, 159] on div "Undo Print Packing Slip Abort" at bounding box center [364, 167] width 291 height 23
drag, startPoint x: 474, startPoint y: 124, endPoint x: 500, endPoint y: 127, distance: 26.5
click at [440, 155] on div "Pallet FDXG-NVBLEOLTNW UPC 850046054464 1 Selecting FO 2 Labeling 3 Dimensions …" at bounding box center [364, 110] width 291 height 140
drag, startPoint x: 500, startPoint y: 127, endPoint x: 488, endPoint y: 127, distance: 12.9
drag, startPoint x: 488, startPoint y: 127, endPoint x: 442, endPoint y: 153, distance: 52.1
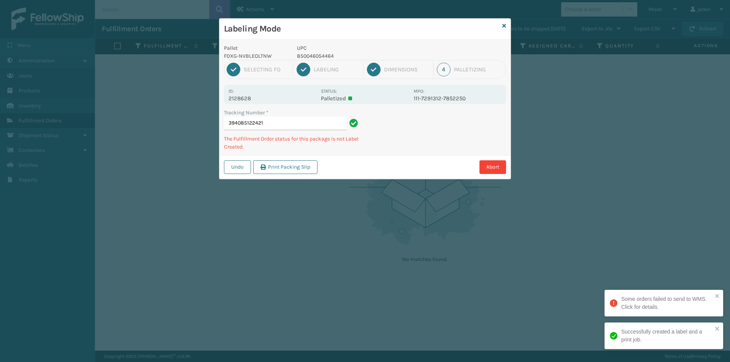
click at [442, 153] on div "Pallet FDXG-NVBLEOLTNW UPC 850046054464 1 Selecting FO 2 Labeling 3 Dimensions …" at bounding box center [364, 110] width 291 height 140
drag, startPoint x: 508, startPoint y: 121, endPoint x: 478, endPoint y: 127, distance: 30.6
drag, startPoint x: 478, startPoint y: 127, endPoint x: 492, endPoint y: 124, distance: 13.9
click at [428, 155] on div "Pallet FDXG-NVBLEOLTNW UPC 850046054464 1 Selecting FO 2 Labeling 3 Dimensions …" at bounding box center [364, 110] width 291 height 140
drag, startPoint x: 492, startPoint y: 124, endPoint x: 469, endPoint y: 131, distance: 24.2
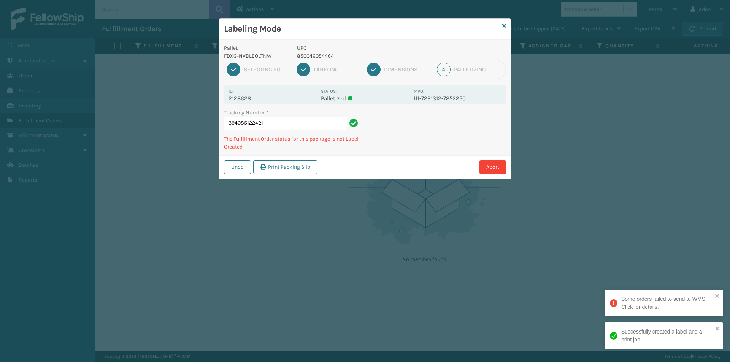
drag, startPoint x: 469, startPoint y: 131, endPoint x: 462, endPoint y: 129, distance: 7.0
click at [391, 162] on div "Abort" at bounding box center [413, 167] width 186 height 14
drag, startPoint x: 462, startPoint y: 129, endPoint x: 380, endPoint y: 158, distance: 87.7
click at [380, 158] on div "Undo Print Packing Slip Abort" at bounding box center [364, 167] width 291 height 23
drag, startPoint x: 470, startPoint y: 109, endPoint x: 469, endPoint y: 124, distance: 15.2
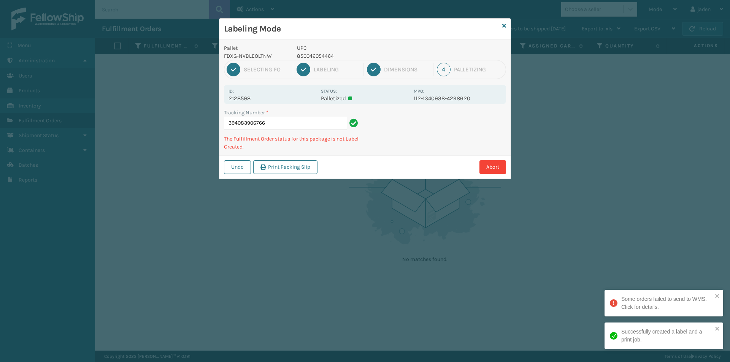
click at [414, 146] on div "Tracking Number * 394083906766 The Fulfillment Order status for this package is…" at bounding box center [364, 132] width 291 height 47
drag, startPoint x: 469, startPoint y: 124, endPoint x: 430, endPoint y: 133, distance: 39.8
click at [397, 154] on div "Pallet FDXG-NVBLEOLTNW UPC 850046054464 1 Selecting FO 2 Labeling 3 Dimensions …" at bounding box center [364, 110] width 291 height 140
drag, startPoint x: 453, startPoint y: 122, endPoint x: 410, endPoint y: 122, distance: 42.6
click at [386, 164] on div "Abort" at bounding box center [413, 167] width 186 height 14
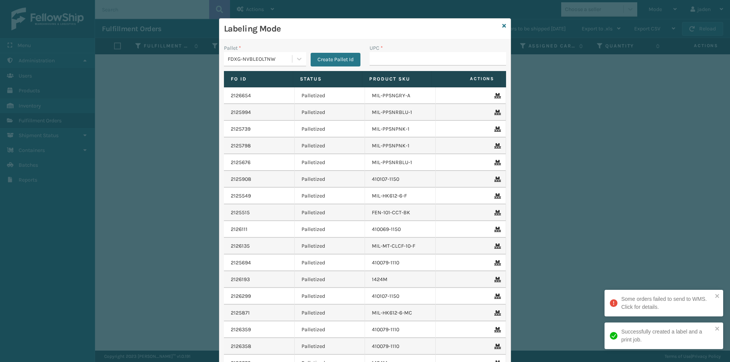
drag, startPoint x: 397, startPoint y: 52, endPoint x: 392, endPoint y: 57, distance: 6.7
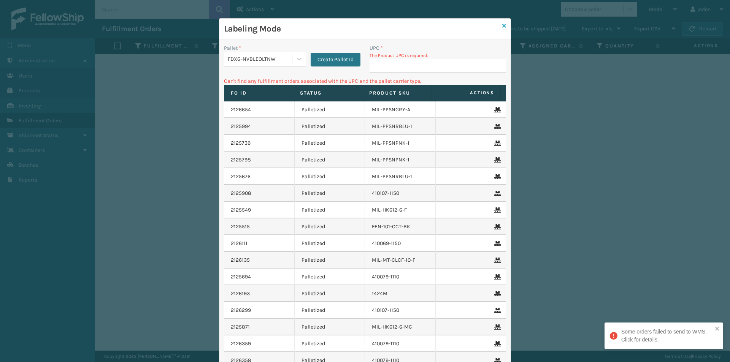
click at [502, 27] on icon at bounding box center [504, 25] width 4 height 5
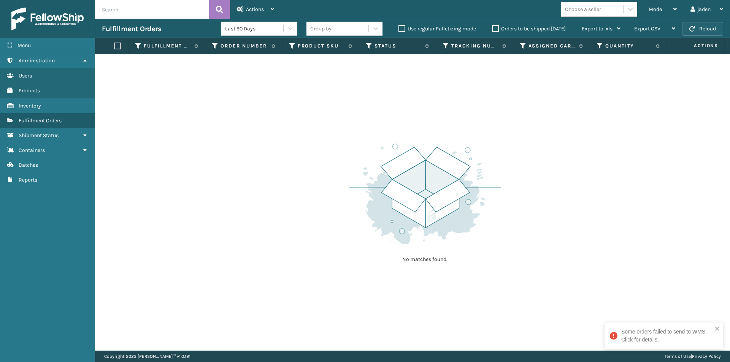
click at [700, 30] on button "Reload" at bounding box center [702, 29] width 41 height 14
click at [708, 30] on button "Reload" at bounding box center [702, 29] width 41 height 14
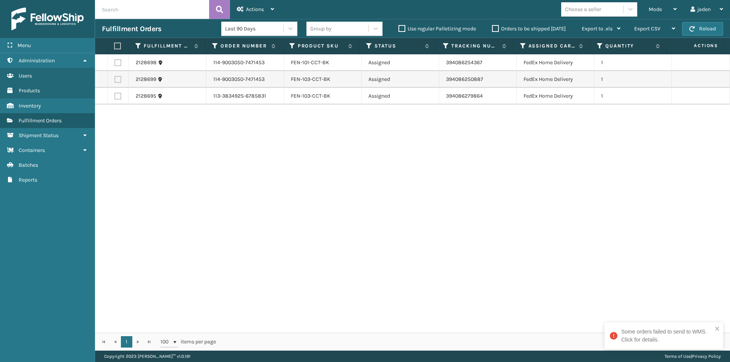
drag, startPoint x: 648, startPoint y: 164, endPoint x: 637, endPoint y: 167, distance: 11.3
drag, startPoint x: 637, startPoint y: 167, endPoint x: 345, endPoint y: 210, distance: 295.6
click at [345, 210] on div "2128698 114-9003050-7471453 FEN-101-CCT-BK Assigned 394086254367 FedEx Home Del…" at bounding box center [412, 193] width 635 height 279
click at [701, 29] on button "Reload" at bounding box center [702, 29] width 41 height 14
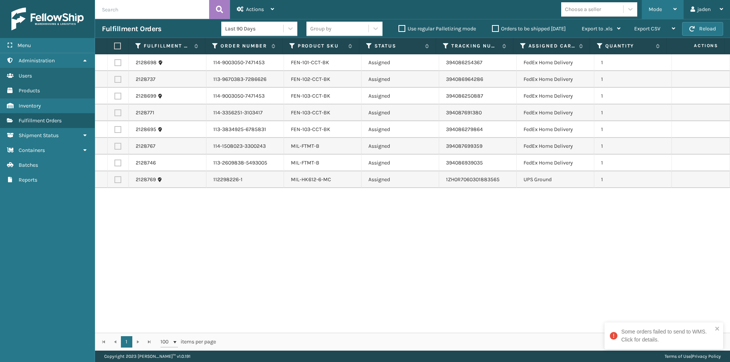
drag, startPoint x: 653, startPoint y: 5, endPoint x: 648, endPoint y: 6, distance: 5.3
click at [652, 5] on div "Mode" at bounding box center [663, 9] width 28 height 19
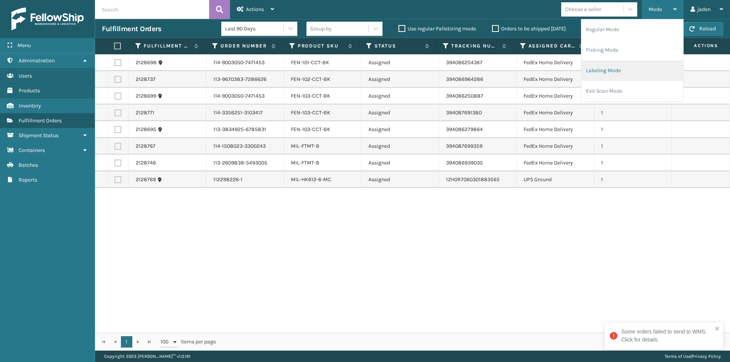
click at [612, 71] on li "Labeling Mode" at bounding box center [632, 70] width 102 height 21
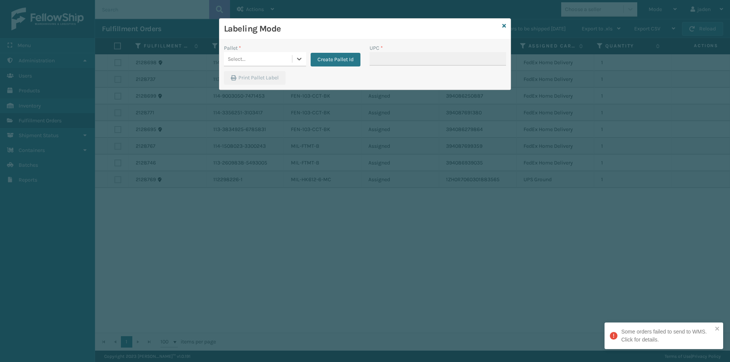
click at [300, 59] on icon at bounding box center [299, 59] width 5 height 3
click at [251, 82] on div "FDXG-NVBLEOLTNW" at bounding box center [265, 78] width 82 height 14
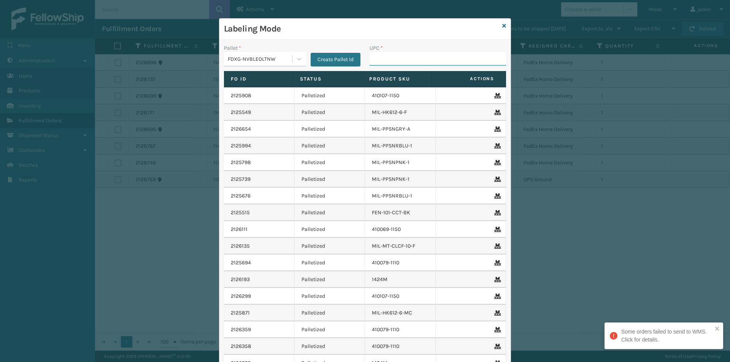
click at [380, 57] on input "UPC *" at bounding box center [438, 59] width 137 height 14
click at [502, 25] on icon at bounding box center [504, 25] width 4 height 5
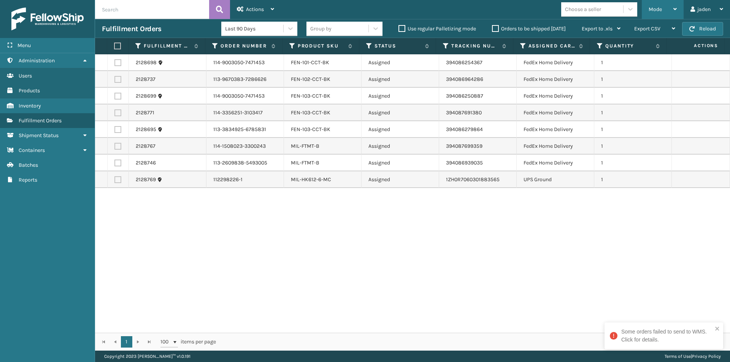
click at [668, 8] on div "Mode" at bounding box center [663, 9] width 28 height 19
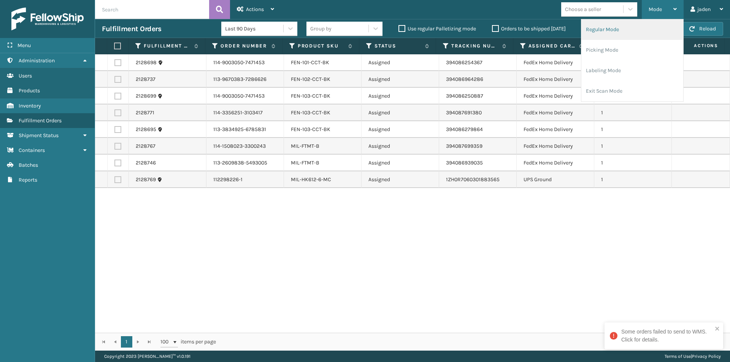
click at [635, 27] on li "Regular Mode" at bounding box center [632, 29] width 102 height 21
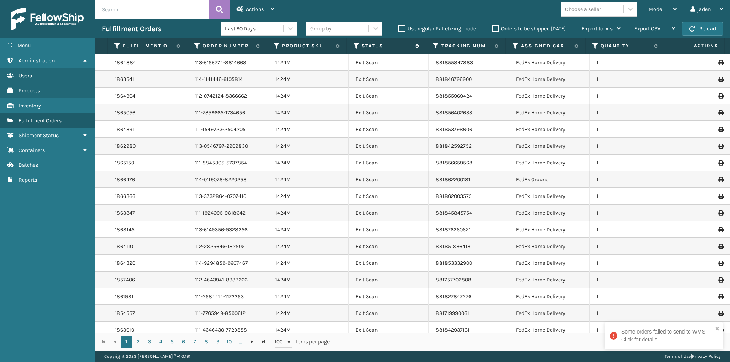
click at [358, 45] on icon at bounding box center [357, 46] width 6 height 7
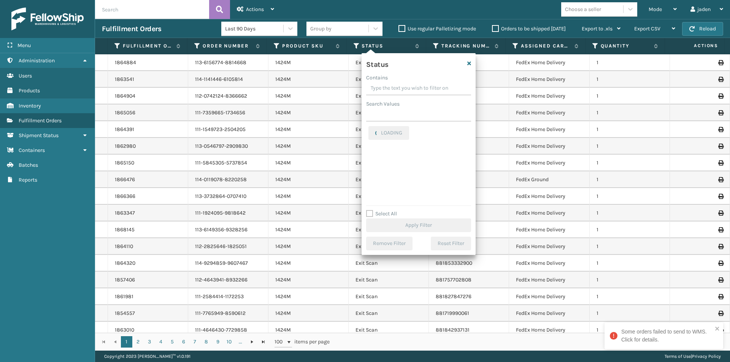
drag, startPoint x: 436, startPoint y: 84, endPoint x: 399, endPoint y: 87, distance: 37.4
click at [399, 87] on input "Contains" at bounding box center [418, 89] width 105 height 14
click at [376, 159] on label "Picking" at bounding box center [382, 161] width 27 height 6
click at [369, 159] on input "Picking" at bounding box center [369, 159] width 0 height 5
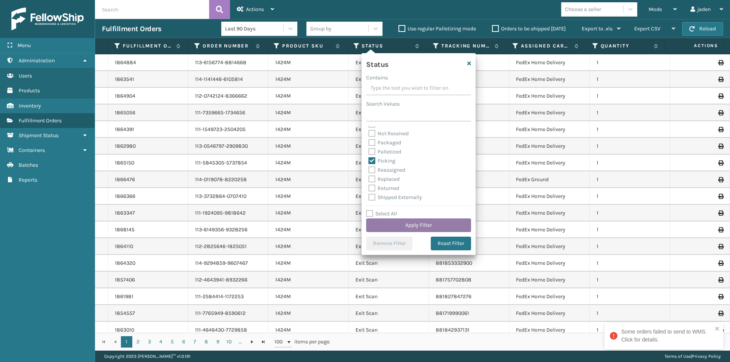
click at [411, 225] on button "Apply Filter" at bounding box center [418, 226] width 105 height 14
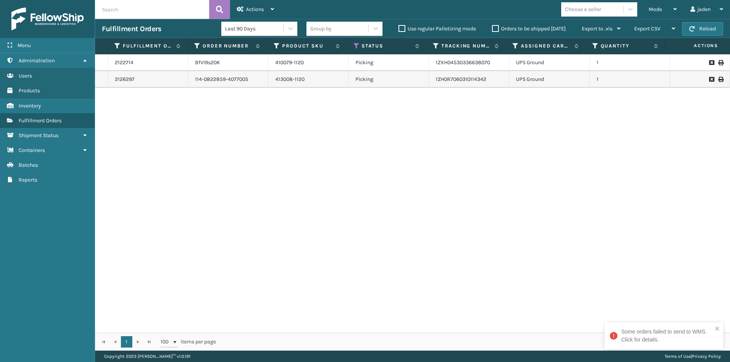
drag, startPoint x: 530, startPoint y: 151, endPoint x: 508, endPoint y: 20, distance: 132.6
click at [300, 151] on div "2122714 BfVl9s20K 410079-1120 Picking 1ZXH04530336638070 UPS Ground 1 2126297 1…" at bounding box center [412, 193] width 635 height 279
click at [697, 32] on button "Reload" at bounding box center [702, 29] width 41 height 14
click at [658, 4] on div "Mode" at bounding box center [663, 9] width 28 height 19
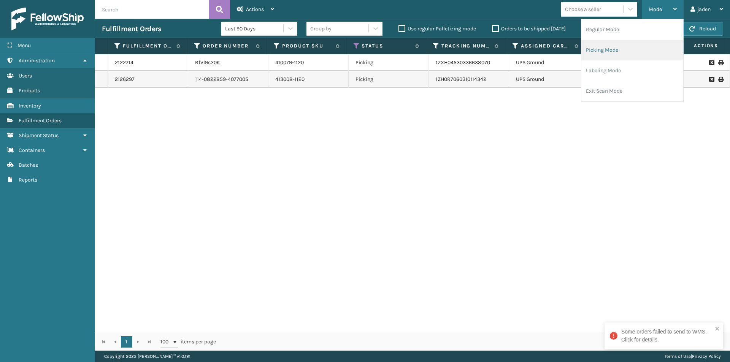
click at [621, 49] on li "Picking Mode" at bounding box center [632, 50] width 102 height 21
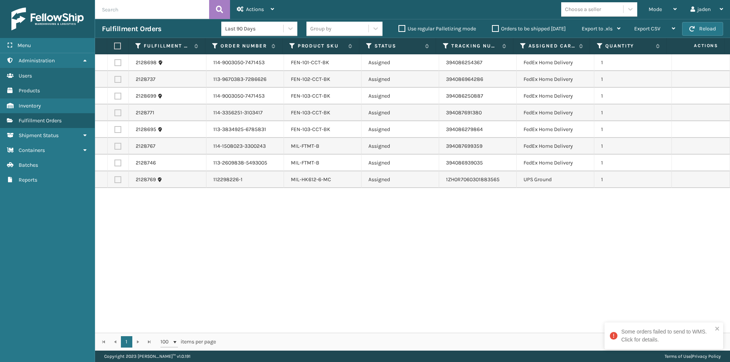
click at [117, 49] on label at bounding box center [116, 46] width 5 height 7
click at [114, 49] on input "checkbox" at bounding box center [114, 46] width 0 height 5
click at [250, 12] on span "Actions" at bounding box center [255, 9] width 18 height 6
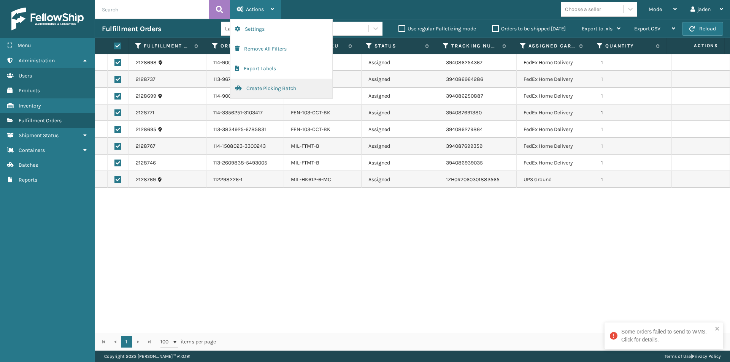
click at [247, 86] on button "Create Picking Batch" at bounding box center [281, 89] width 102 height 20
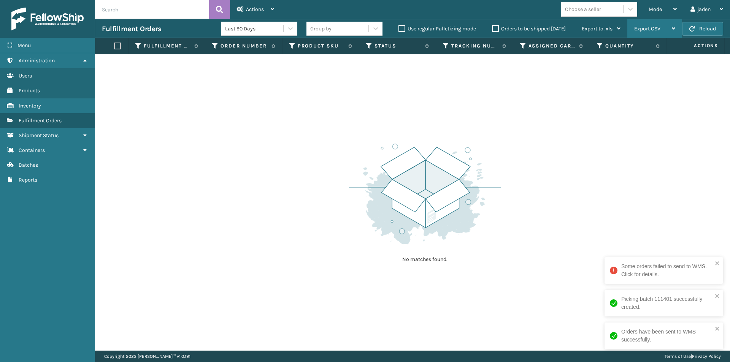
click at [647, 21] on div "Export CSV" at bounding box center [654, 28] width 41 height 19
click at [656, 10] on span "Mode" at bounding box center [655, 9] width 13 height 6
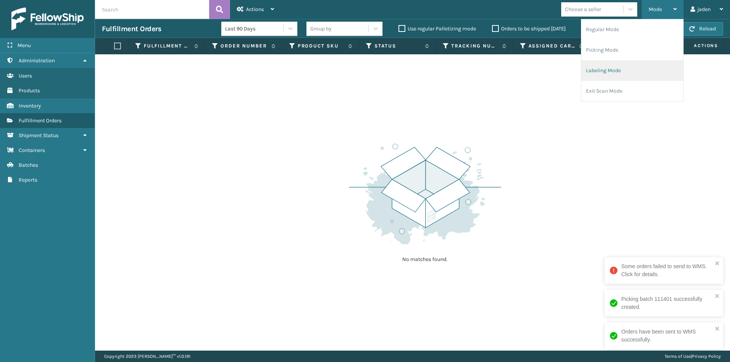
click at [628, 67] on li "Labeling Mode" at bounding box center [632, 70] width 102 height 21
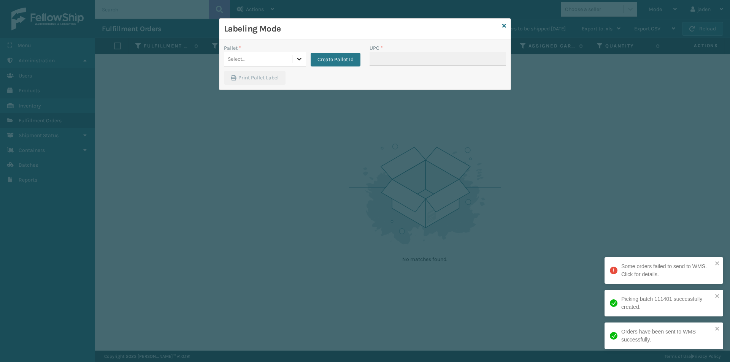
click at [292, 61] on div at bounding box center [299, 59] width 14 height 14
click at [250, 79] on div "FDXG-NVBLEOLTNW" at bounding box center [265, 78] width 82 height 14
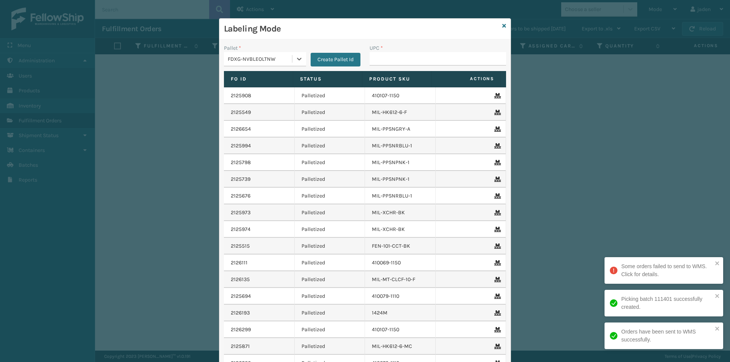
click at [306, 59] on div "Create Pallet Id" at bounding box center [333, 55] width 54 height 22
click at [302, 59] on div at bounding box center [299, 59] width 14 height 14
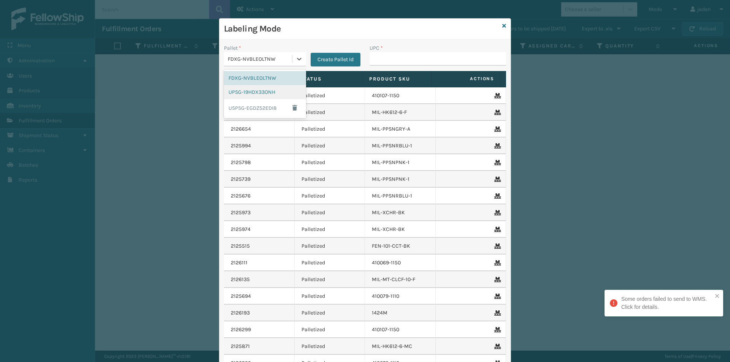
click at [244, 92] on div "UPSG-19HDX33ONH" at bounding box center [265, 92] width 82 height 14
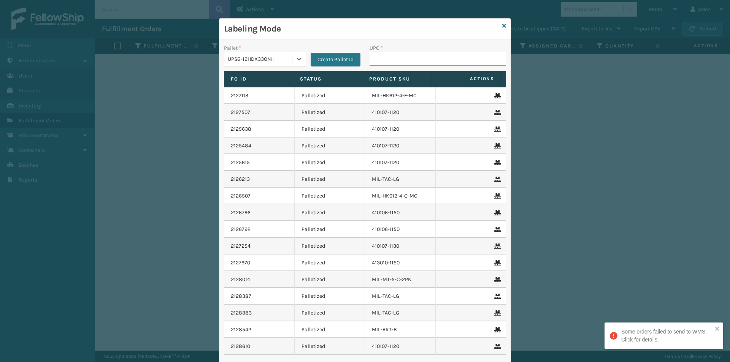
click at [377, 59] on input "UPC *" at bounding box center [438, 59] width 137 height 14
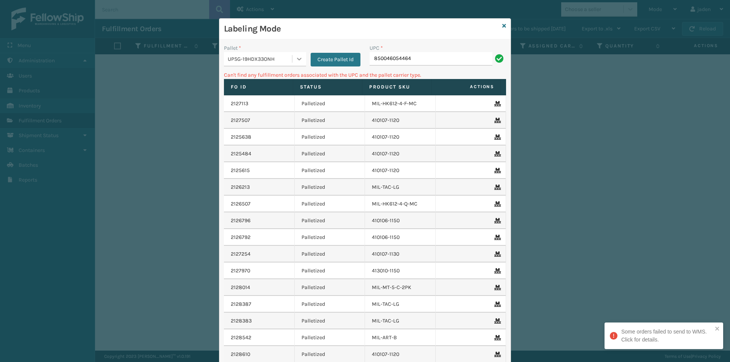
click at [295, 56] on icon at bounding box center [299, 59] width 8 height 8
click at [253, 76] on div "FDXG-NVBLEOLTNW" at bounding box center [265, 78] width 82 height 14
click at [442, 60] on input "850046054464" at bounding box center [431, 59] width 123 height 14
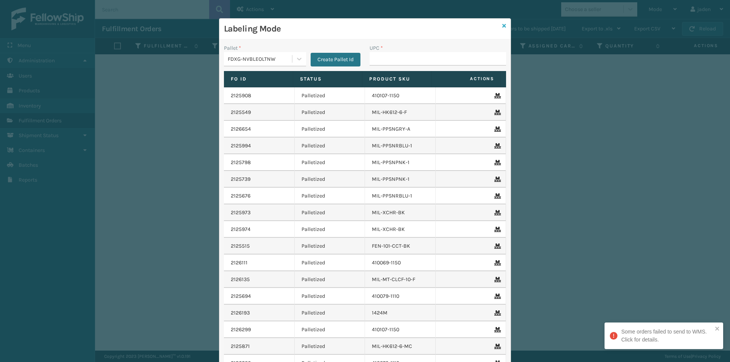
click at [502, 26] on icon at bounding box center [504, 25] width 4 height 5
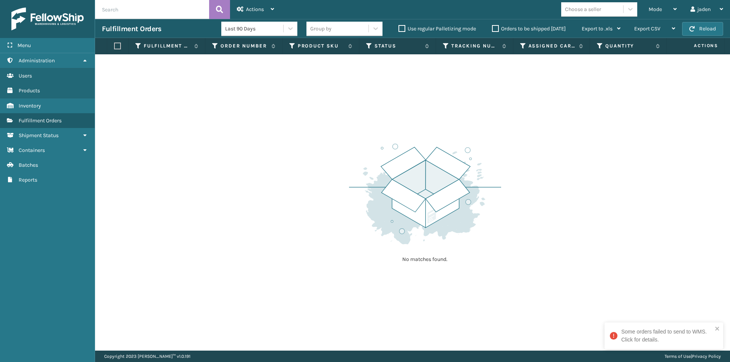
drag, startPoint x: 436, startPoint y: 121, endPoint x: 253, endPoint y: 96, distance: 185.1
click at [264, 119] on div "No matches found." at bounding box center [412, 202] width 635 height 297
click at [667, 4] on div "Mode" at bounding box center [663, 9] width 28 height 19
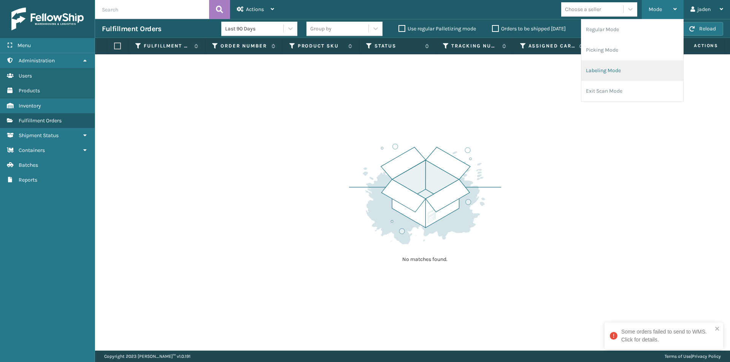
click at [636, 70] on li "Labeling Mode" at bounding box center [632, 70] width 102 height 21
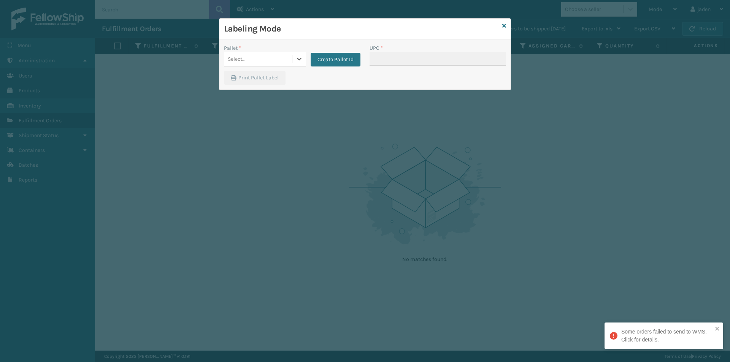
drag, startPoint x: 296, startPoint y: 59, endPoint x: 281, endPoint y: 65, distance: 16.5
click at [293, 59] on div at bounding box center [299, 59] width 14 height 14
click at [239, 78] on div "FDXG-NVBLEOLTNW" at bounding box center [265, 78] width 82 height 14
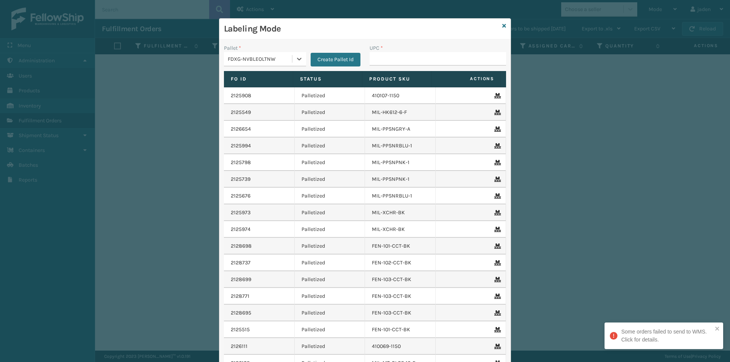
click at [451, 51] on div "UPC *" at bounding box center [438, 48] width 137 height 8
click at [455, 59] on input "UPC *" at bounding box center [438, 59] width 137 height 14
click at [505, 26] on div "Labeling Mode" at bounding box center [364, 29] width 291 height 21
click at [504, 25] on div "Labeling Mode" at bounding box center [364, 29] width 291 height 21
click at [502, 25] on icon at bounding box center [504, 25] width 4 height 5
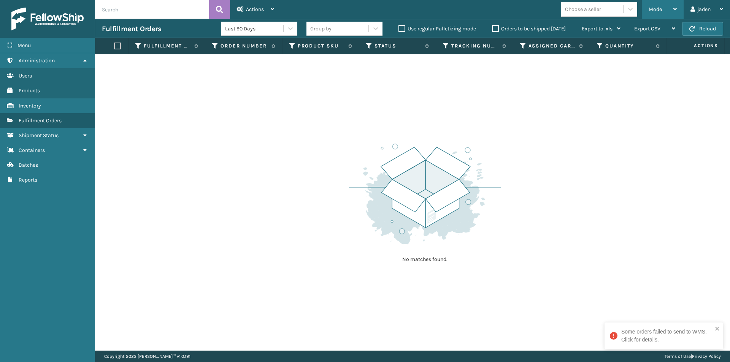
click at [648, 11] on div "Mode Regular Mode Picking Mode Labeling Mode Exit Scan Mode" at bounding box center [663, 9] width 42 height 19
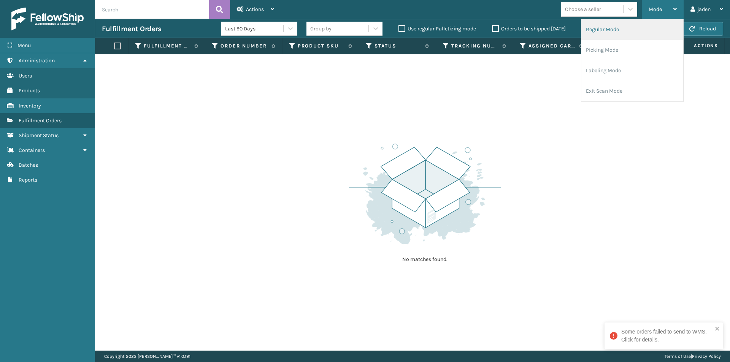
click at [610, 31] on li "Regular Mode" at bounding box center [632, 29] width 102 height 21
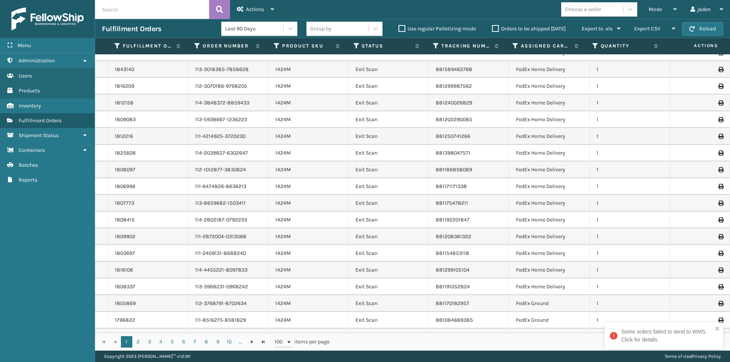
scroll to position [114, 0]
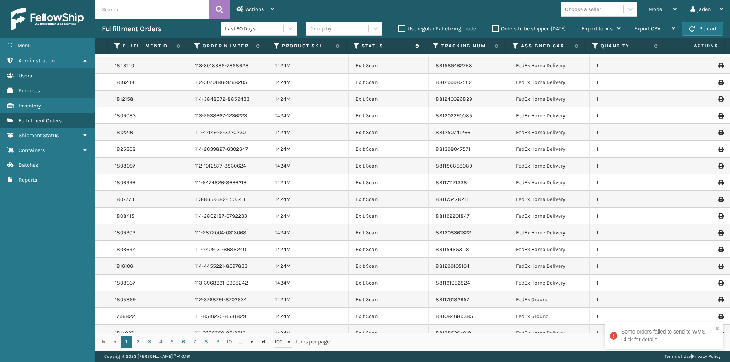
click at [356, 44] on icon at bounding box center [357, 46] width 6 height 7
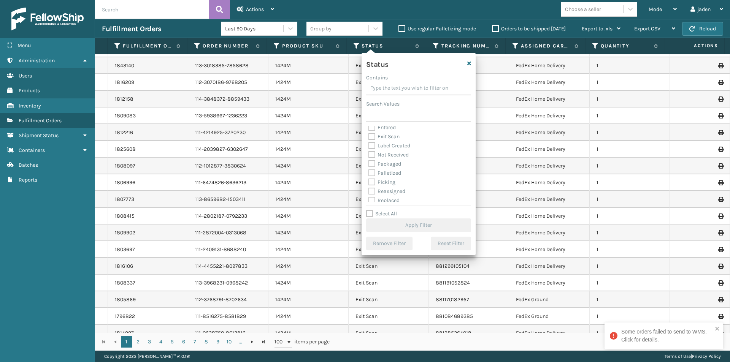
scroll to position [38, 0]
click at [378, 167] on label "Picking" at bounding box center [382, 165] width 27 height 6
click at [369, 166] on input "Picking" at bounding box center [369, 163] width 0 height 5
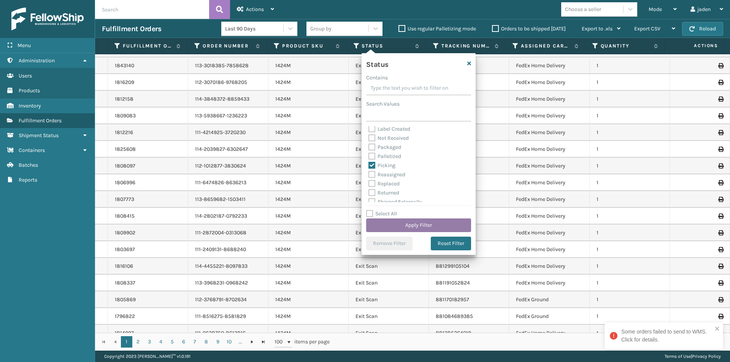
click at [403, 222] on button "Apply Filter" at bounding box center [418, 226] width 105 height 14
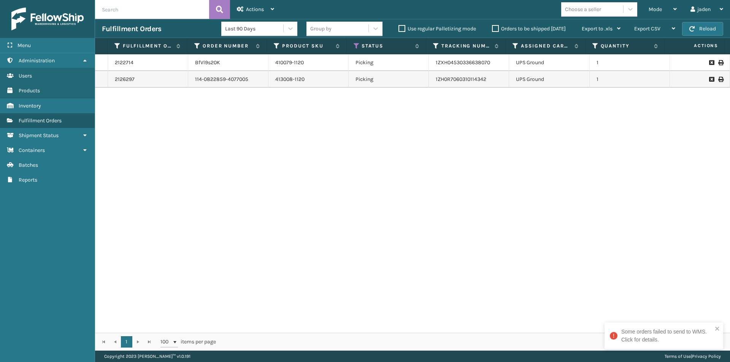
drag, startPoint x: 513, startPoint y: 144, endPoint x: 498, endPoint y: 148, distance: 15.6
drag, startPoint x: 498, startPoint y: 148, endPoint x: 388, endPoint y: 138, distance: 109.9
click at [367, 159] on div "2122714 BfVl9s20K 410079-1120 Picking 1ZXH04530336638070 UPS Ground 1 2126297 1…" at bounding box center [412, 193] width 635 height 279
click at [660, 3] on div "Mode" at bounding box center [663, 9] width 28 height 19
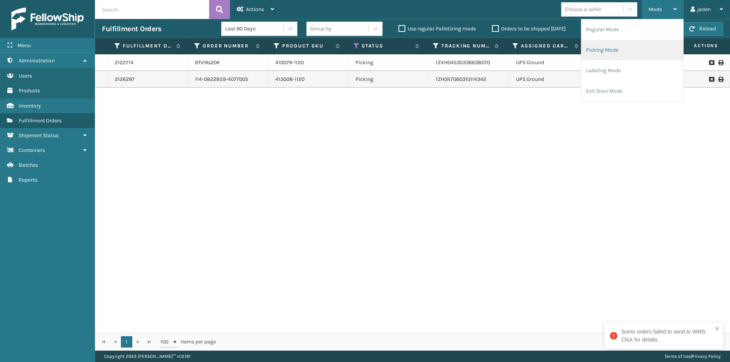
click at [620, 49] on li "Picking Mode" at bounding box center [632, 50] width 102 height 21
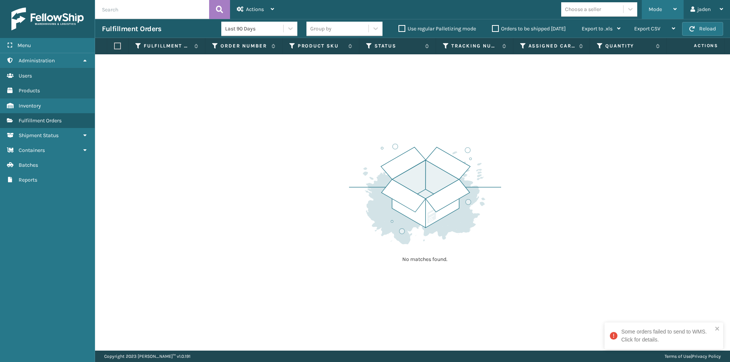
click at [654, 13] on div "Mode" at bounding box center [663, 9] width 28 height 19
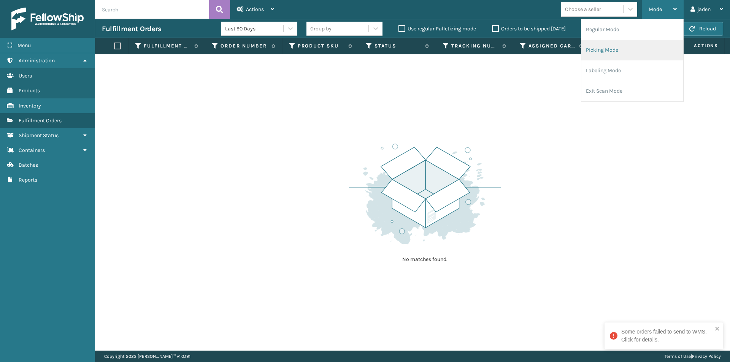
click at [626, 51] on li "Picking Mode" at bounding box center [632, 50] width 102 height 21
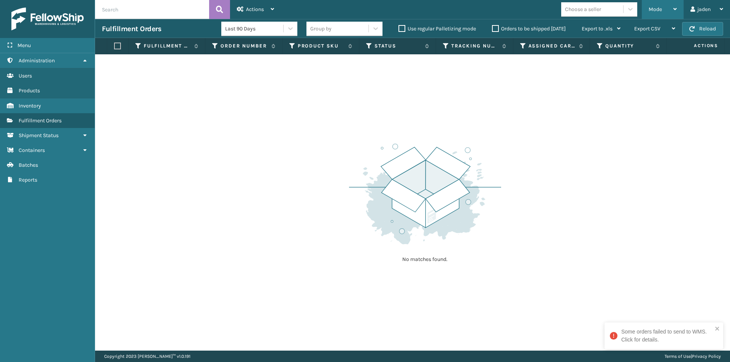
click at [663, 6] on div "Mode" at bounding box center [663, 9] width 28 height 19
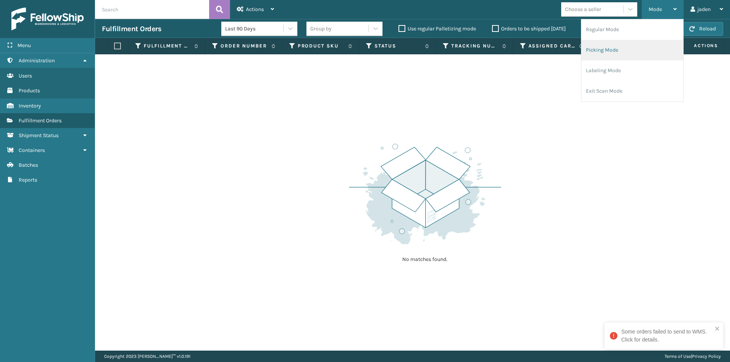
click at [626, 49] on li "Picking Mode" at bounding box center [632, 50] width 102 height 21
